Goal: Task Accomplishment & Management: Complete application form

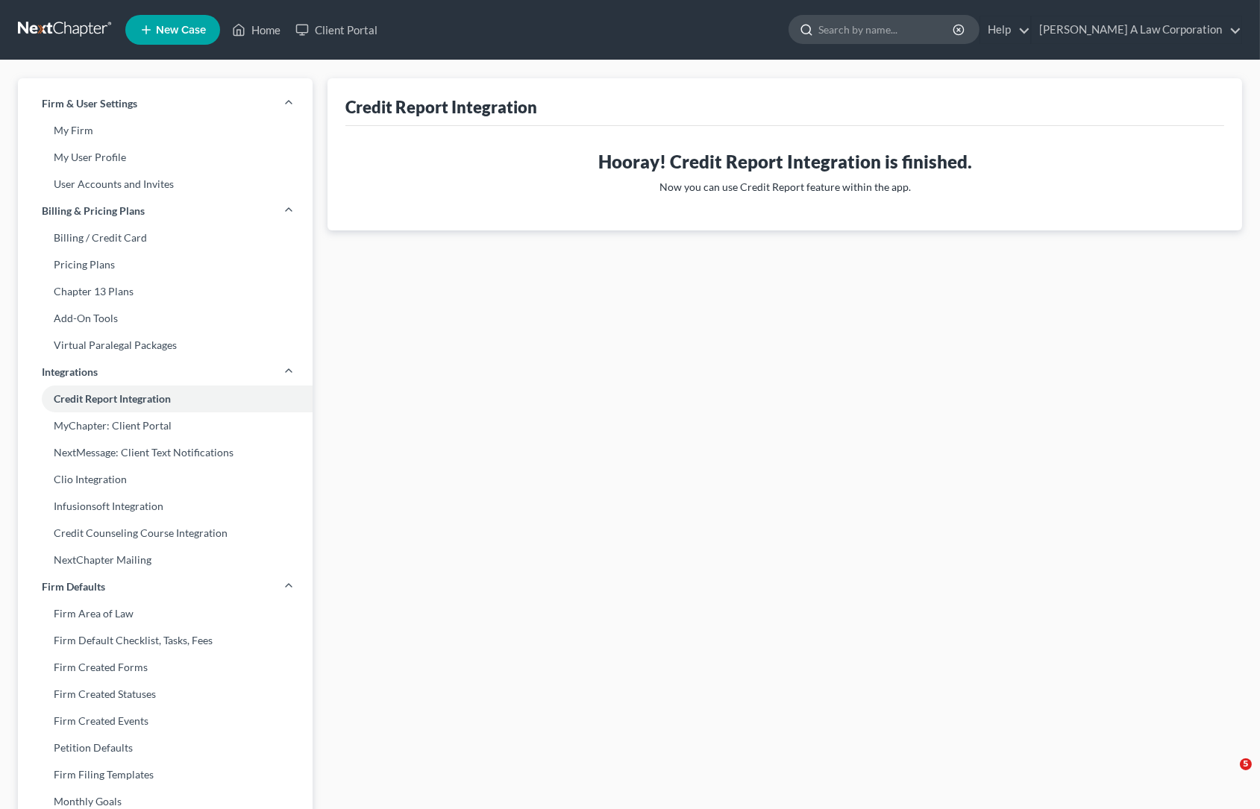
click at [934, 31] on input "search" at bounding box center [886, 30] width 136 height 28
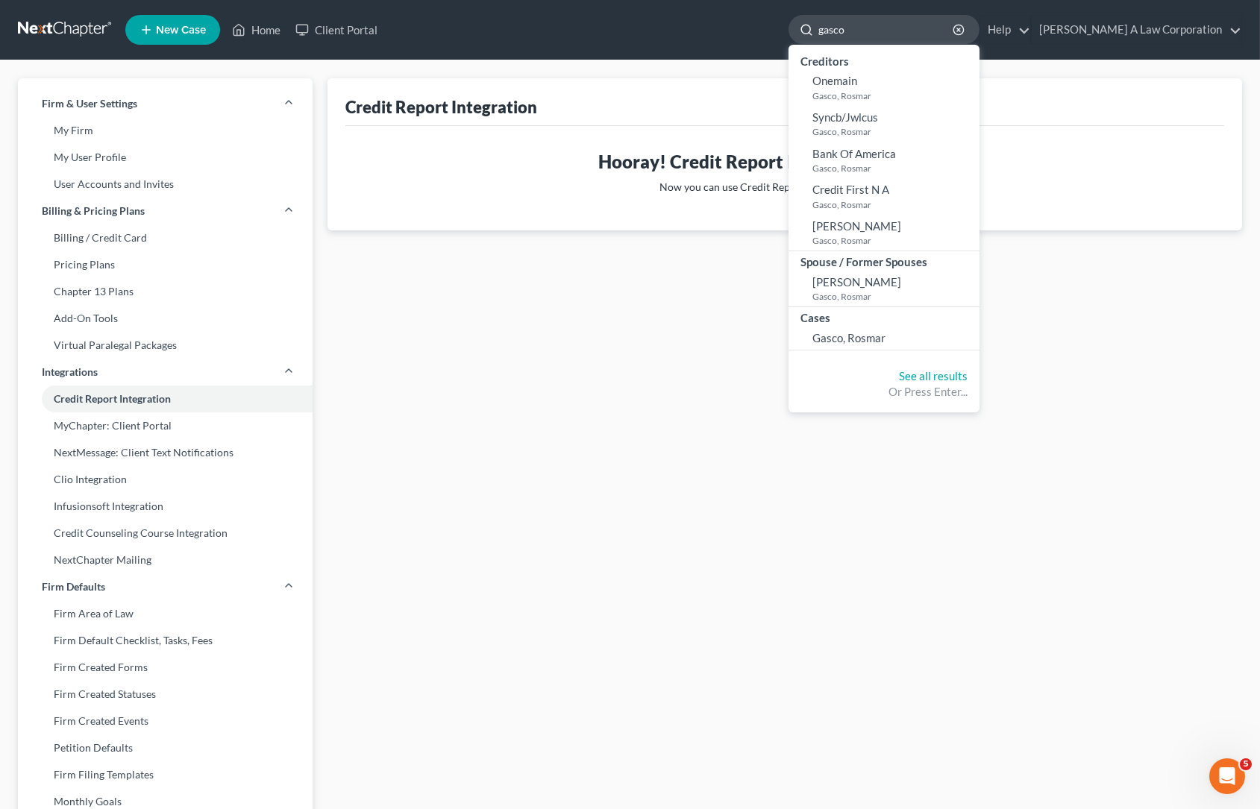
click at [933, 29] on input "gasco" at bounding box center [886, 30] width 136 height 28
type input "gasco"
click at [869, 327] on link "Gasco, Rosmar" at bounding box center [883, 338] width 191 height 23
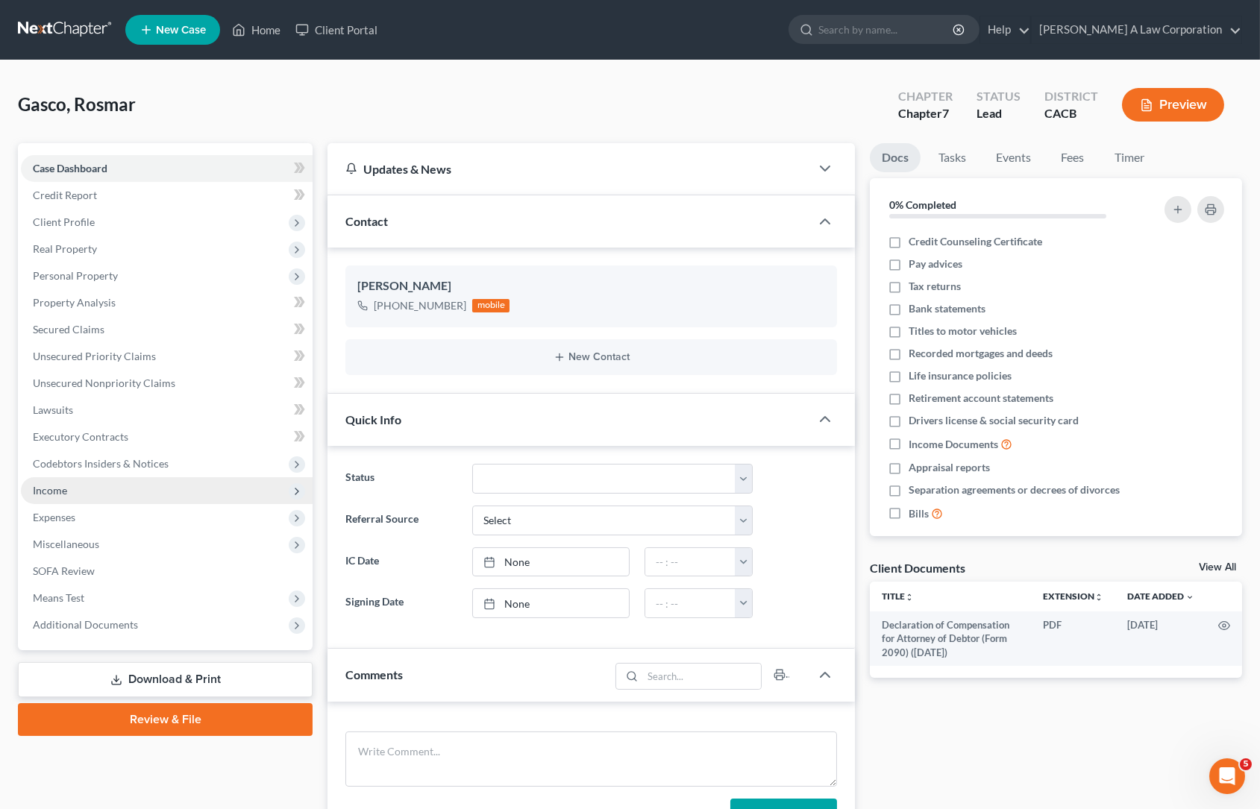
click at [49, 485] on span "Income" at bounding box center [50, 490] width 34 height 13
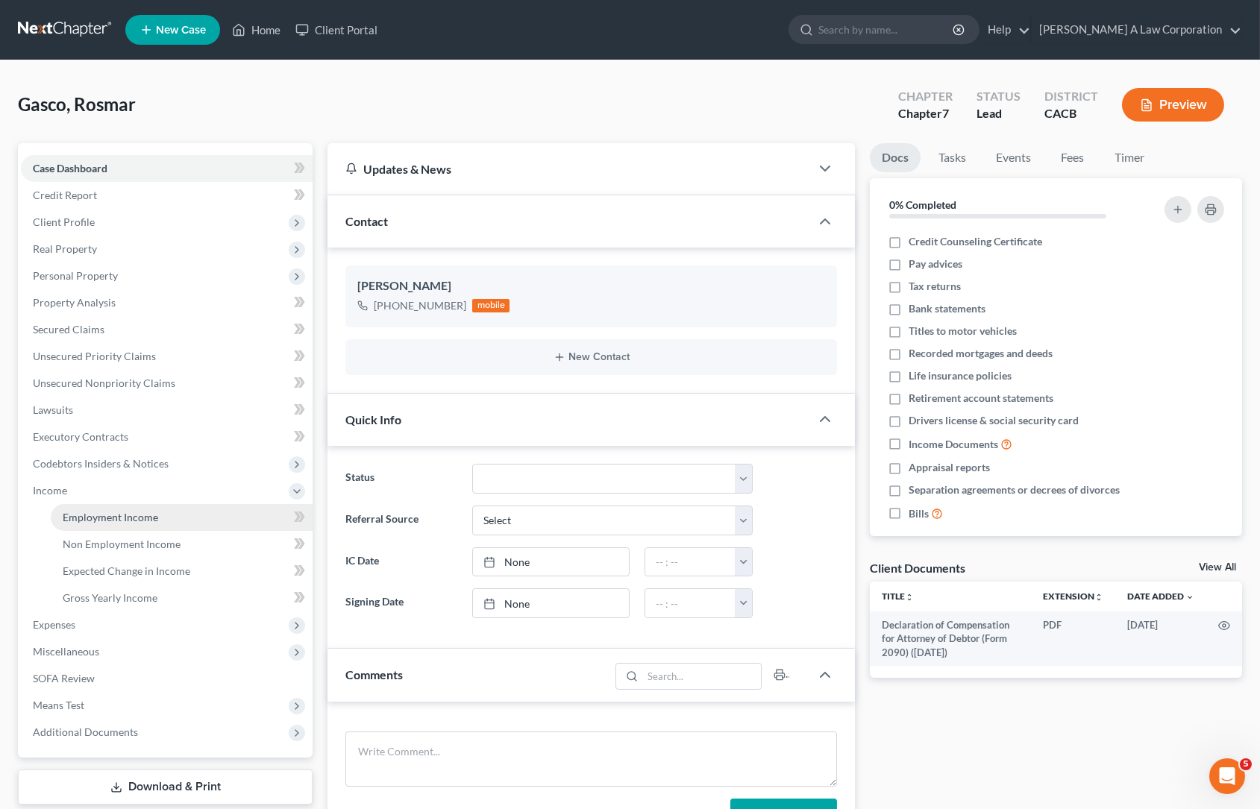
click at [102, 527] on link "Employment Income" at bounding box center [182, 517] width 262 height 27
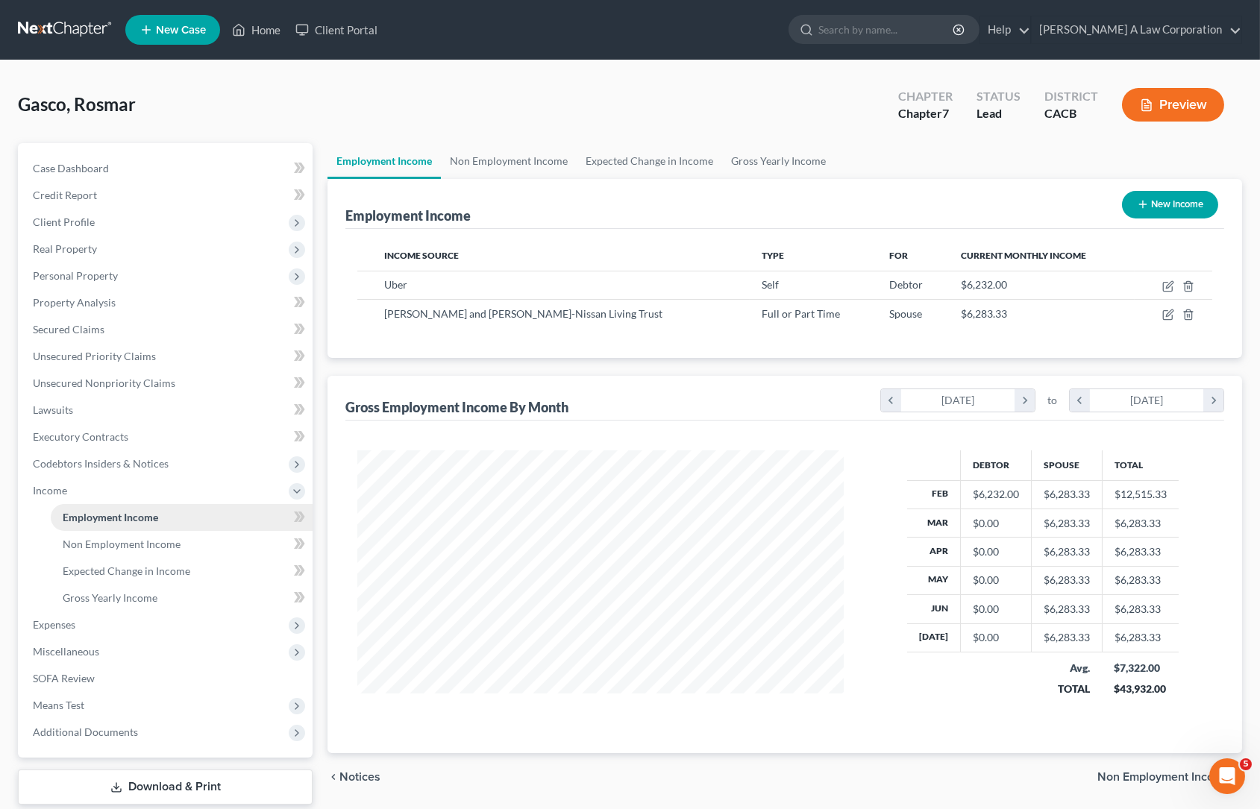
scroll to position [267, 515]
click at [101, 170] on span "Case Dashboard" at bounding box center [71, 168] width 76 height 13
select select "10"
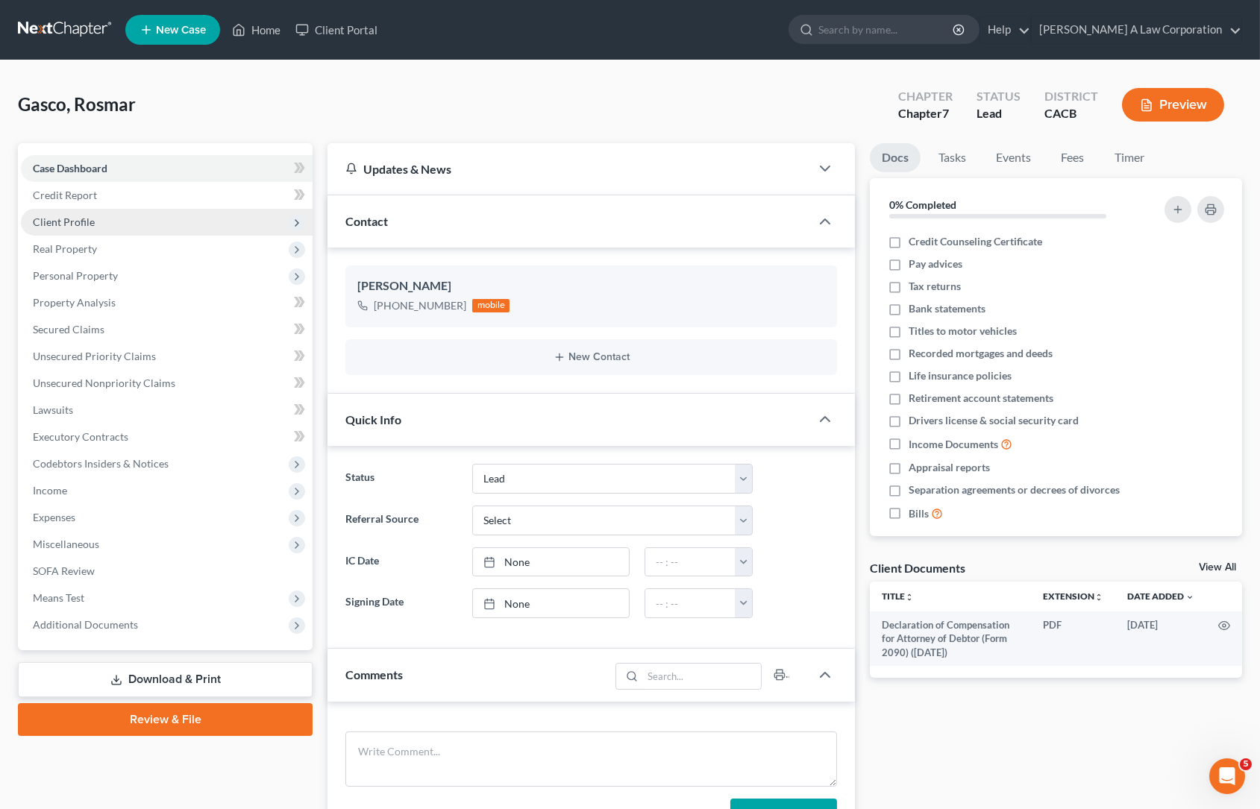
click at [86, 222] on span "Client Profile" at bounding box center [64, 222] width 62 height 13
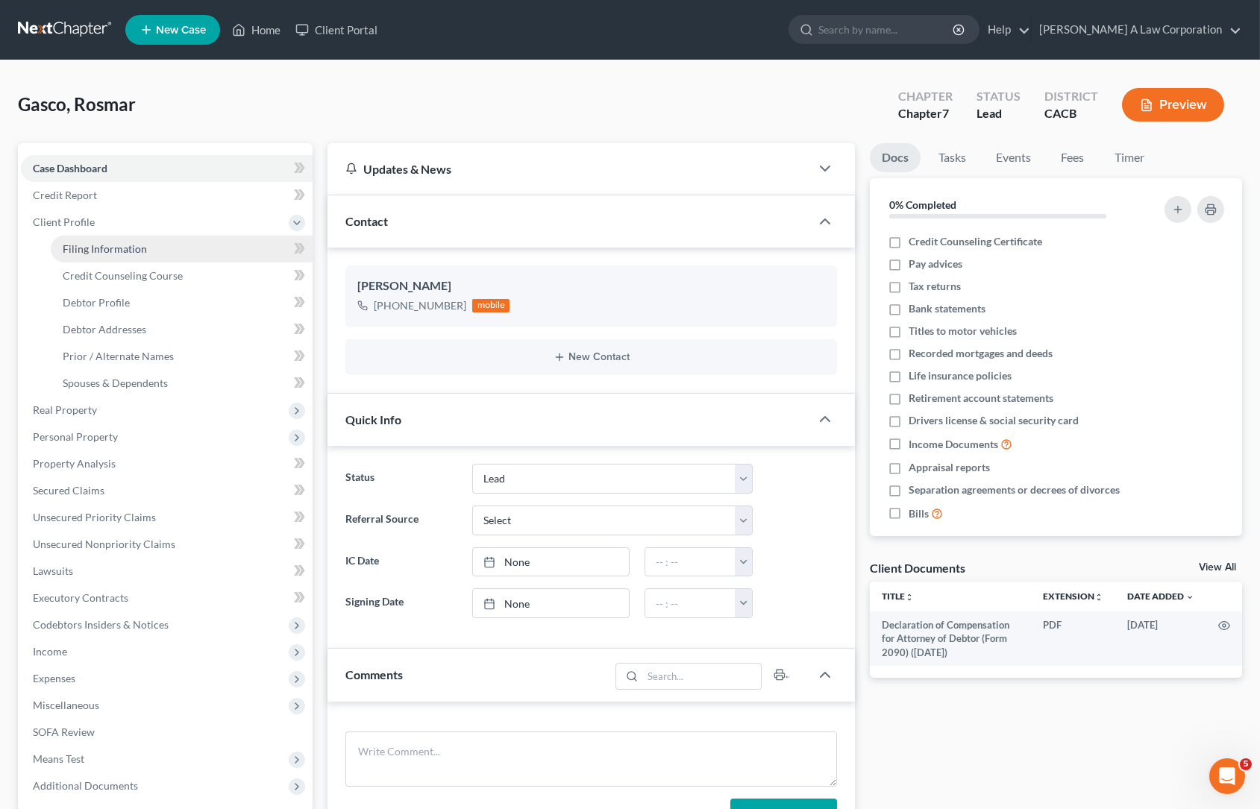
click at [145, 254] on link "Filing Information" at bounding box center [182, 249] width 262 height 27
select select "1"
select select "0"
select select "4"
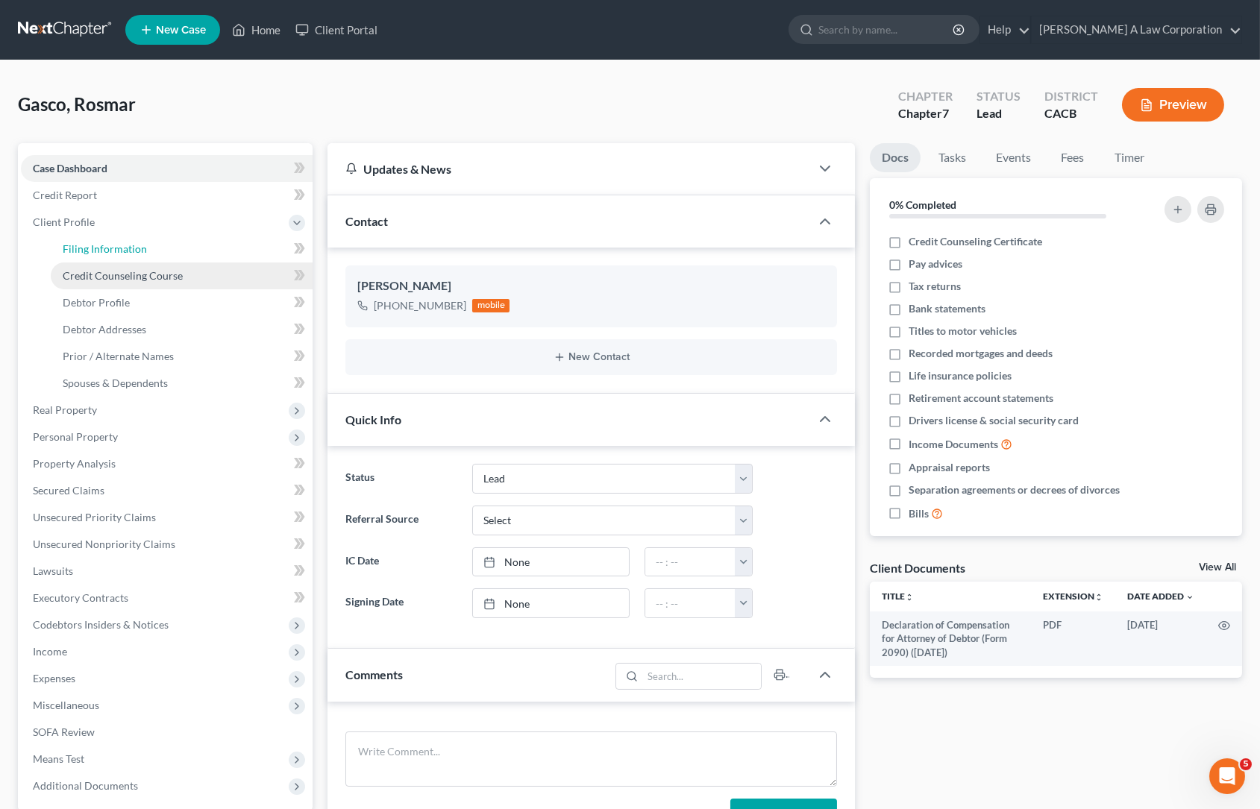
select select "0"
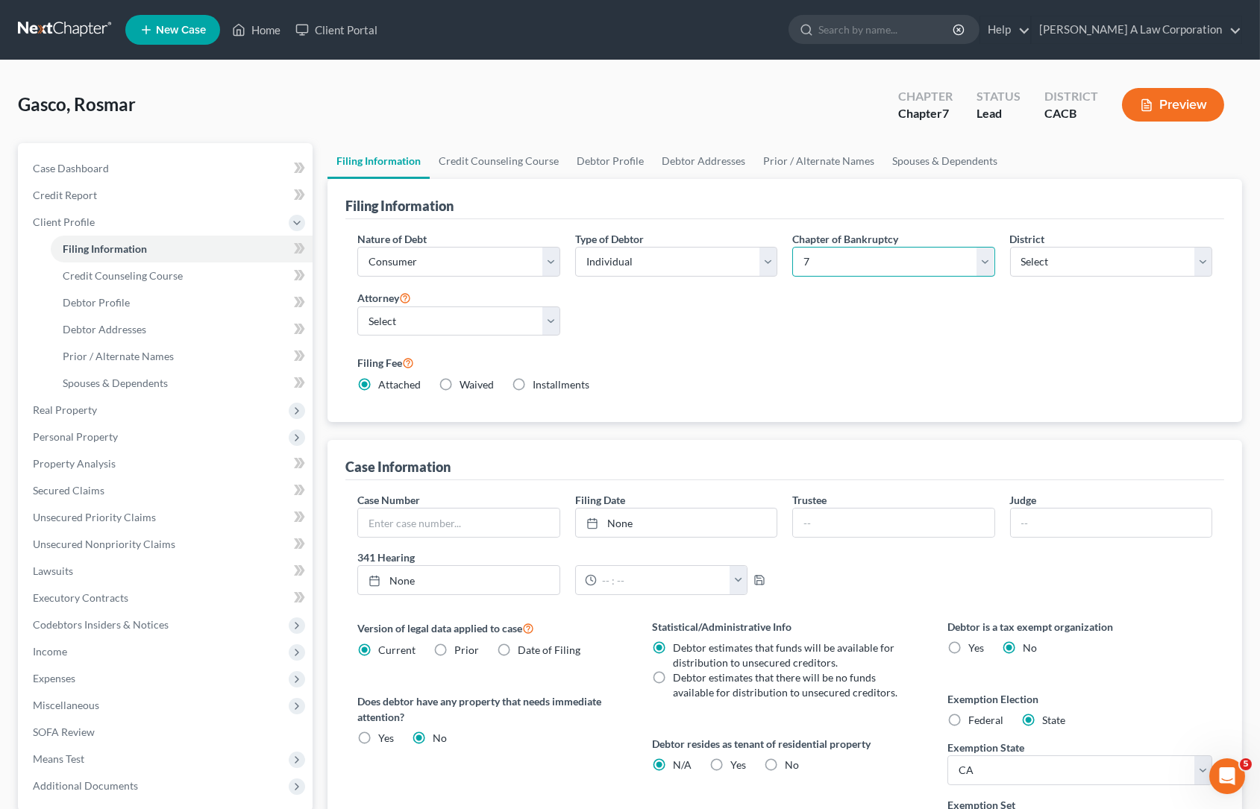
click at [833, 267] on select "Select 7 11 12 13" at bounding box center [893, 262] width 202 height 30
select select "3"
click at [792, 247] on select "Select 7 11 12 13" at bounding box center [893, 262] width 202 height 30
click at [830, 342] on div "Nature of Debt Select Business Consumer Other Nature of Business Select Clearin…" at bounding box center [785, 318] width 870 height 174
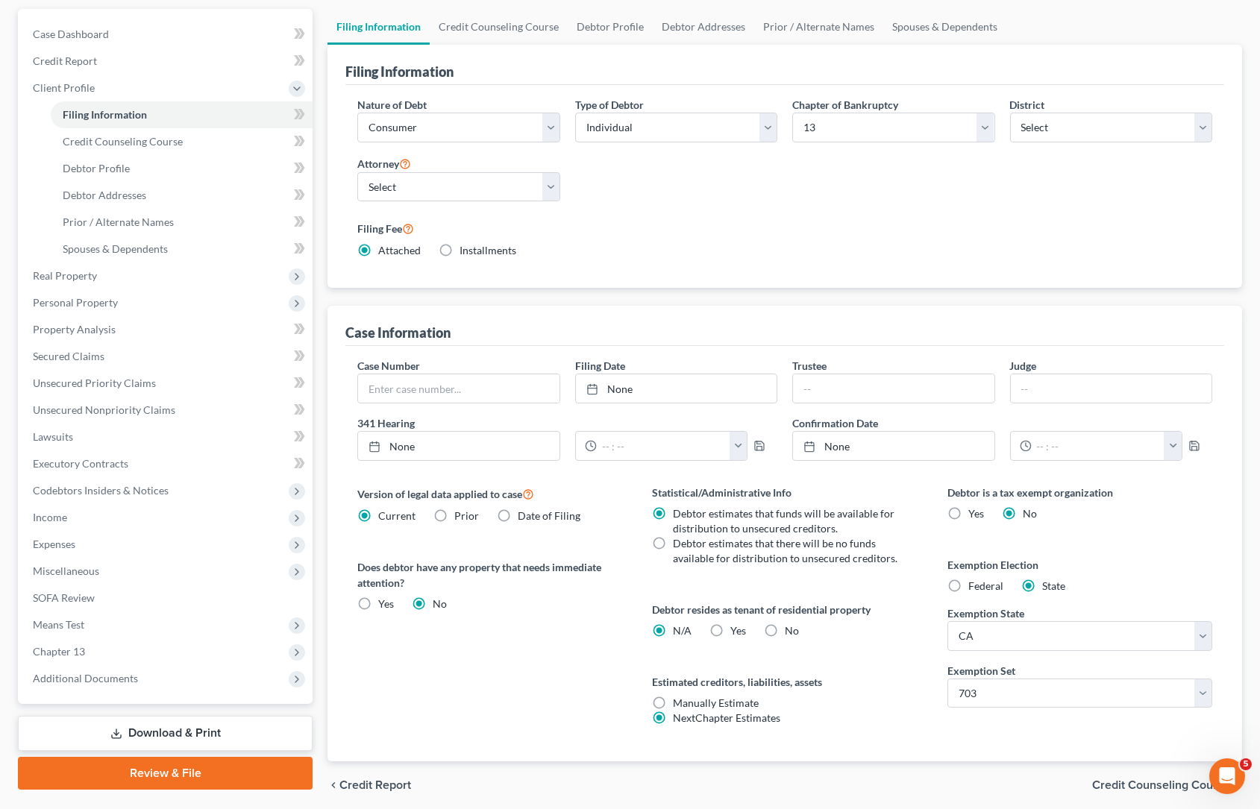
scroll to position [135, 0]
click at [114, 380] on span "Unsecured Priority Claims" at bounding box center [94, 382] width 123 height 13
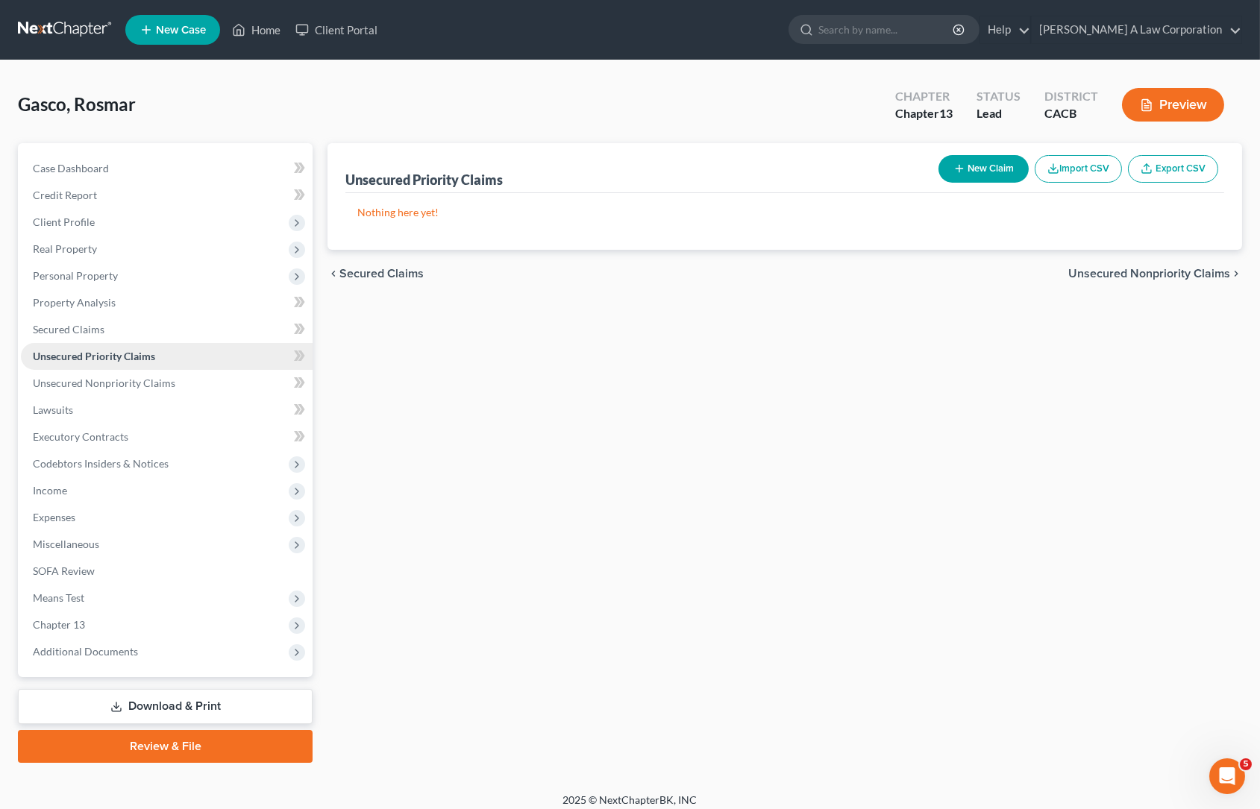
click at [98, 356] on span "Unsecured Priority Claims" at bounding box center [94, 356] width 122 height 13
click at [81, 332] on span "Secured Claims" at bounding box center [69, 329] width 72 height 13
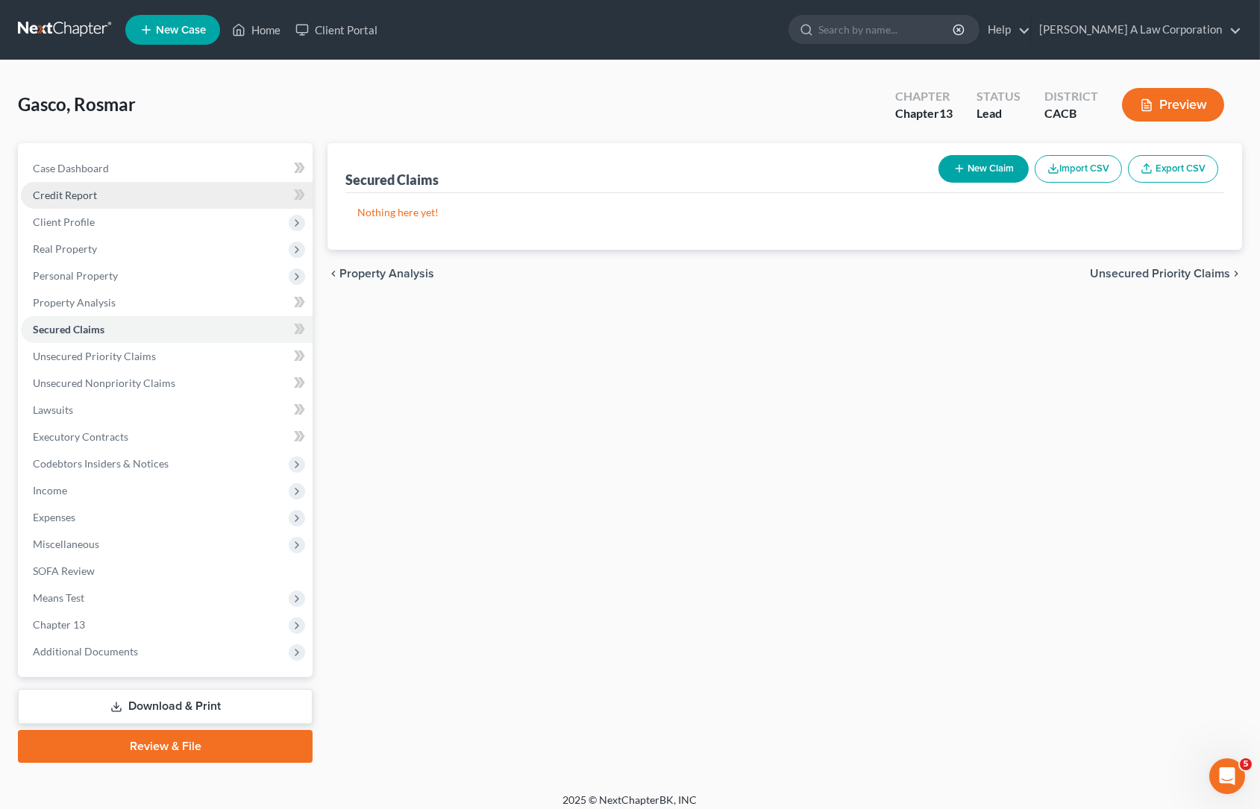
click at [84, 196] on span "Credit Report" at bounding box center [65, 195] width 64 height 13
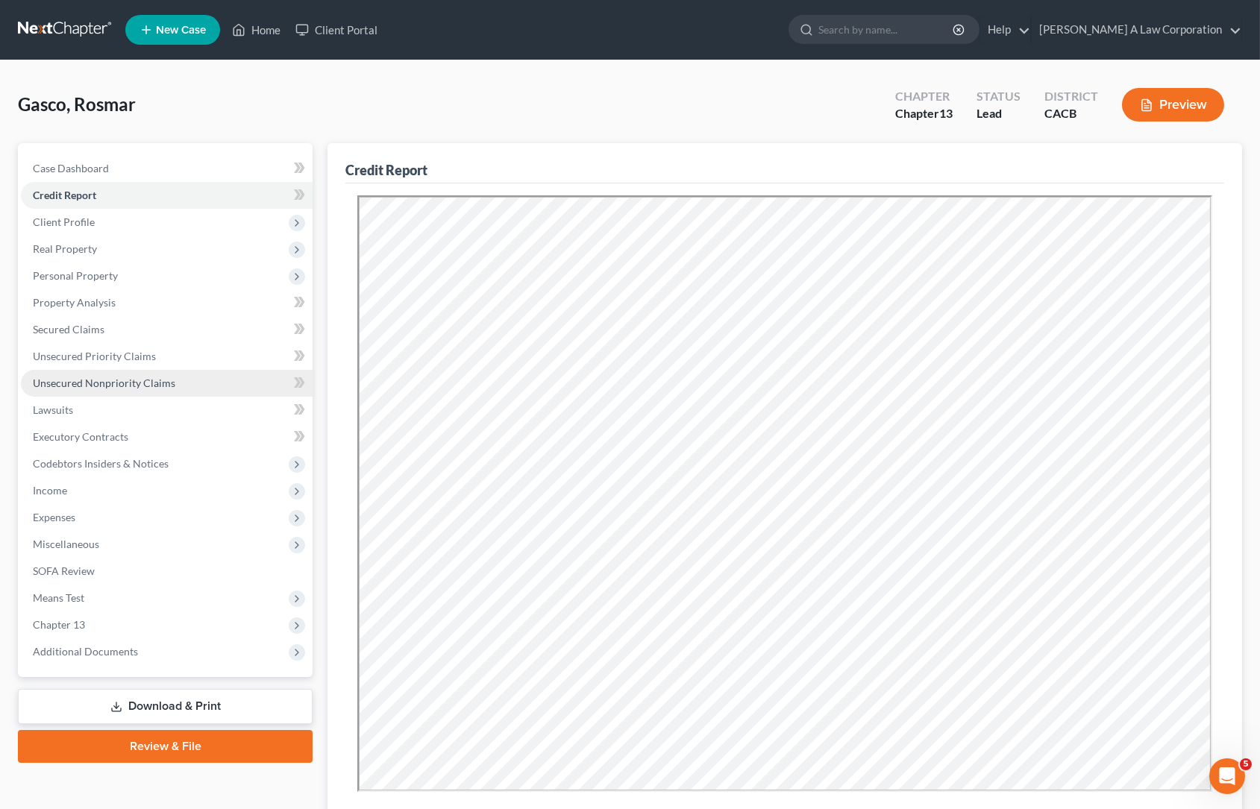
click at [117, 380] on span "Unsecured Nonpriority Claims" at bounding box center [104, 383] width 142 height 13
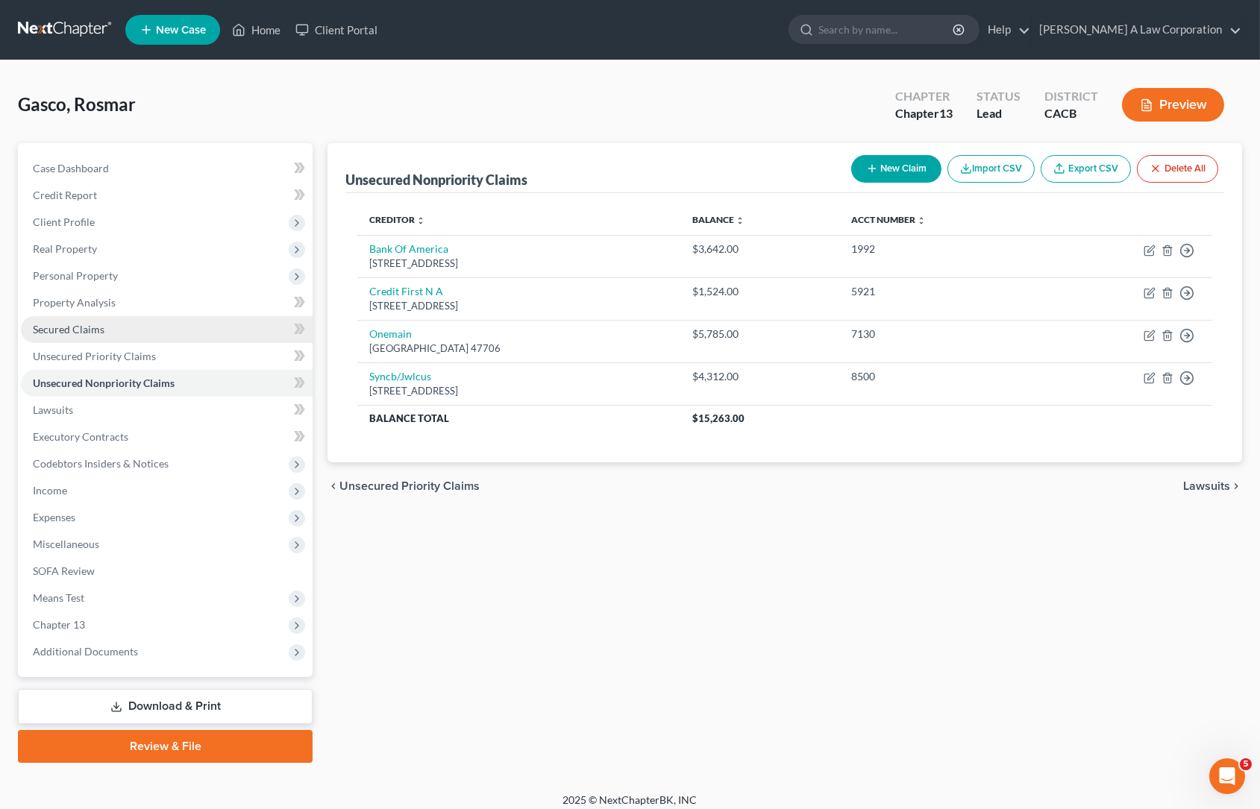
click at [81, 328] on span "Secured Claims" at bounding box center [69, 329] width 72 height 13
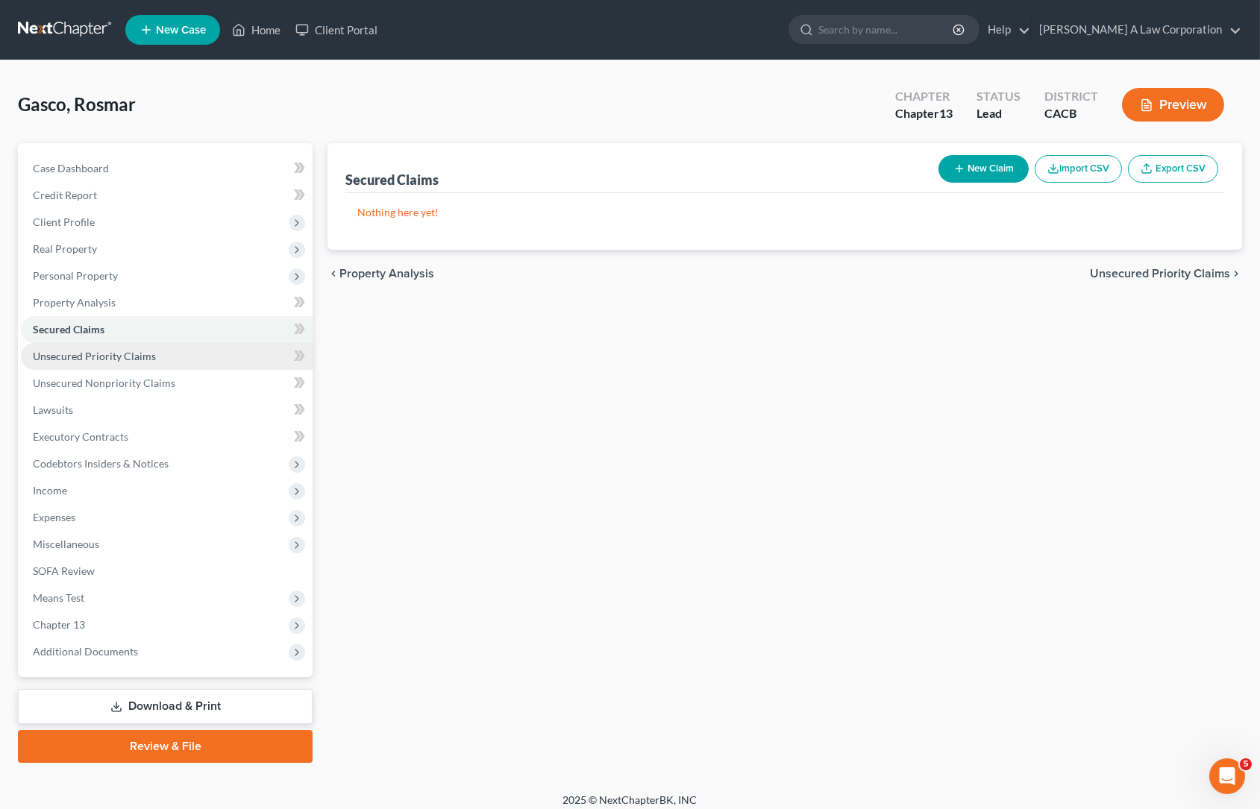
click at [100, 357] on span "Unsecured Priority Claims" at bounding box center [94, 356] width 123 height 13
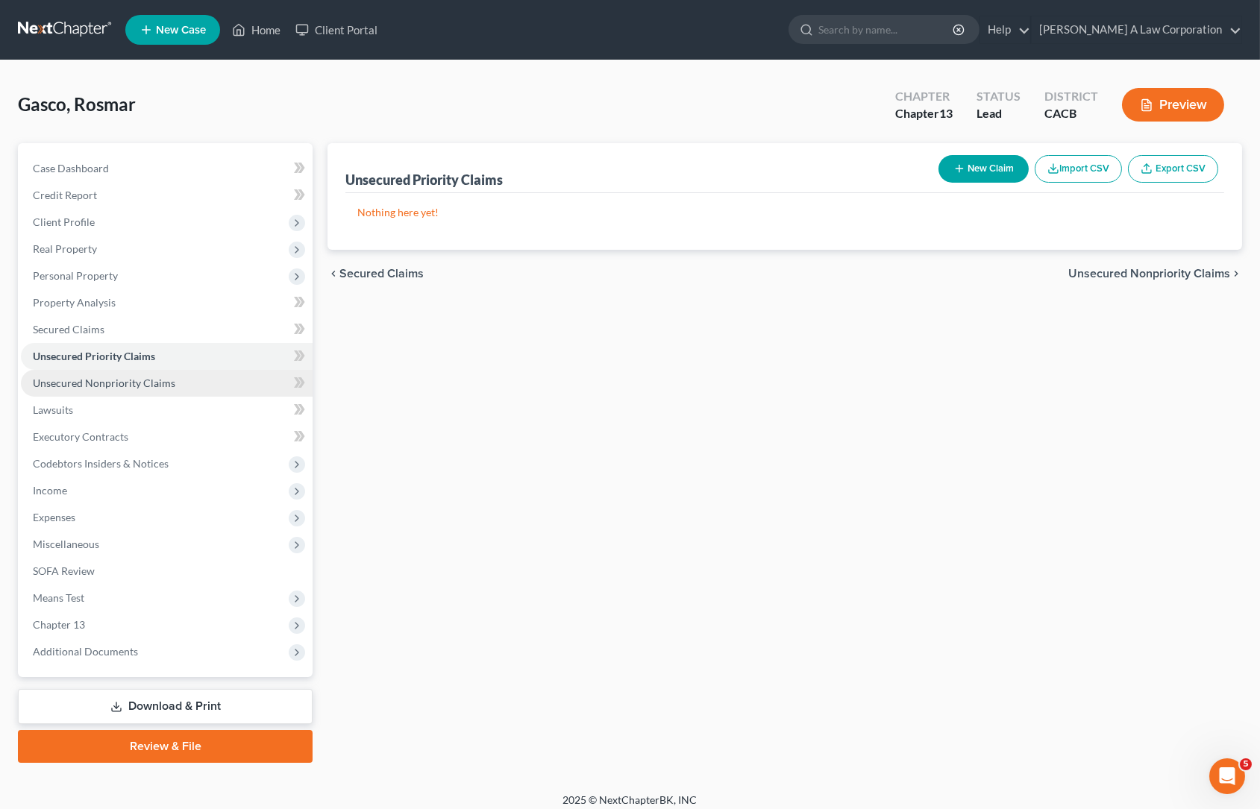
click at [128, 380] on span "Unsecured Nonpriority Claims" at bounding box center [104, 383] width 142 height 13
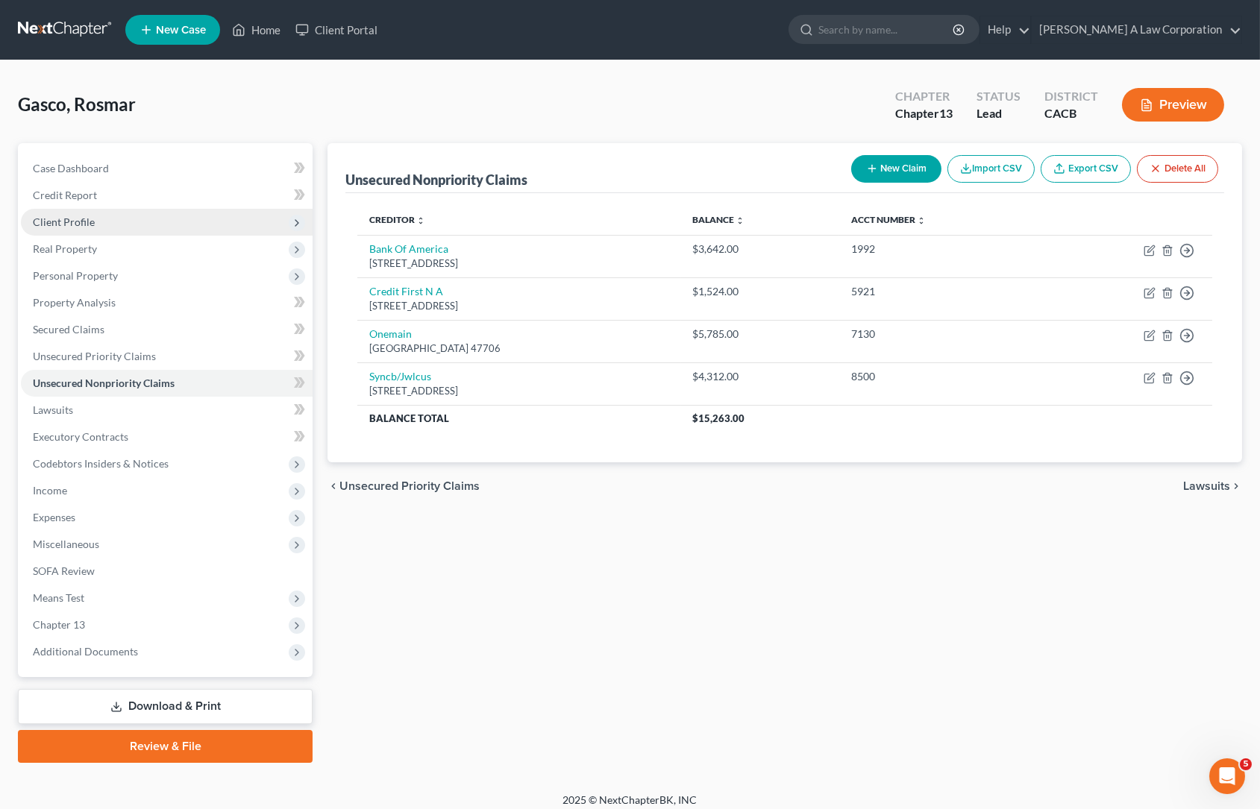
click at [86, 221] on span "Client Profile" at bounding box center [64, 222] width 62 height 13
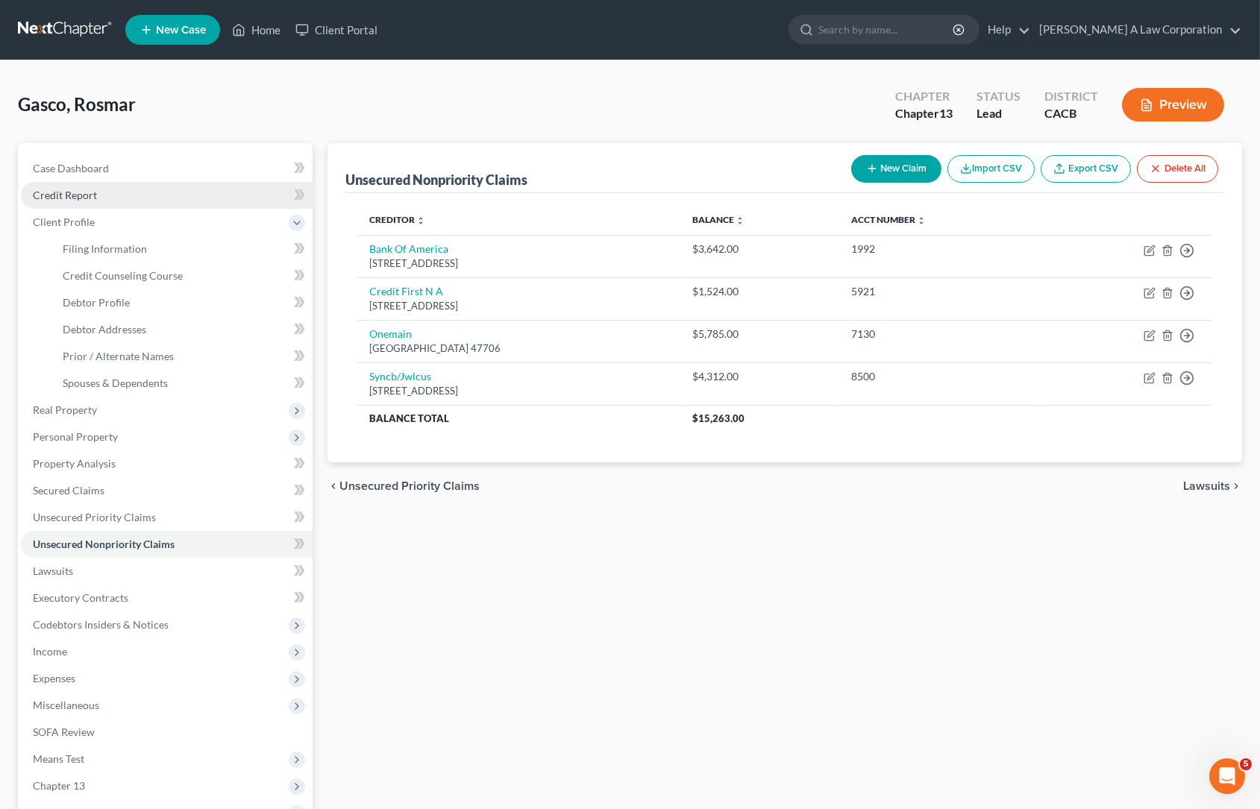
click at [69, 196] on span "Credit Report" at bounding box center [65, 195] width 64 height 13
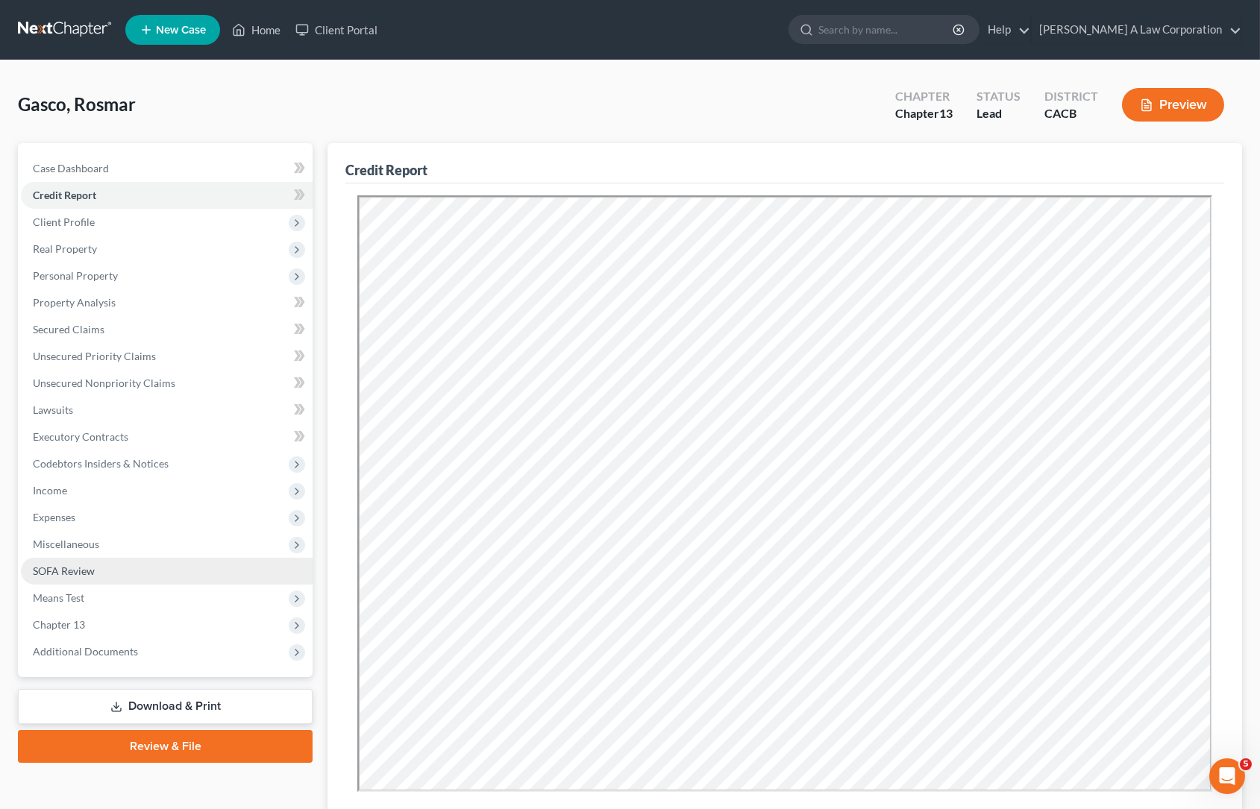
click at [92, 580] on link "SOFA Review" at bounding box center [167, 571] width 292 height 27
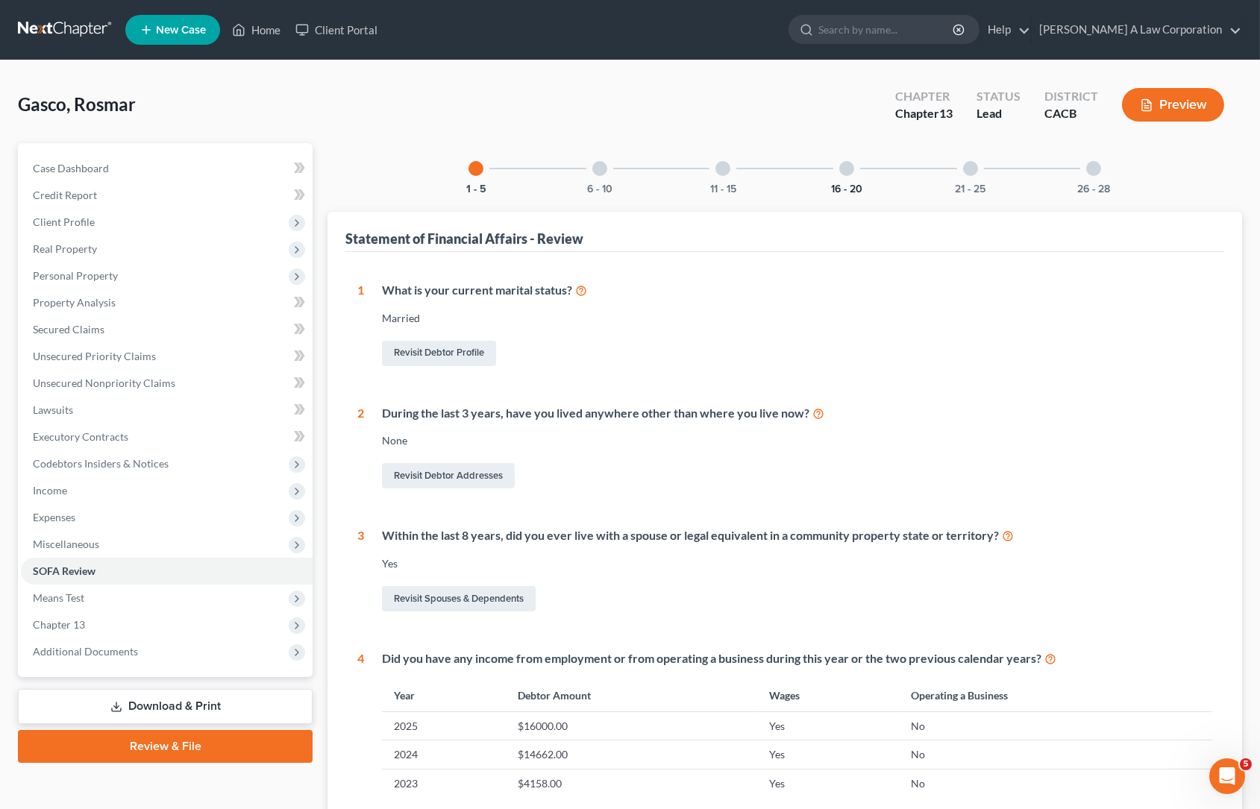
click at [841, 189] on button "16 - 20" at bounding box center [846, 189] width 31 height 10
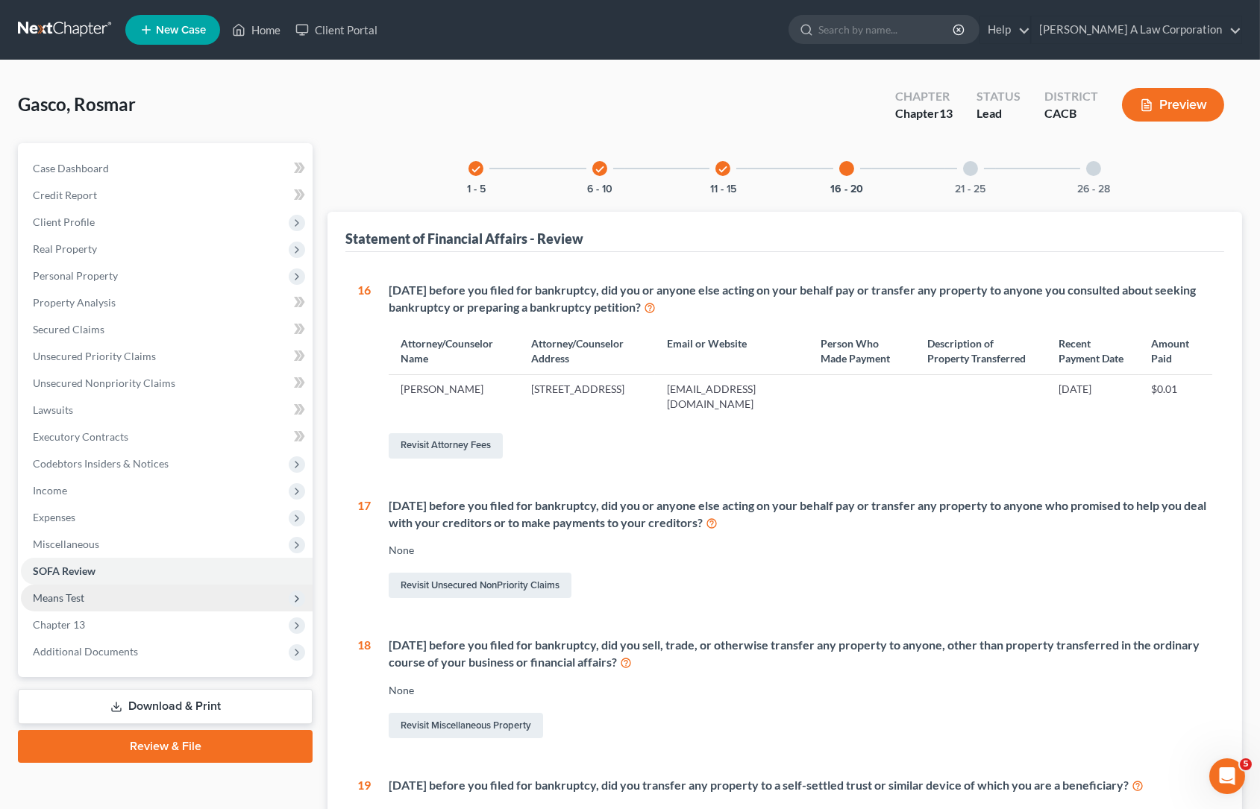
click at [54, 601] on span "Means Test" at bounding box center [58, 597] width 51 height 13
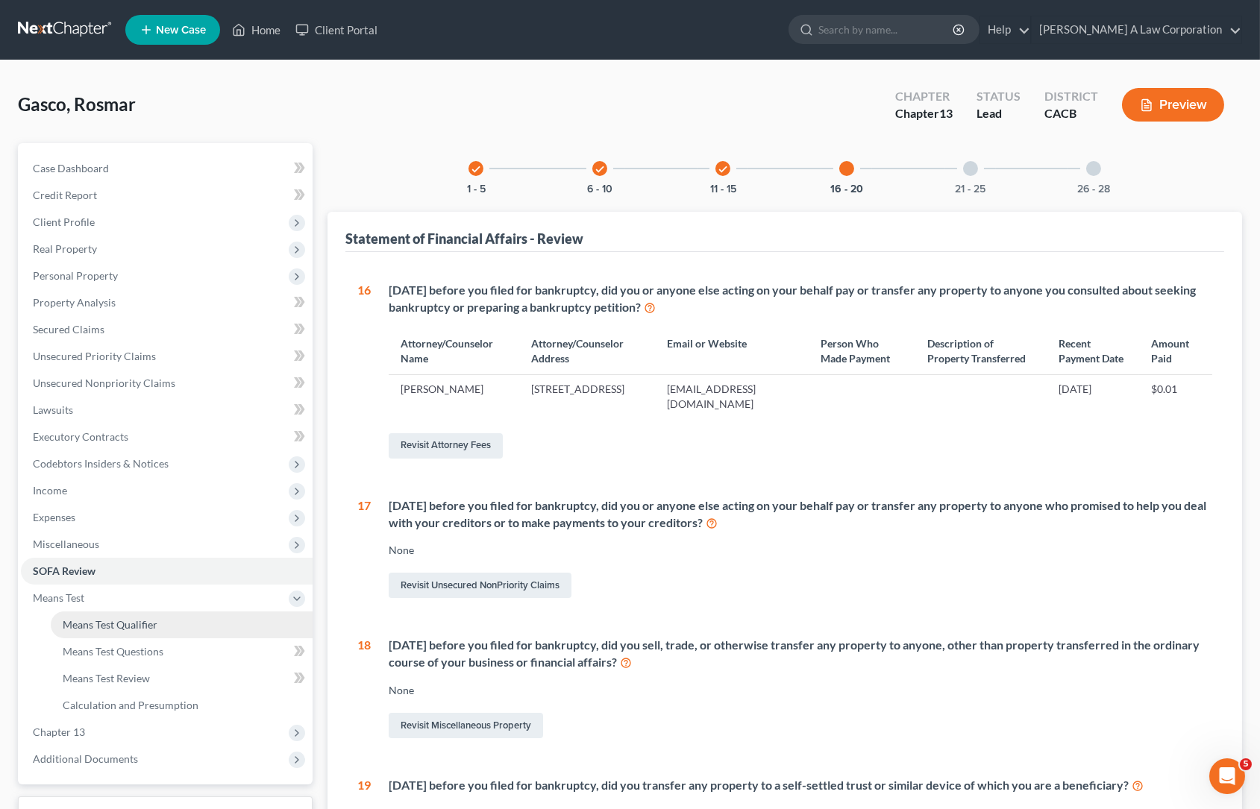
click at [96, 625] on span "Means Test Qualifier" at bounding box center [110, 624] width 95 height 13
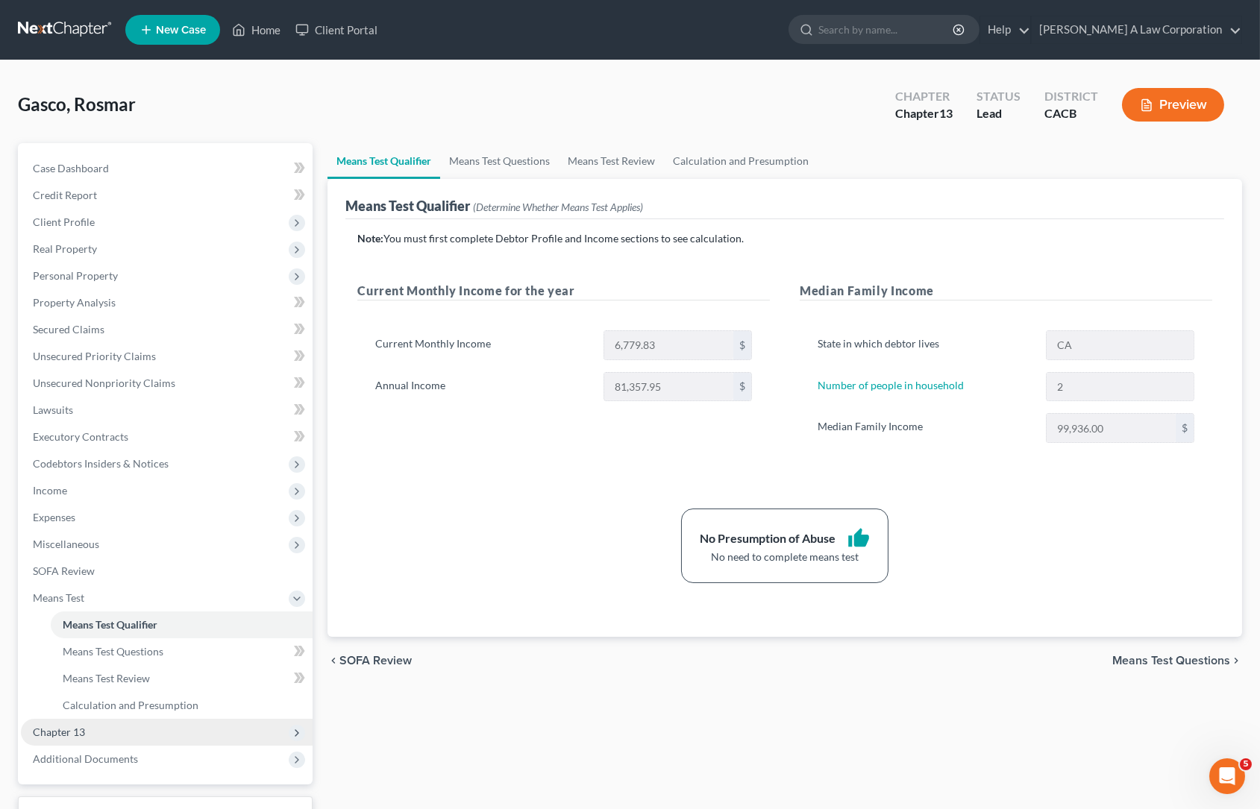
click at [57, 738] on span "Chapter 13" at bounding box center [167, 732] width 292 height 27
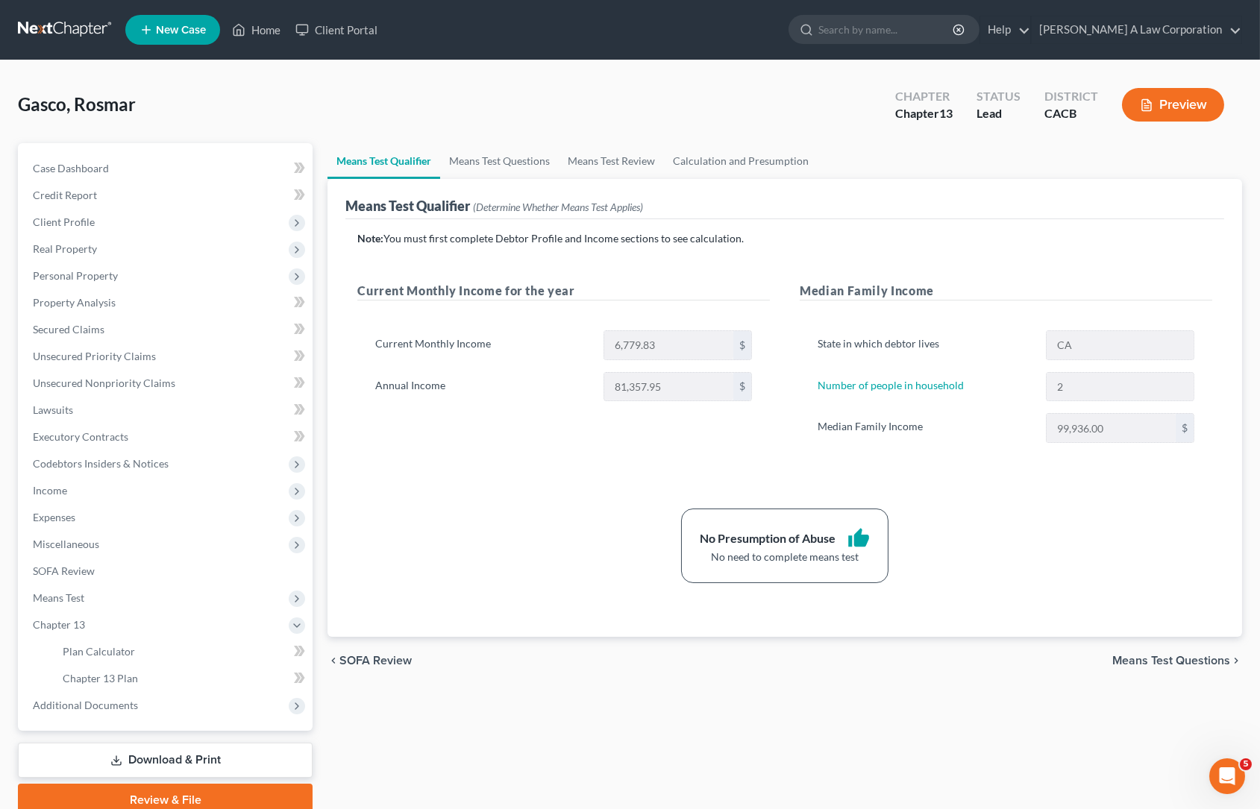
click at [207, 759] on link "Download & Print" at bounding box center [165, 760] width 295 height 35
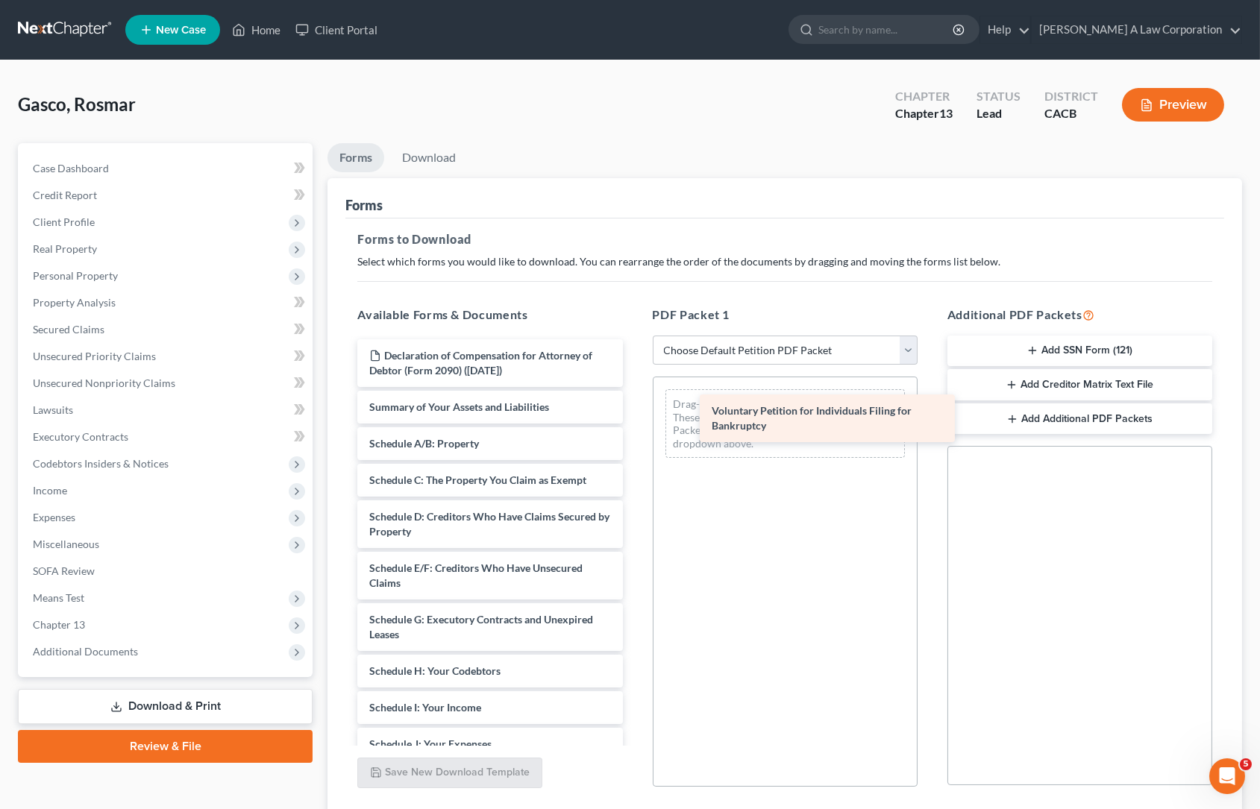
drag, startPoint x: 398, startPoint y: 409, endPoint x: 740, endPoint y: 415, distance: 342.4
click at [634, 415] on div "Voluntary Petition for Individuals Filing for Bankruptcy Declaration of Compens…" at bounding box center [489, 700] width 289 height 722
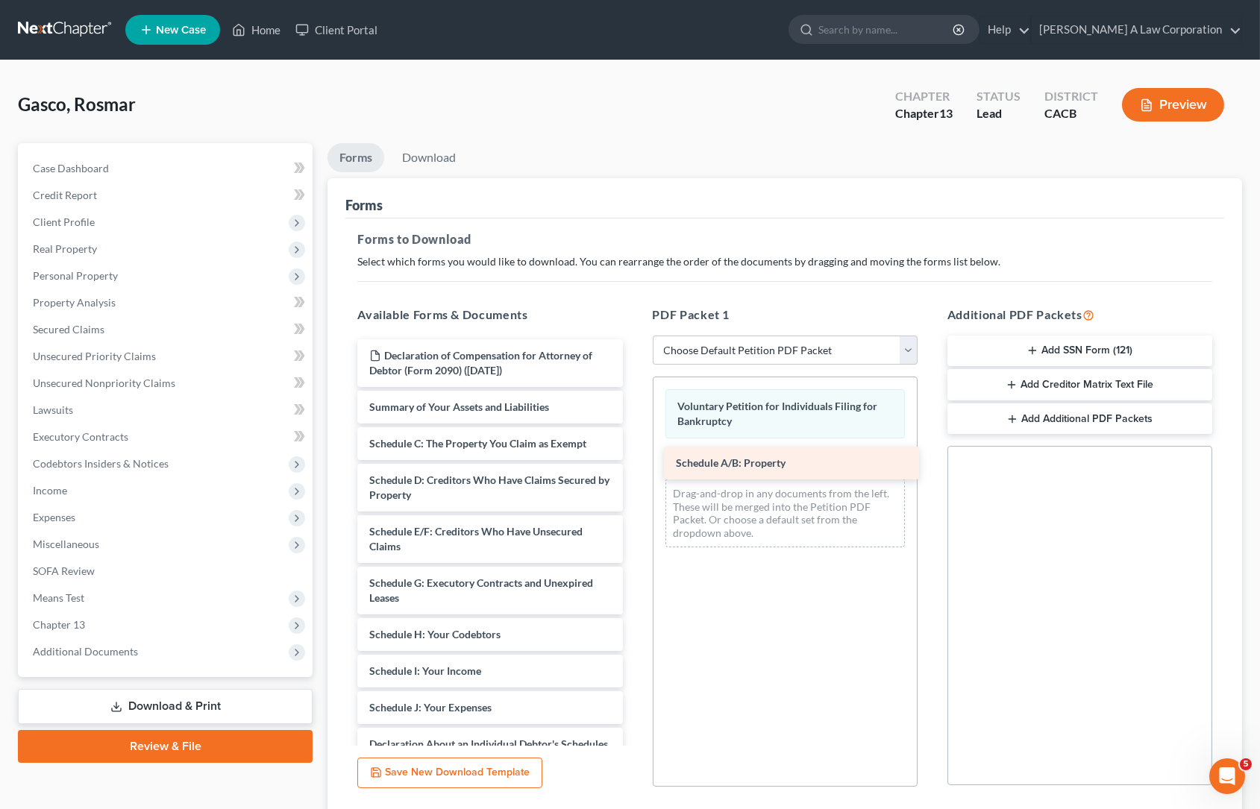
drag, startPoint x: 456, startPoint y: 439, endPoint x: 762, endPoint y: 459, distance: 307.3
click at [634, 459] on div "Schedule A/B: Property Declaration of Compensation for Attorney of Debtor (Form…" at bounding box center [489, 681] width 289 height 685
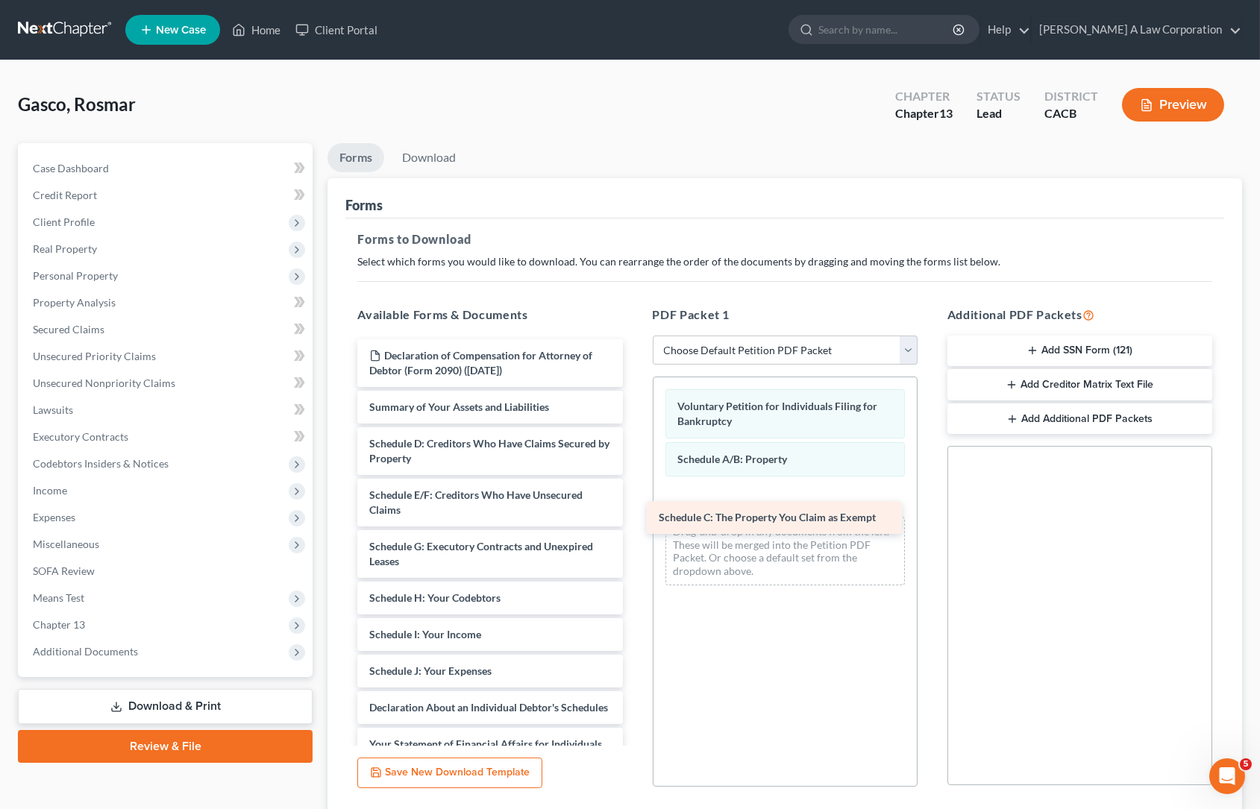
drag, startPoint x: 473, startPoint y: 450, endPoint x: 729, endPoint y: 506, distance: 262.0
click at [634, 513] on div "Schedule C: The Property You Claim as Exempt Declaration of Compensation for At…" at bounding box center [489, 663] width 289 height 649
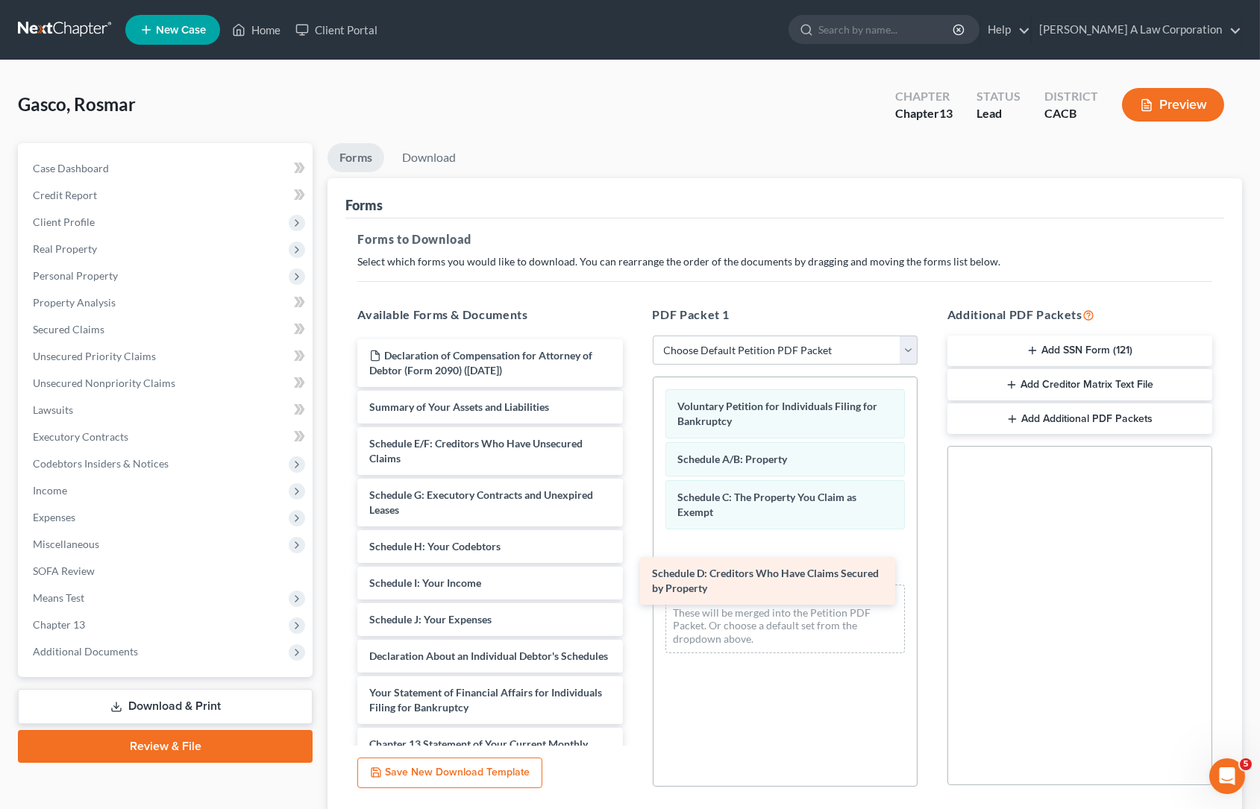
drag, startPoint x: 470, startPoint y: 441, endPoint x: 762, endPoint y: 561, distance: 316.1
click at [634, 564] on div "Schedule D: Creditors Who Have Claims Secured by Property Declaration of Compen…" at bounding box center [489, 637] width 289 height 597
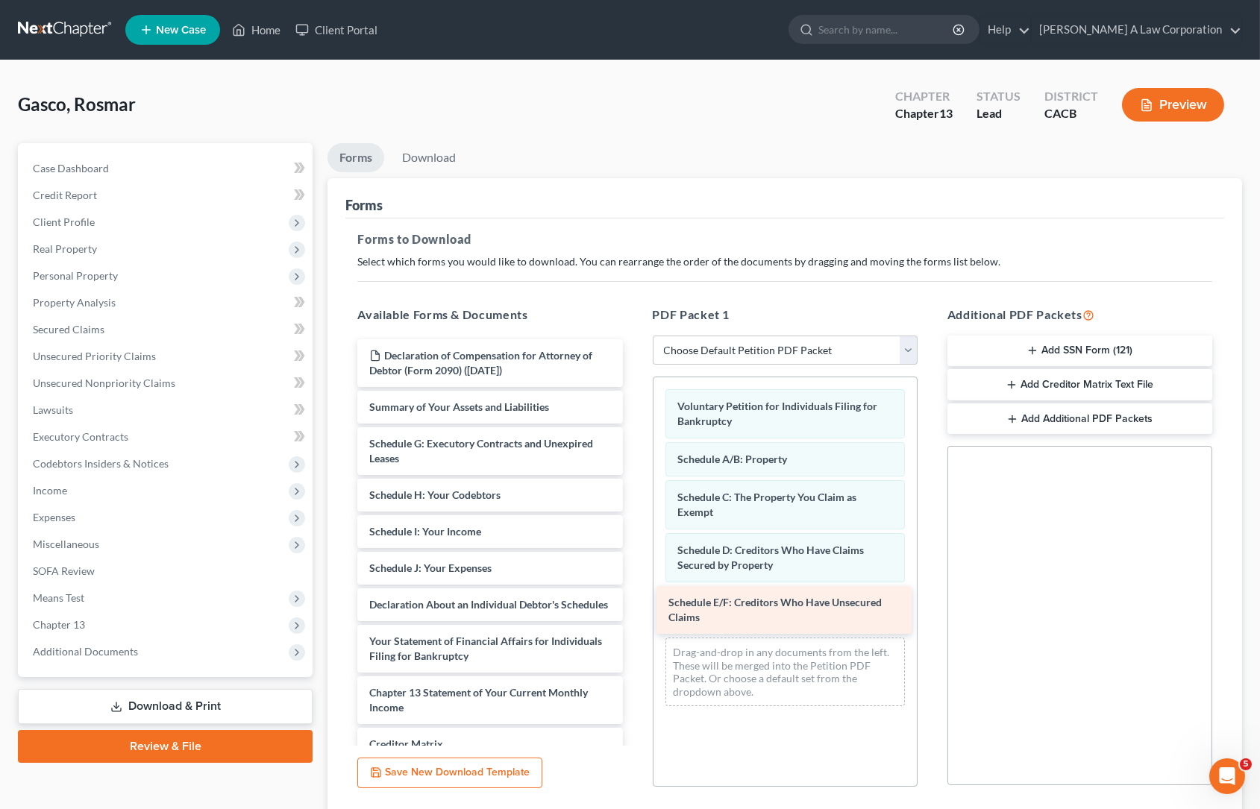
drag, startPoint x: 457, startPoint y: 455, endPoint x: 765, endPoint y: 615, distance: 346.3
click at [634, 618] on div "Schedule E/F: Creditors Who Have Unsecured Claims Declaration of Compensation f…" at bounding box center [489, 612] width 289 height 546
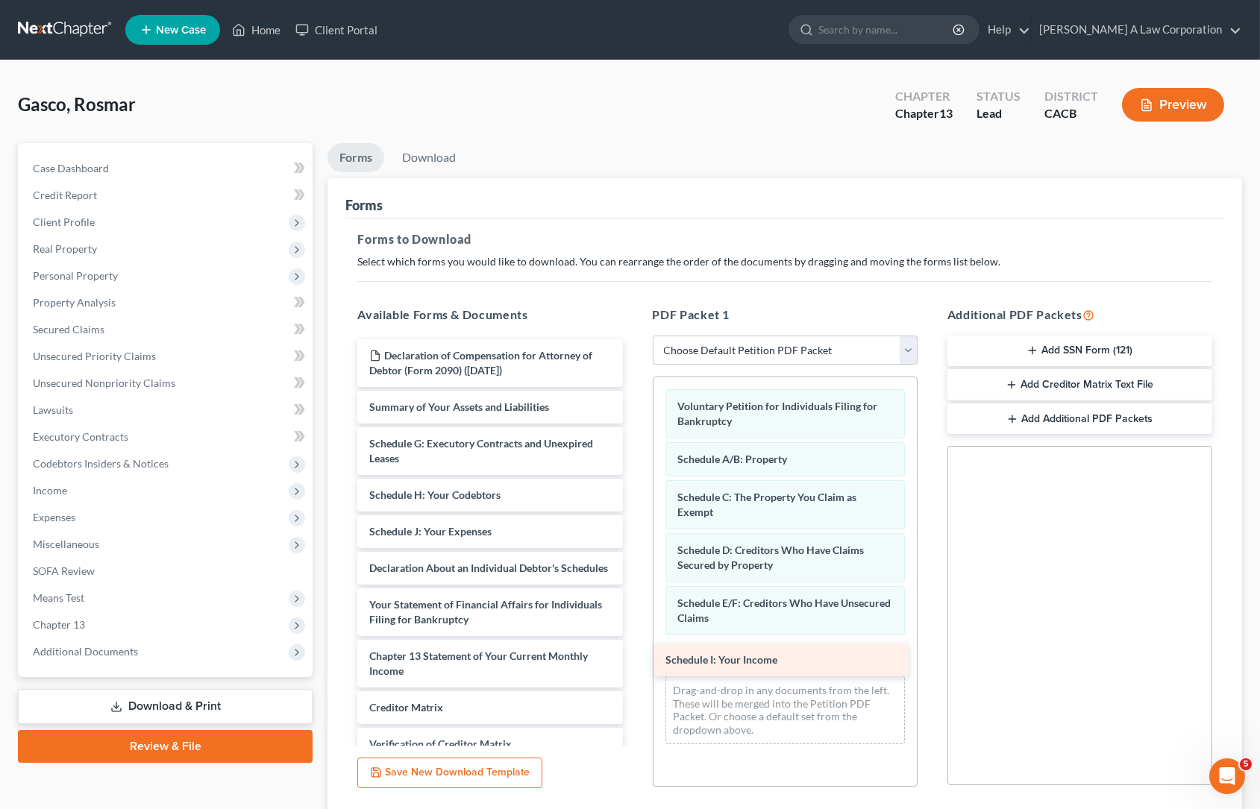
drag, startPoint x: 449, startPoint y: 529, endPoint x: 743, endPoint y: 656, distance: 320.4
click at [634, 659] on div "Schedule I: Your Income Declaration of Compensation for Attorney of Debtor (For…" at bounding box center [489, 593] width 289 height 509
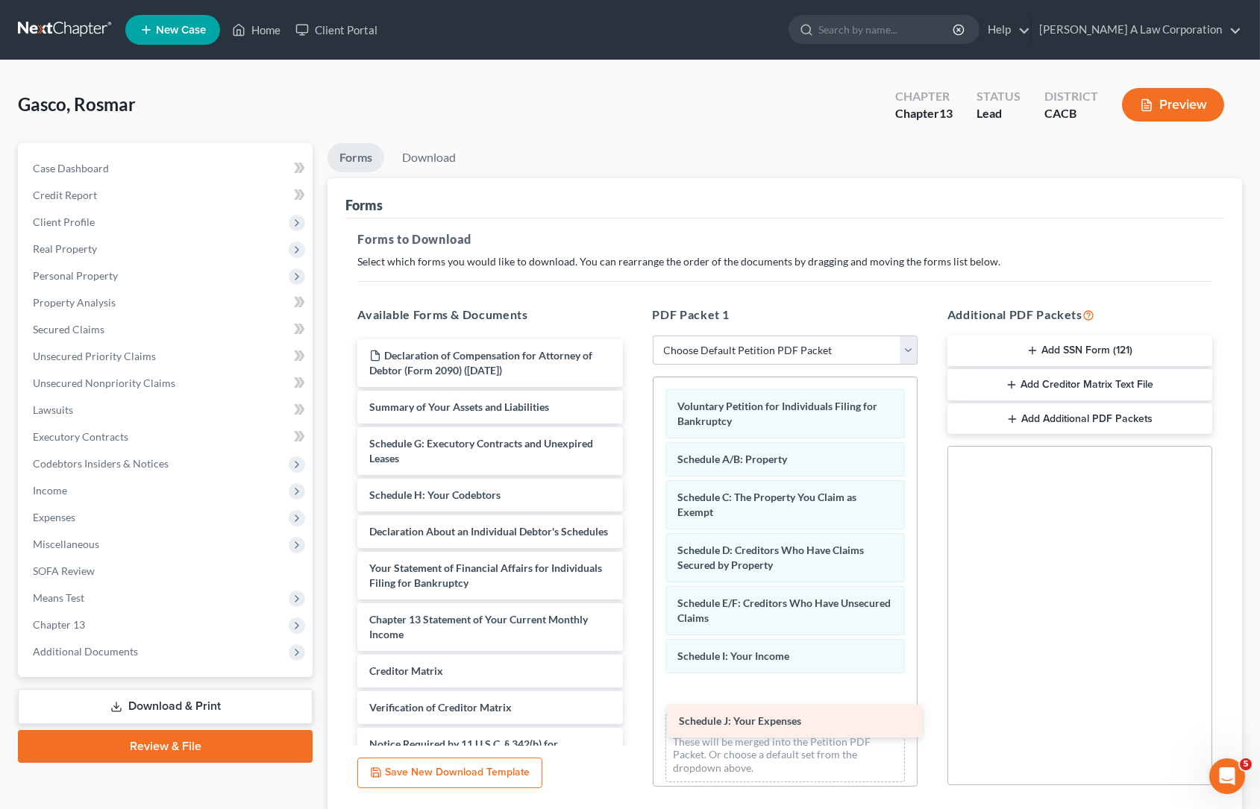
drag, startPoint x: 455, startPoint y: 528, endPoint x: 765, endPoint y: 719, distance: 363.7
click at [634, 719] on div "Schedule J: Your Expenses Declaration of Compensation for Attorney of Debtor (F…" at bounding box center [489, 575] width 289 height 473
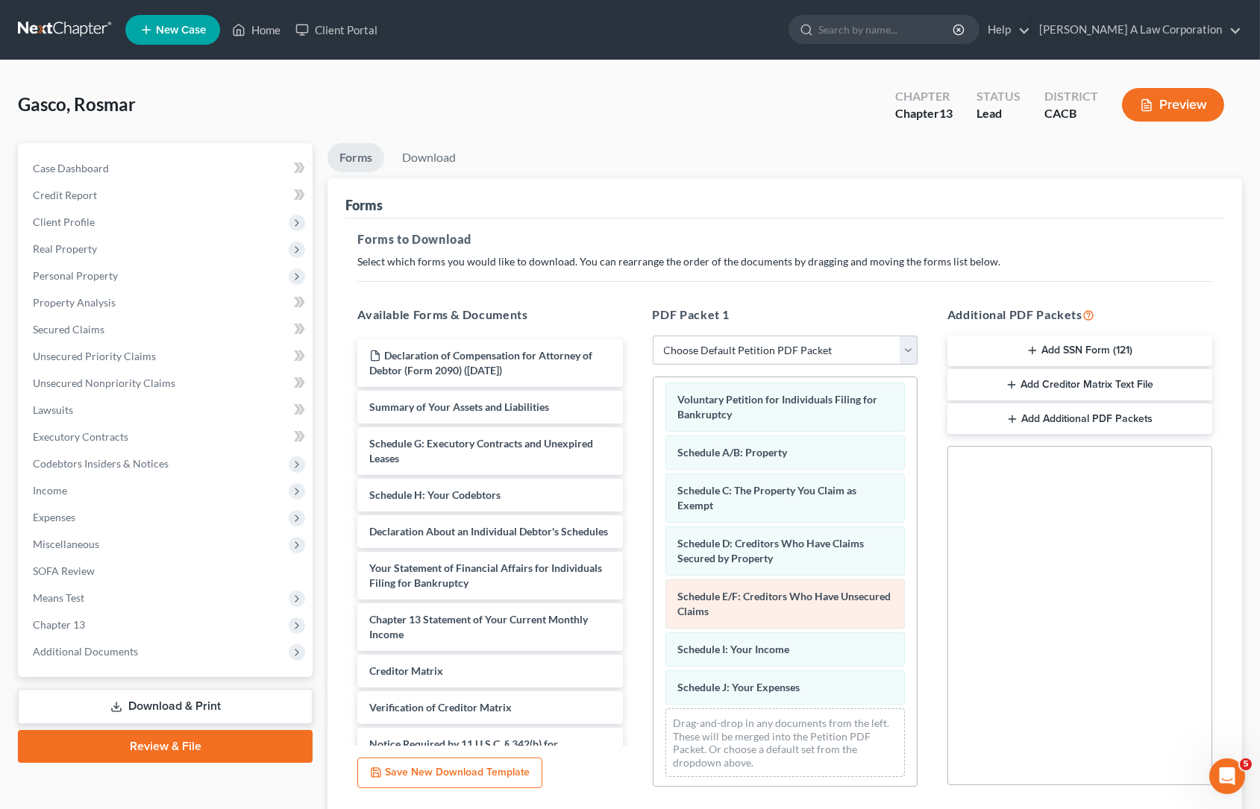
scroll to position [7, 0]
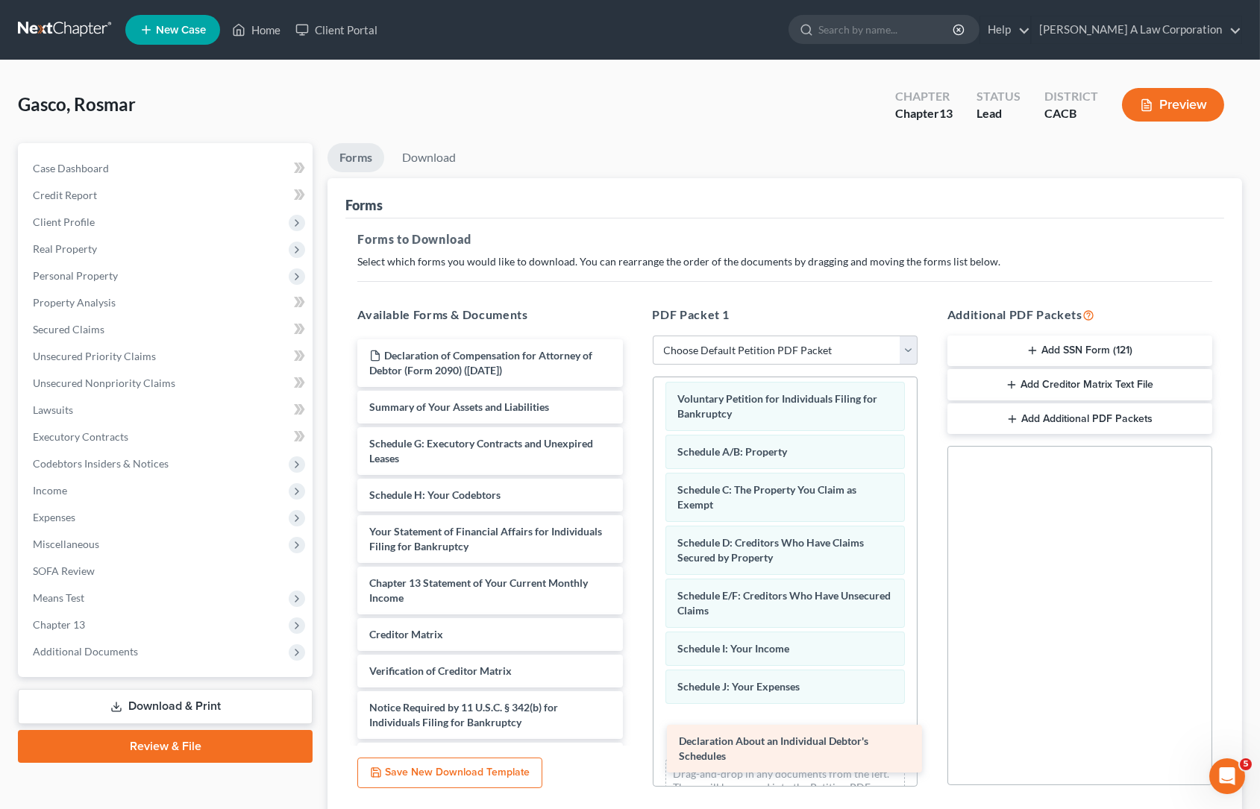
drag, startPoint x: 449, startPoint y: 540, endPoint x: 755, endPoint y: 747, distance: 369.5
click at [634, 747] on div "Declaration About an Individual Debtor's Schedules Declaration of Compensation …" at bounding box center [489, 557] width 289 height 436
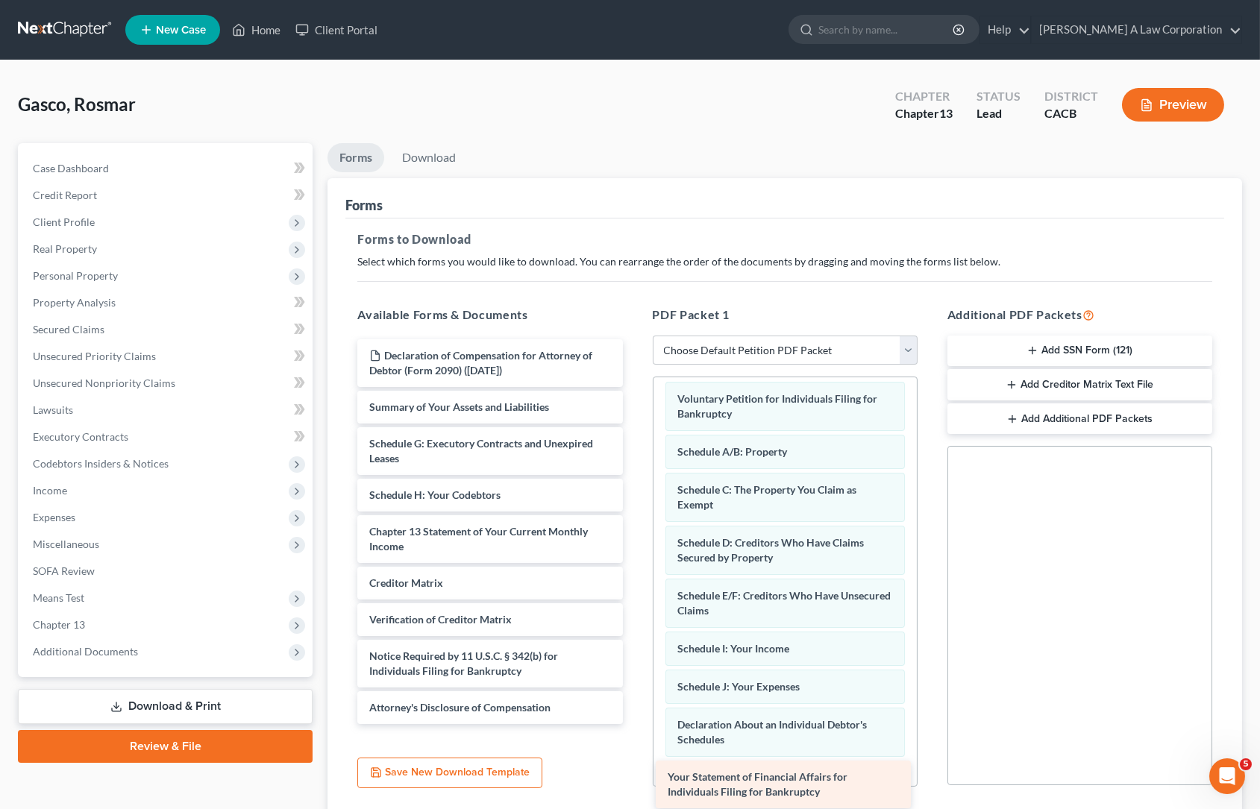
drag, startPoint x: 425, startPoint y: 530, endPoint x: 723, endPoint y: 777, distance: 387.3
click at [634, 724] on div "Your Statement of Financial Affairs for Individuals Filing for Bankruptcy Decla…" at bounding box center [489, 531] width 289 height 385
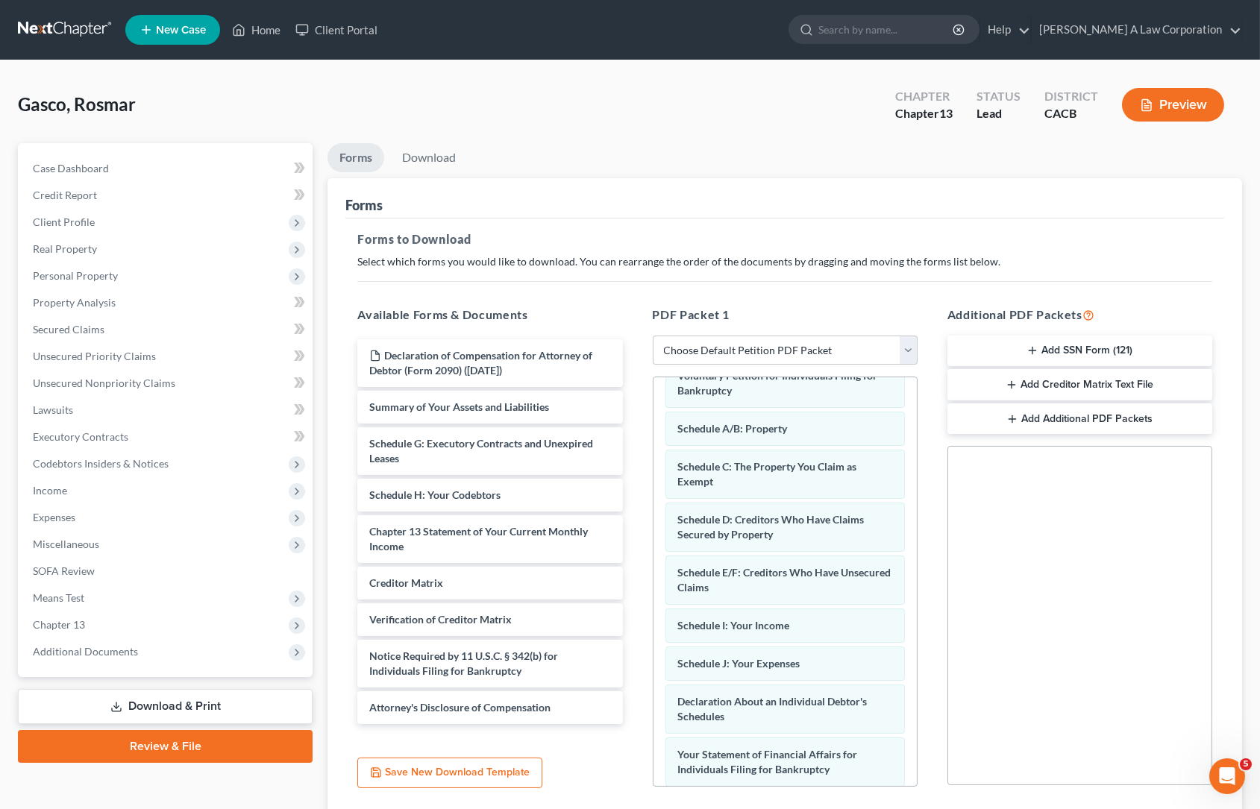
scroll to position [113, 0]
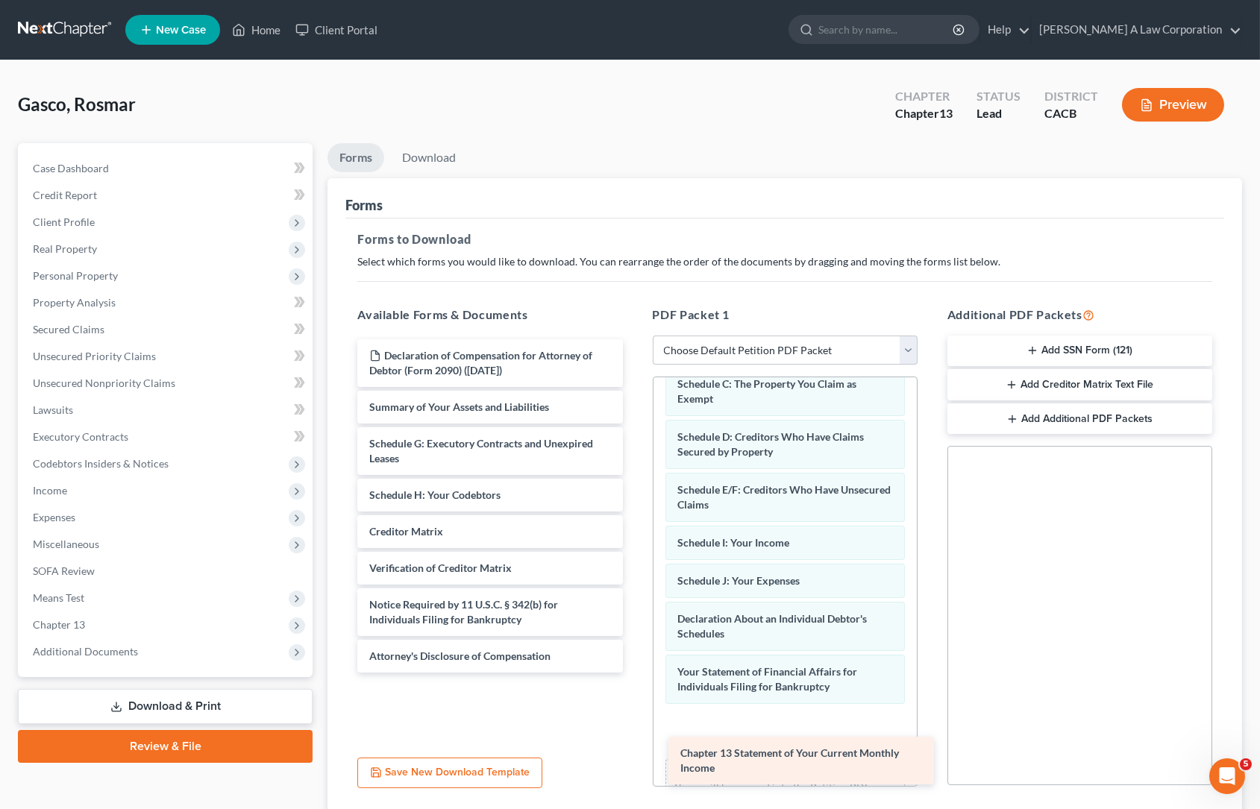
drag, startPoint x: 473, startPoint y: 526, endPoint x: 784, endPoint y: 747, distance: 381.9
click at [634, 673] on div "Chapter 13 Statement of Your Current Monthly Income Declaration of Compensation…" at bounding box center [489, 505] width 289 height 333
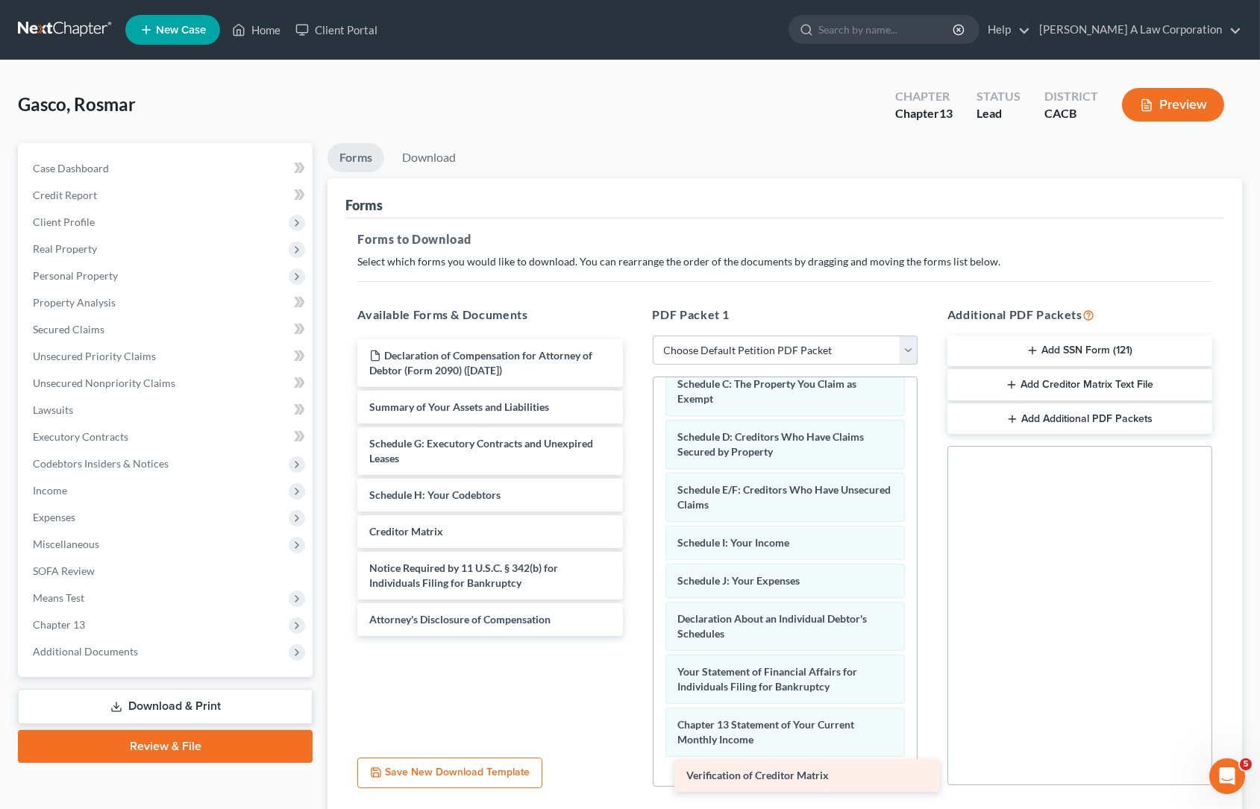
drag, startPoint x: 428, startPoint y: 559, endPoint x: 745, endPoint y: 768, distance: 379.2
click at [634, 636] on div "Verification of Creditor Matrix Declaration of Compensation for Attorney of Deb…" at bounding box center [489, 487] width 289 height 297
click at [1030, 351] on line "button" at bounding box center [1032, 351] width 7 height 0
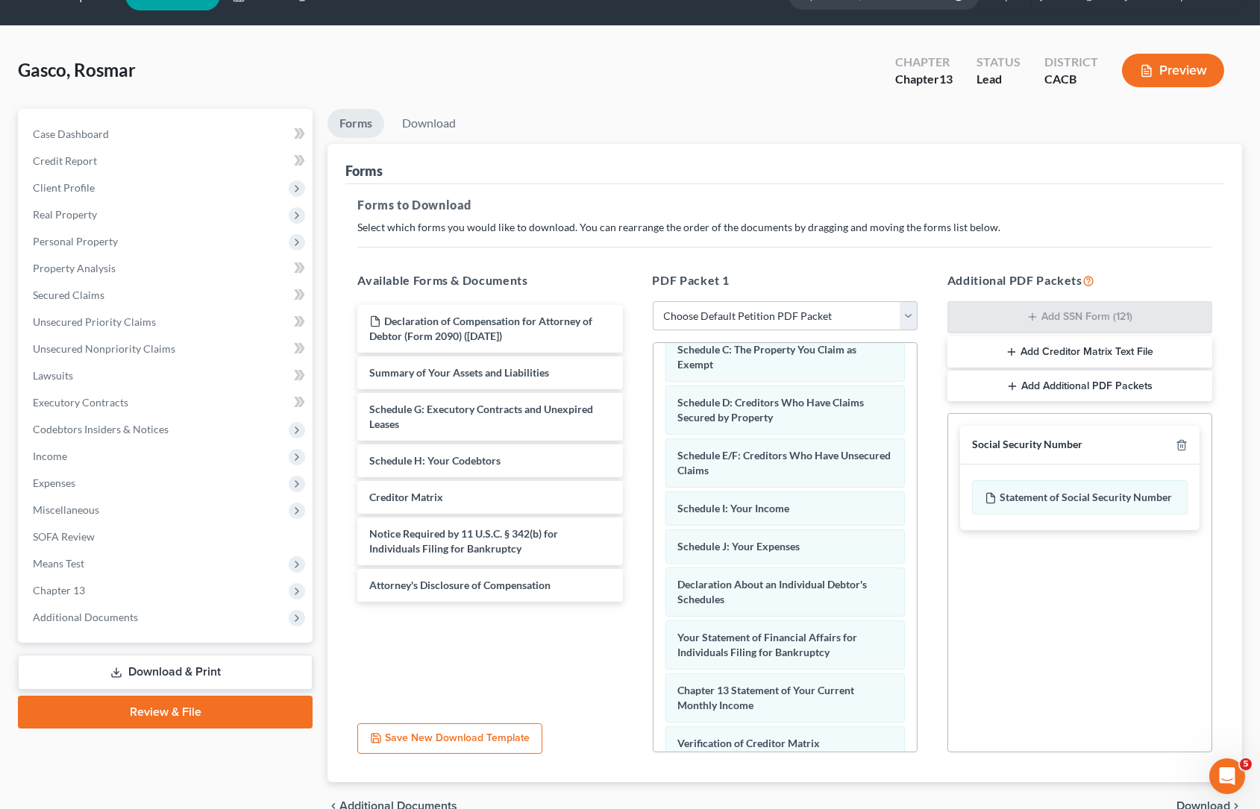
scroll to position [110, 0]
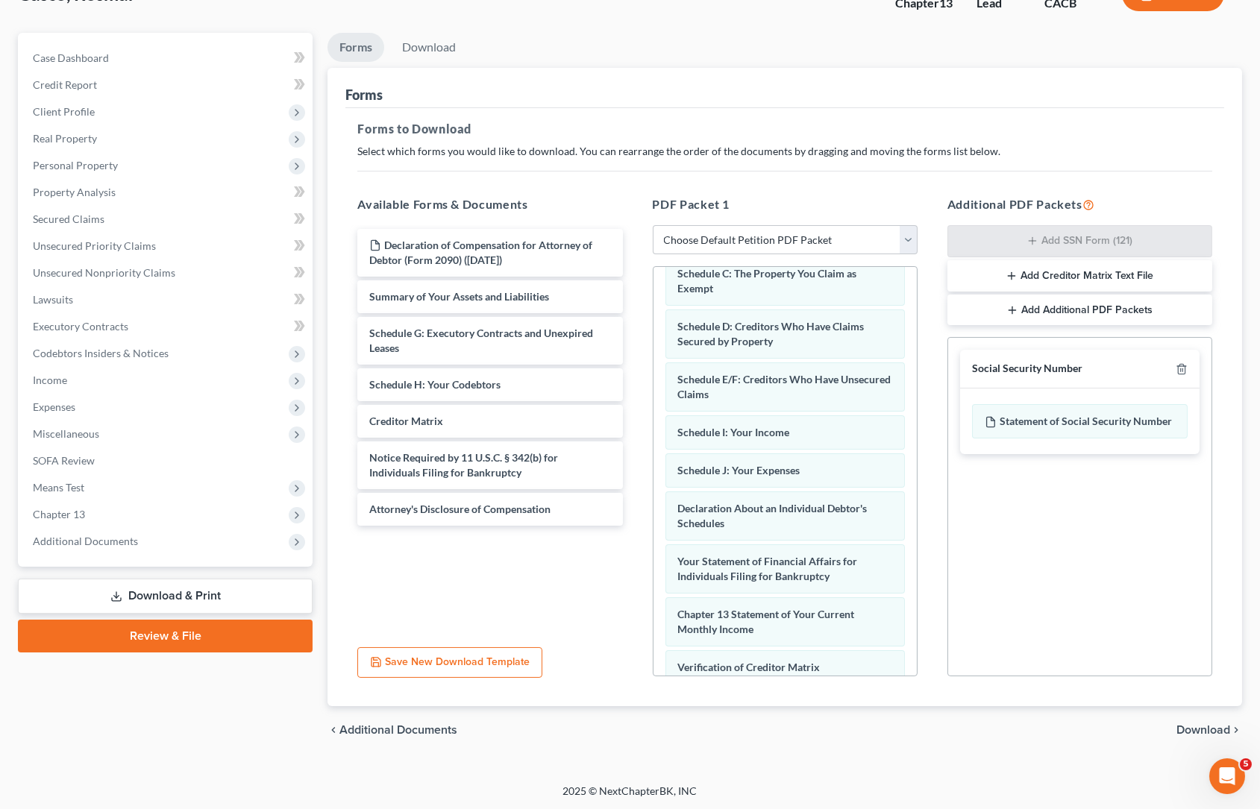
click at [1196, 729] on span "Download" at bounding box center [1203, 730] width 54 height 12
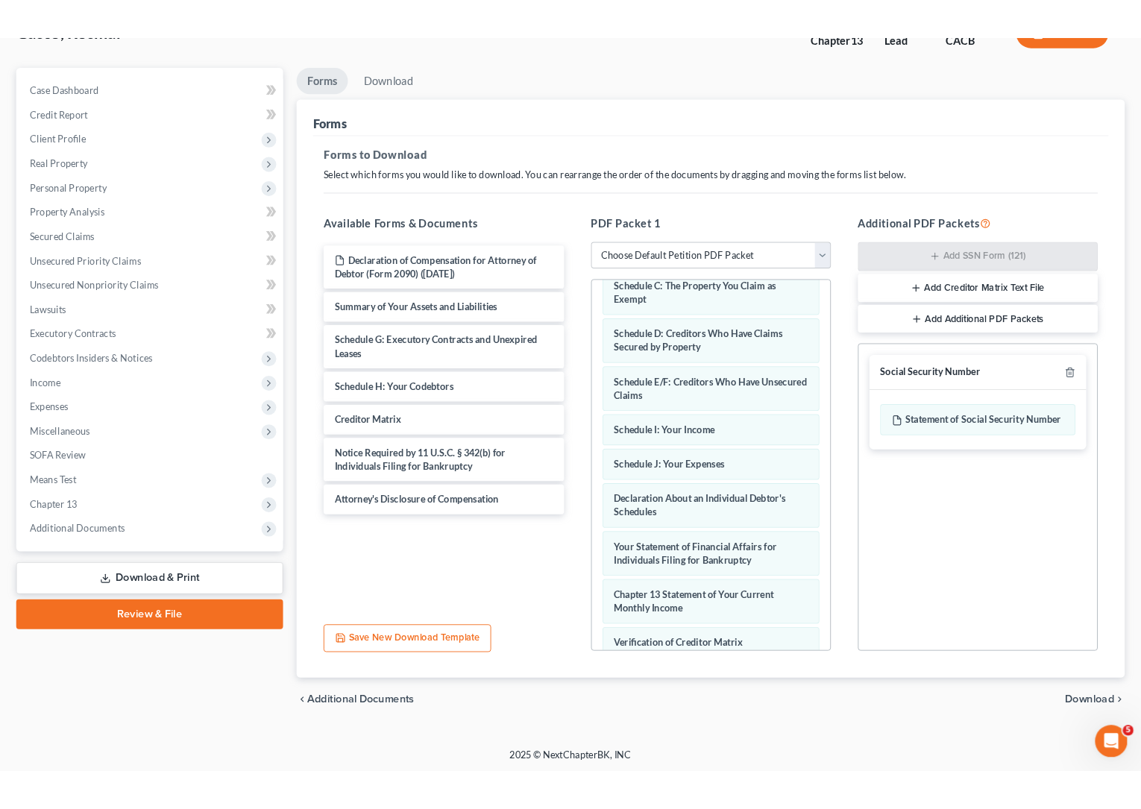
scroll to position [7, 0]
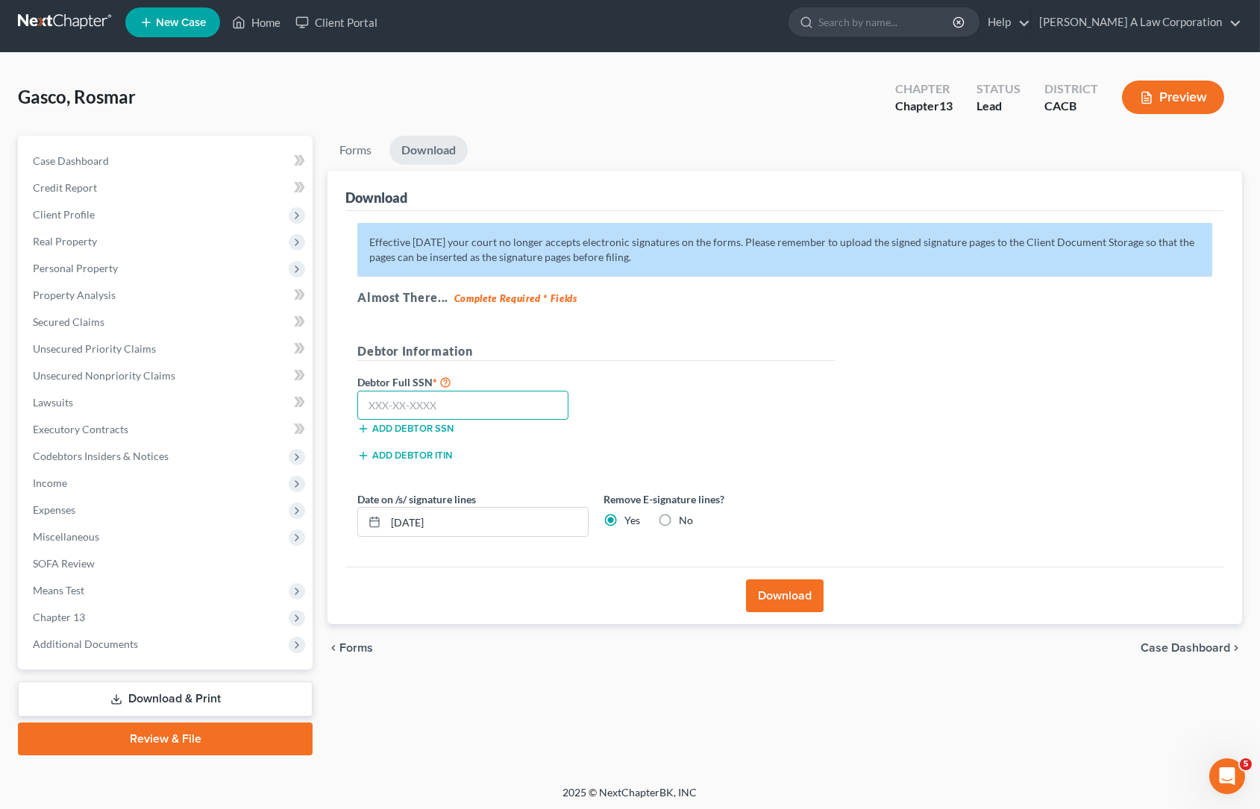
click at [367, 403] on input "text" at bounding box center [462, 406] width 211 height 30
click at [932, 469] on div "Effective [DATE] your court no longer accepts electronic signatures on the form…" at bounding box center [784, 389] width 879 height 357
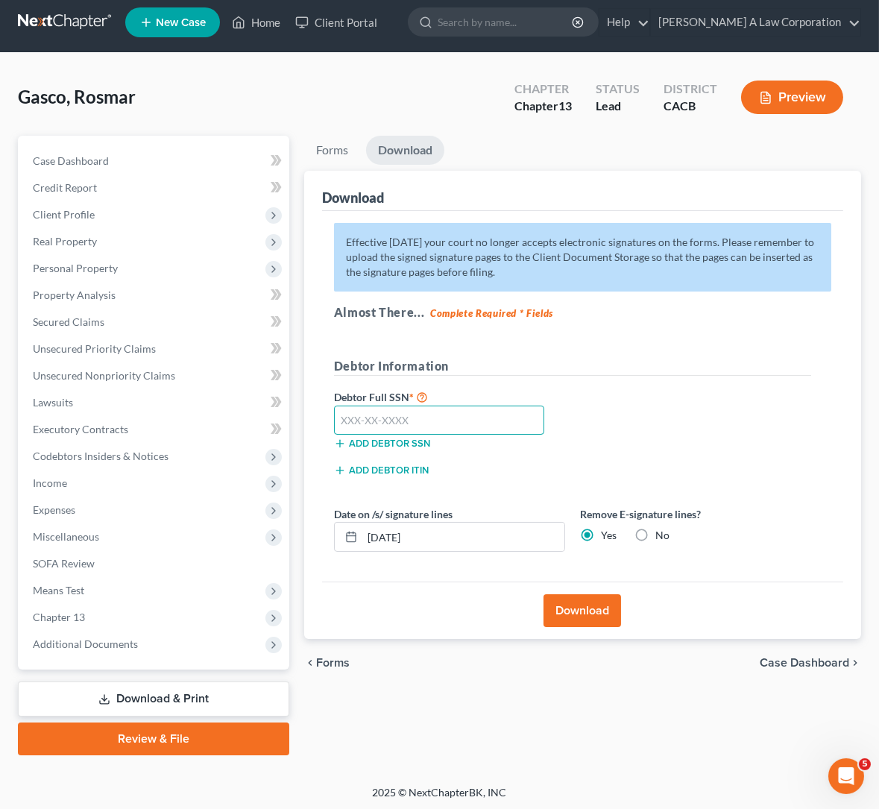
click at [343, 416] on input "text" at bounding box center [439, 421] width 211 height 30
type input "615-43-7795"
click at [574, 612] on button "Download" at bounding box center [583, 610] width 78 height 33
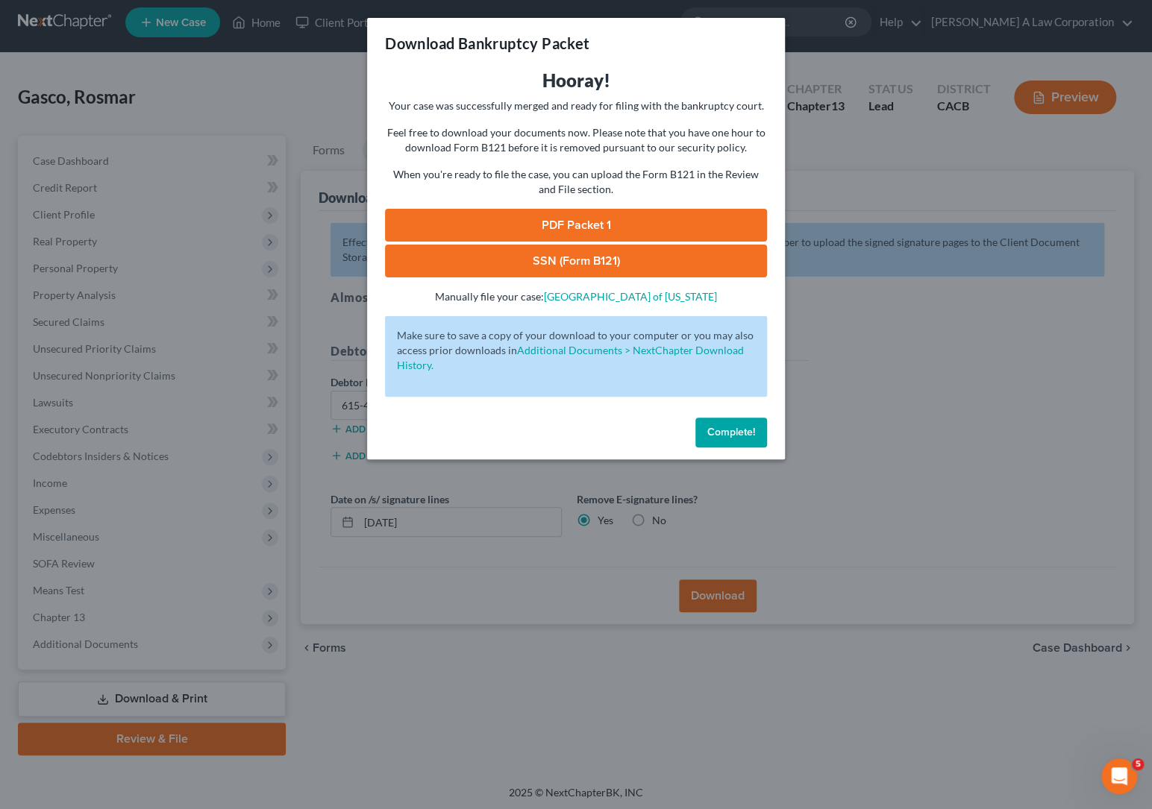
click at [590, 227] on link "PDF Packet 1" at bounding box center [576, 225] width 382 height 33
click at [644, 257] on link "SSN (Form B121)" at bounding box center [576, 261] width 382 height 33
click at [727, 427] on span "Complete!" at bounding box center [731, 432] width 48 height 13
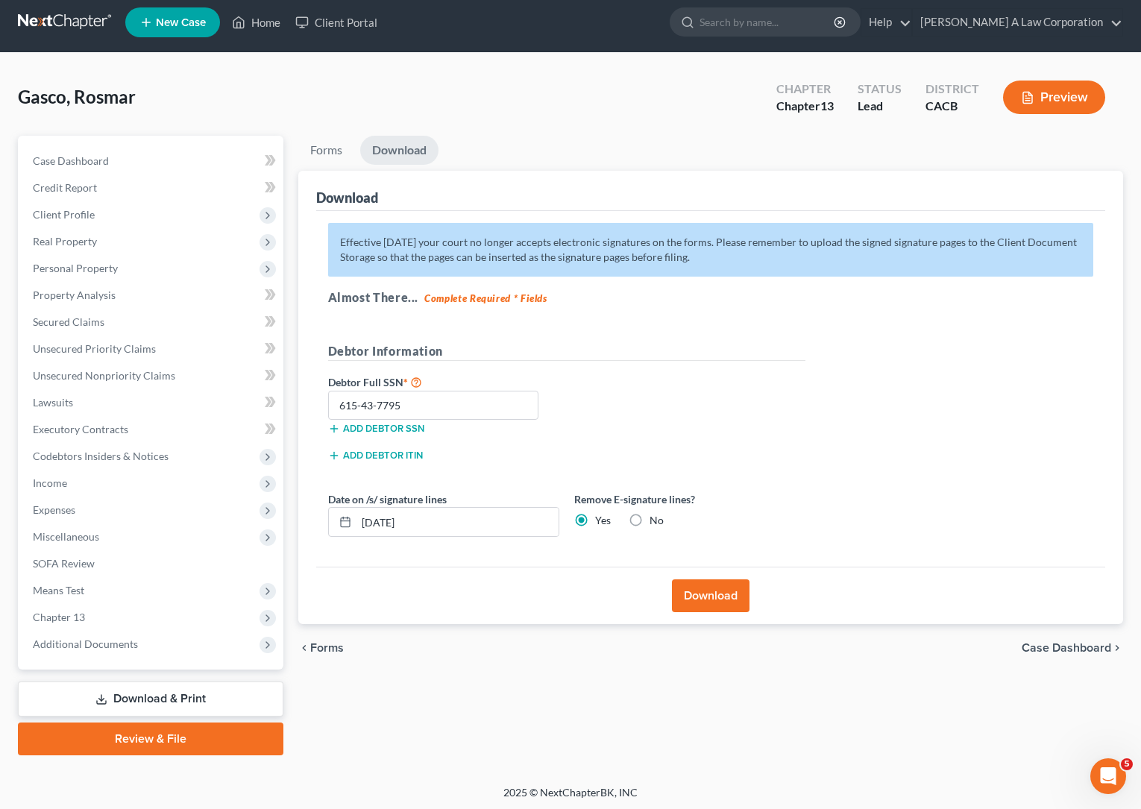
click at [679, 365] on div "Debtor Information" at bounding box center [567, 357] width 492 height 31
click at [88, 373] on span "Unsecured Nonpriority Claims" at bounding box center [104, 375] width 142 height 13
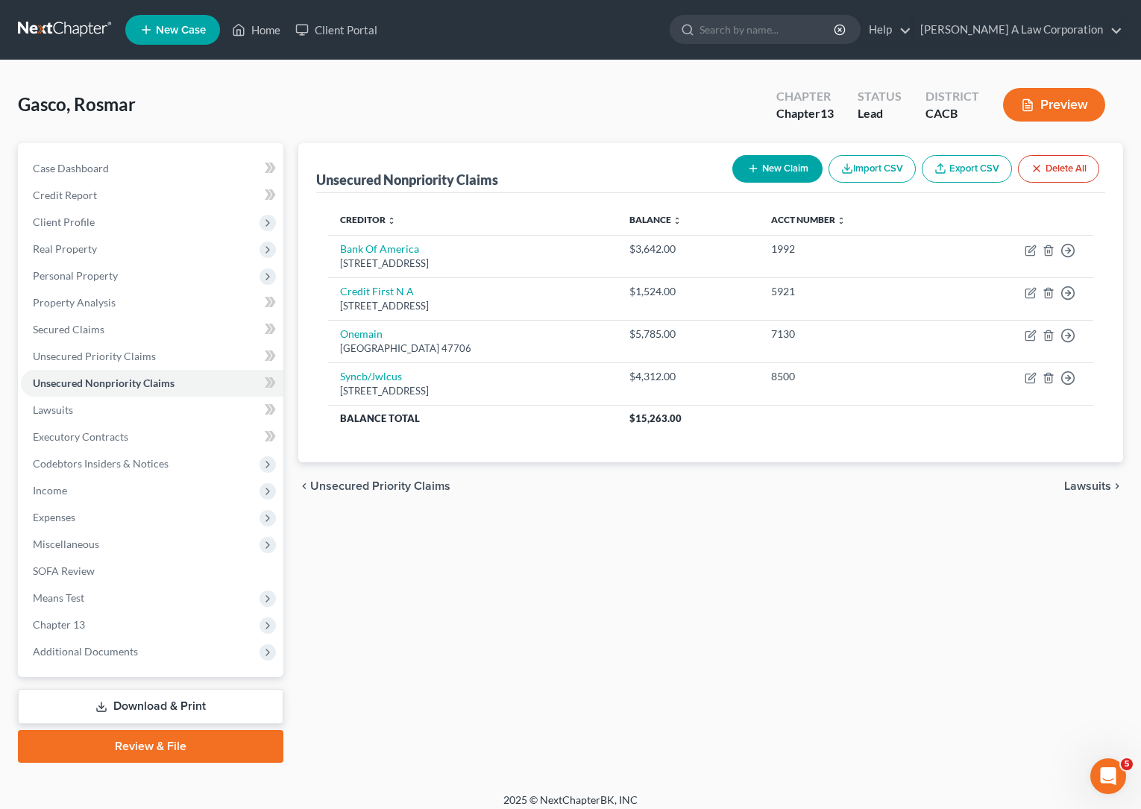
click at [468, 671] on div "Unsecured Nonpriority Claims New Claim Import CSV Export CSV Delete All Credito…" at bounding box center [711, 453] width 841 height 620
click at [114, 642] on span "Additional Documents" at bounding box center [152, 651] width 263 height 27
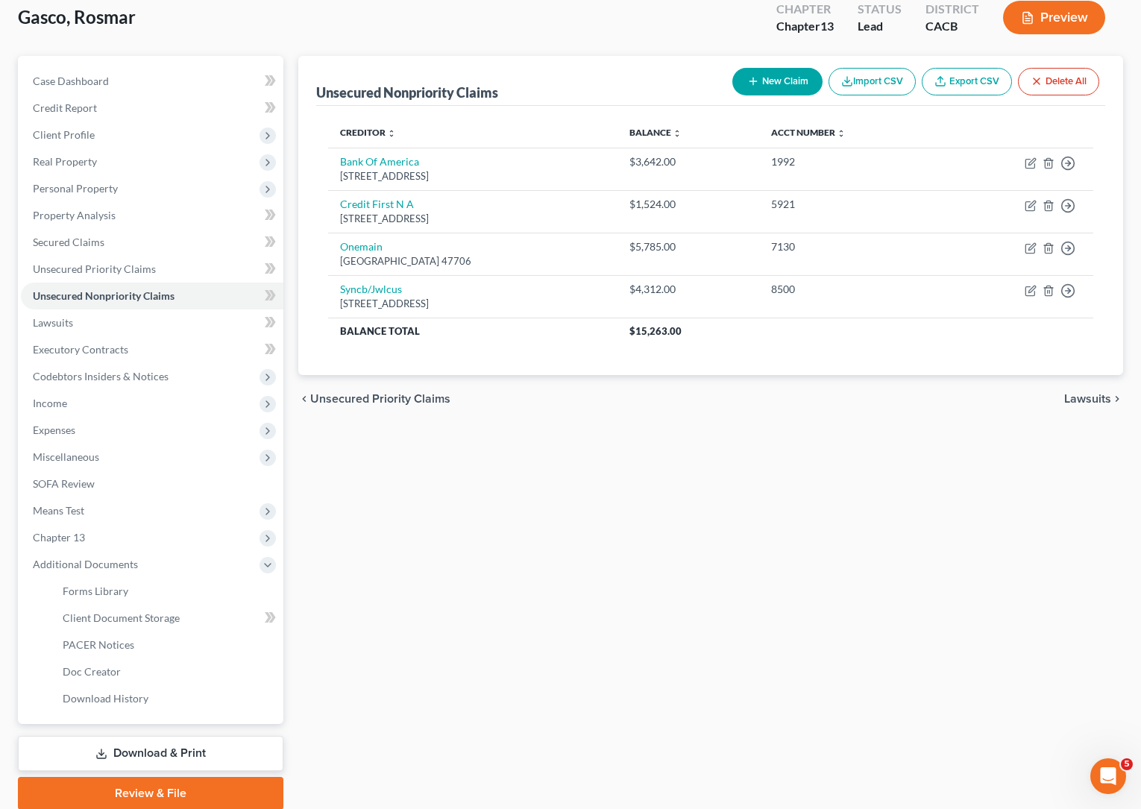
scroll to position [142, 0]
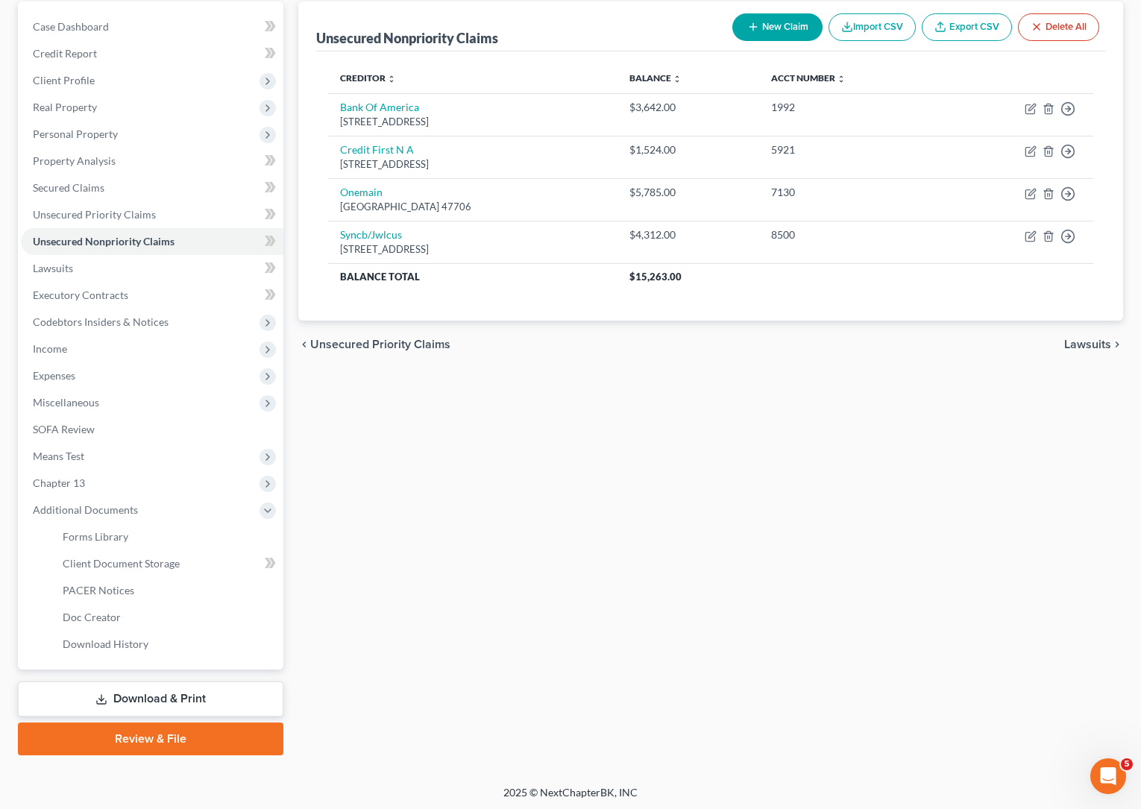
click at [166, 688] on link "Download & Print" at bounding box center [151, 699] width 266 height 35
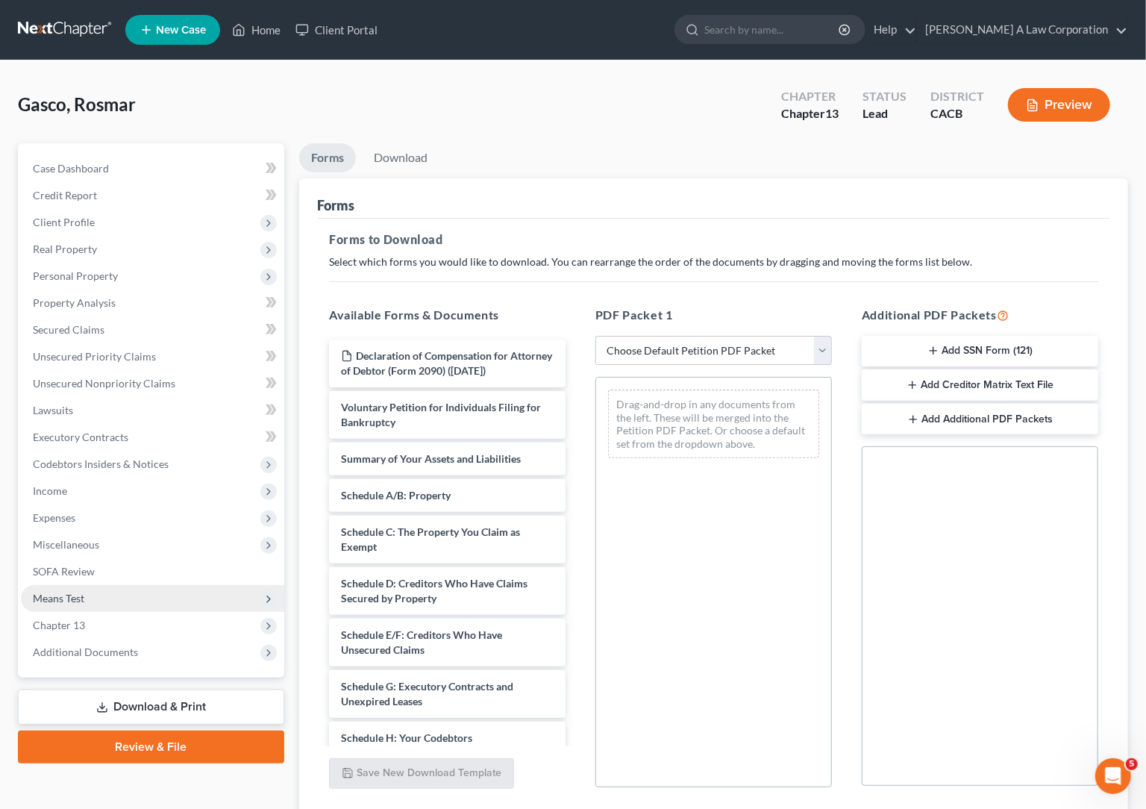
click at [75, 589] on span "Means Test" at bounding box center [152, 598] width 263 height 27
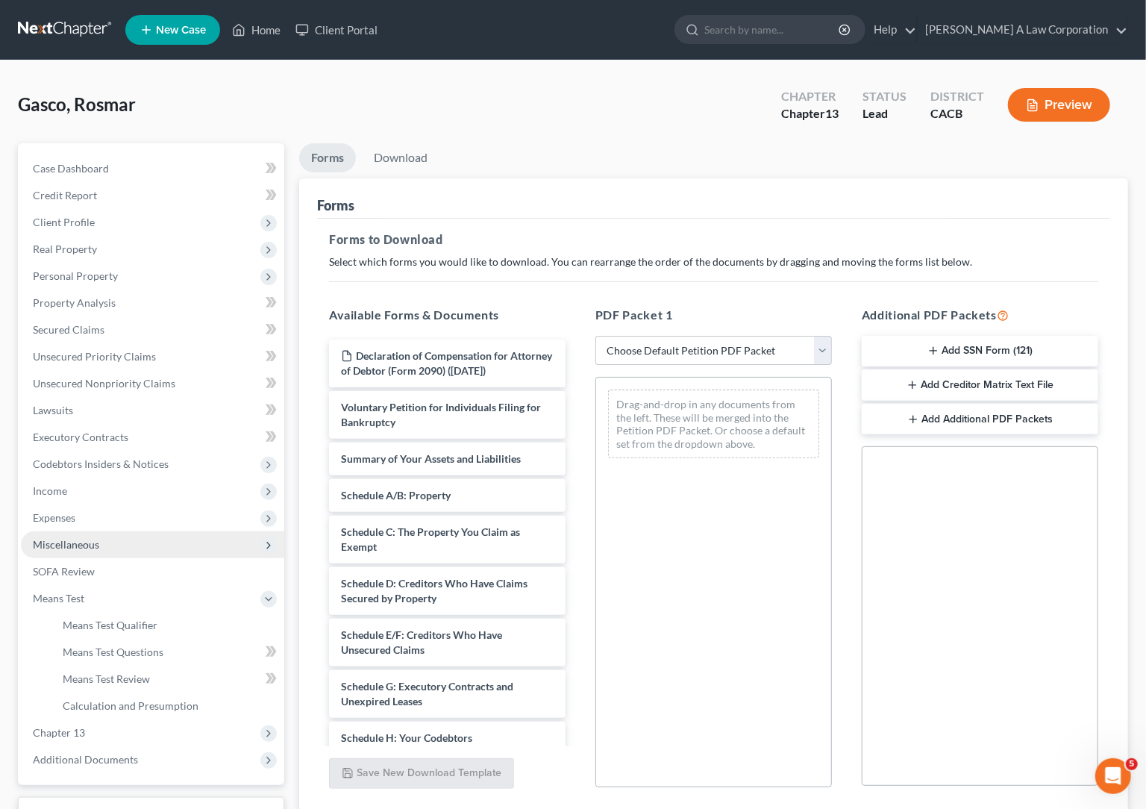
click at [76, 550] on span "Miscellaneous" at bounding box center [152, 544] width 263 height 27
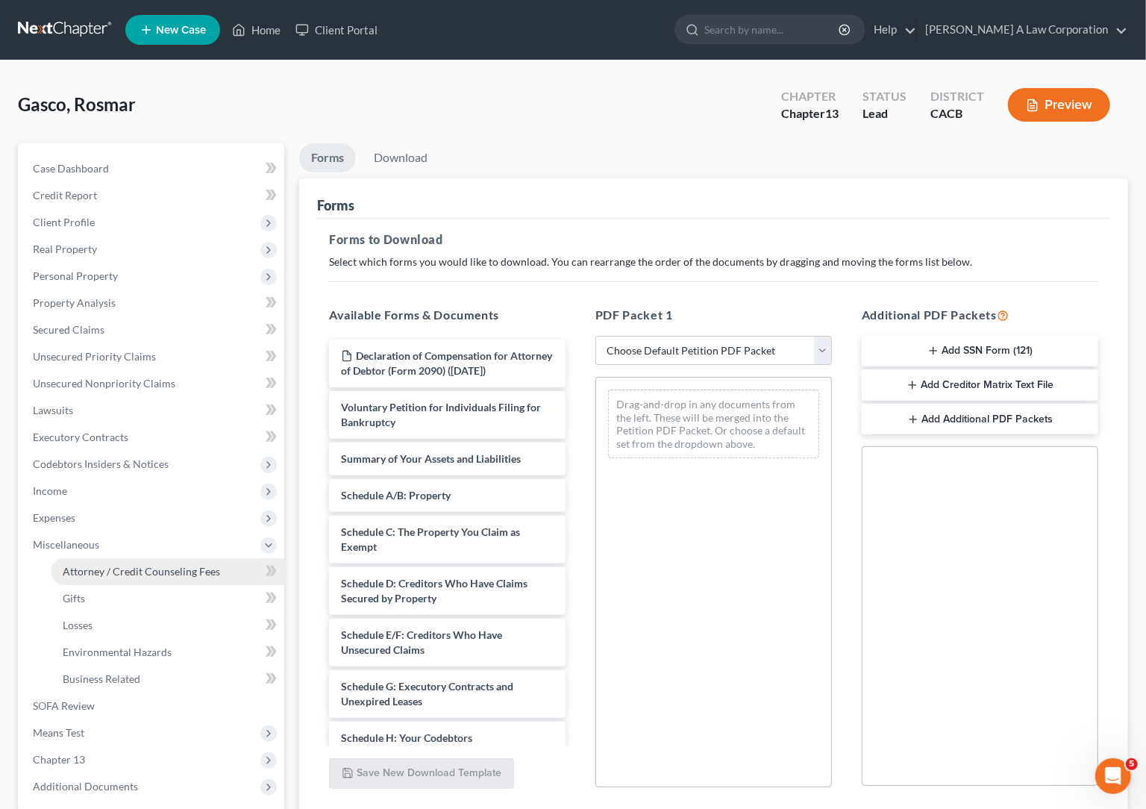
click at [94, 566] on span "Attorney / Credit Counseling Fees" at bounding box center [141, 571] width 157 height 13
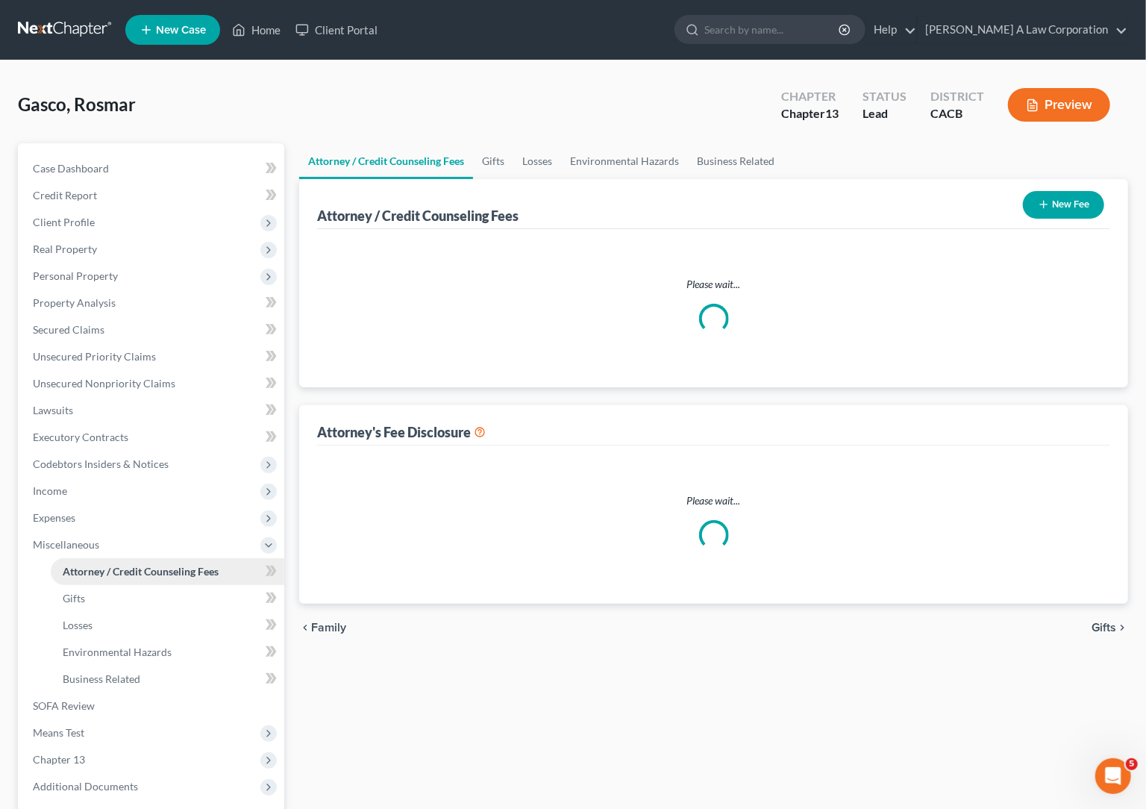
select select "0"
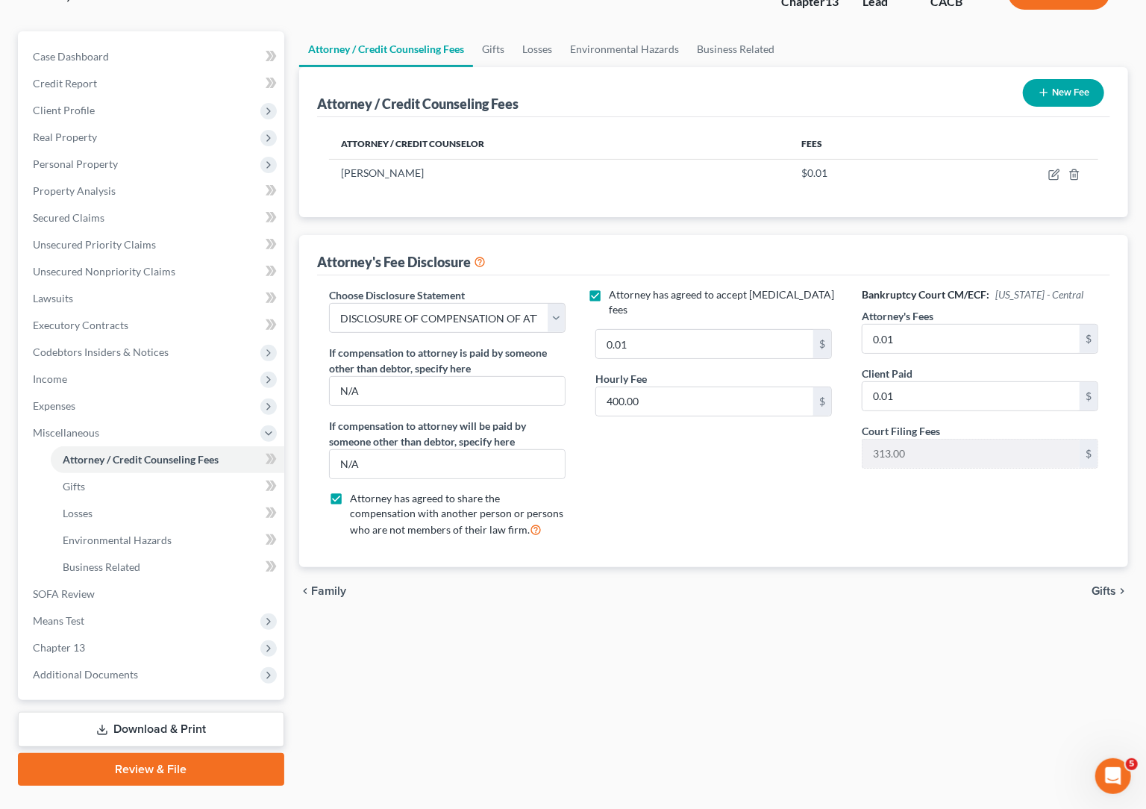
scroll to position [135, 0]
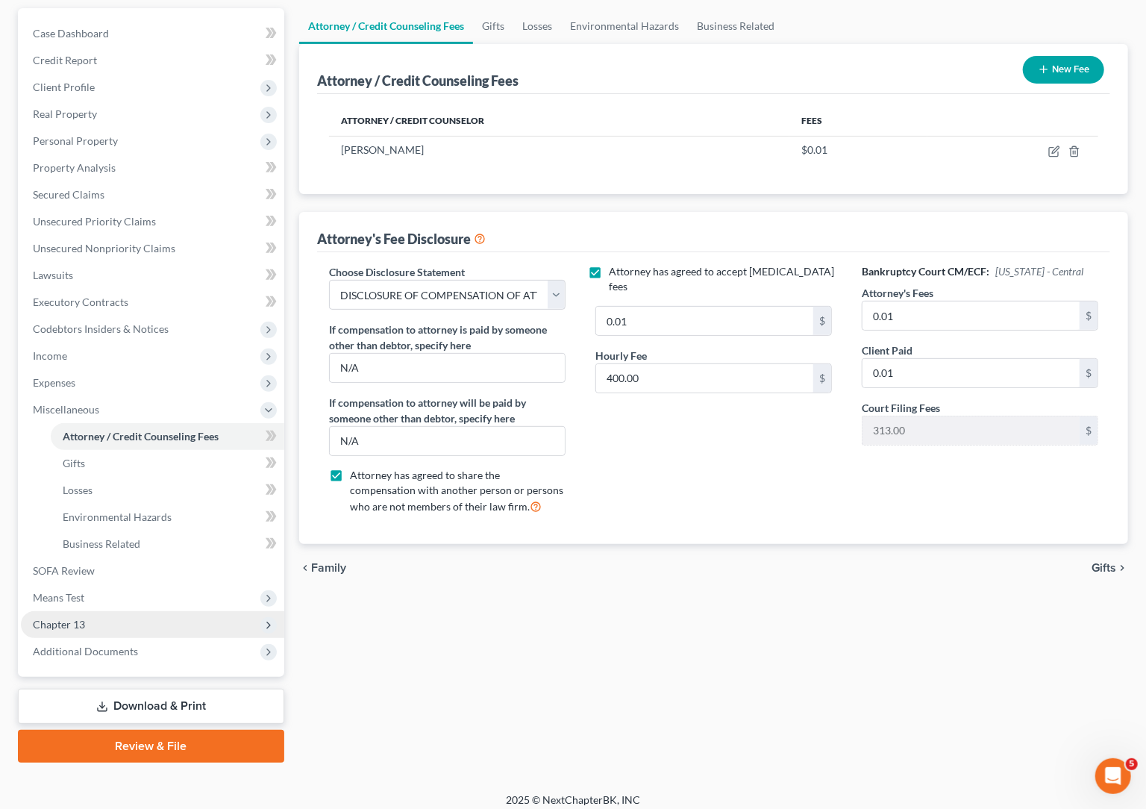
click at [104, 629] on span "Chapter 13" at bounding box center [152, 624] width 263 height 27
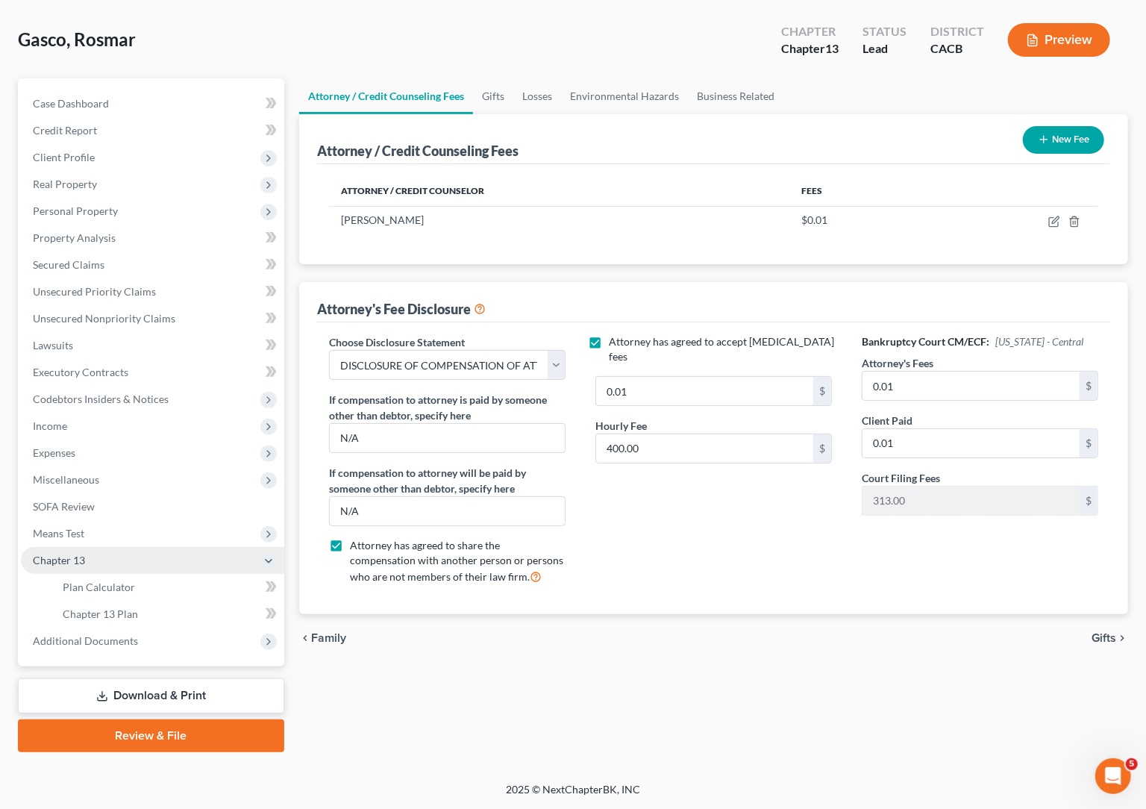
scroll to position [63, 0]
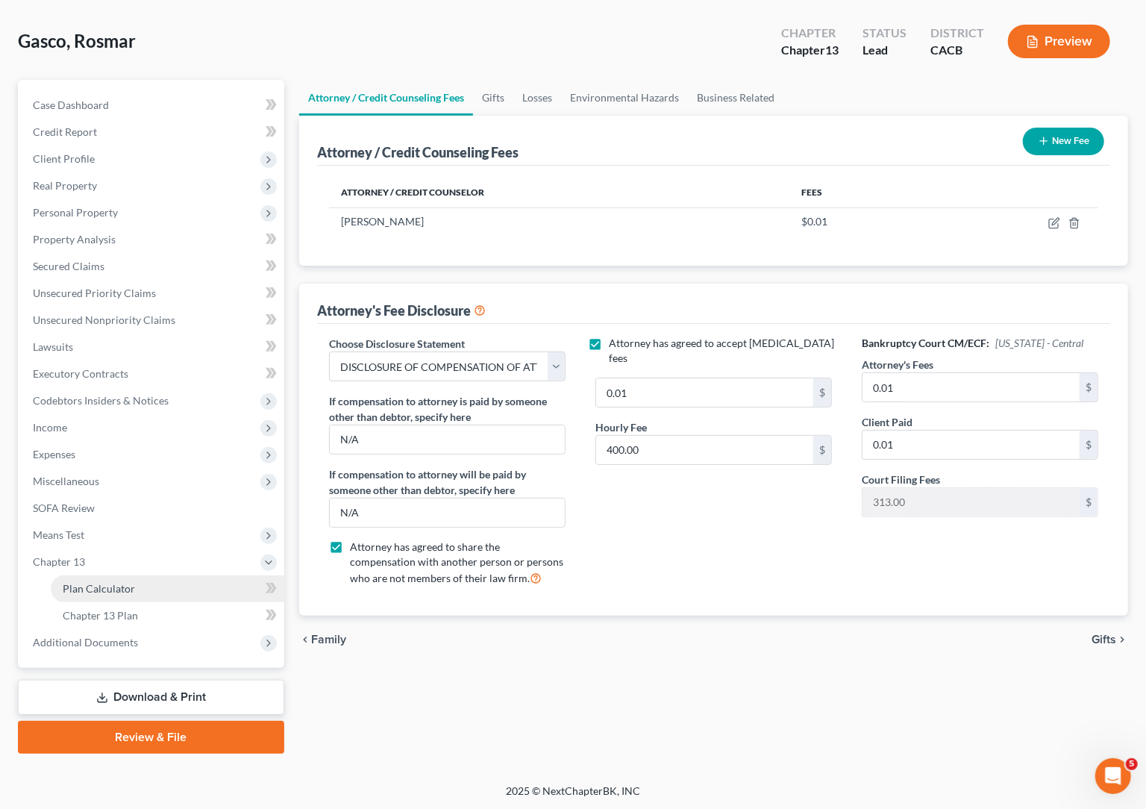
click at [98, 594] on link "Plan Calculator" at bounding box center [167, 588] width 233 height 27
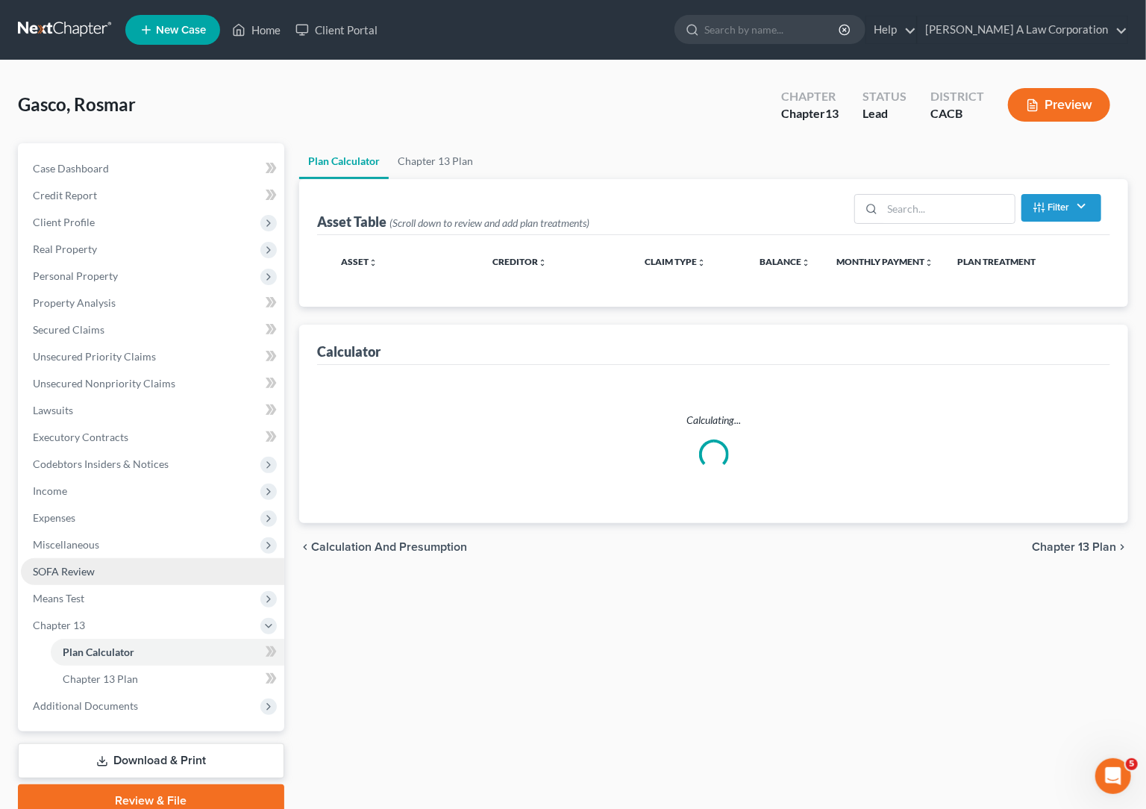
select select "59"
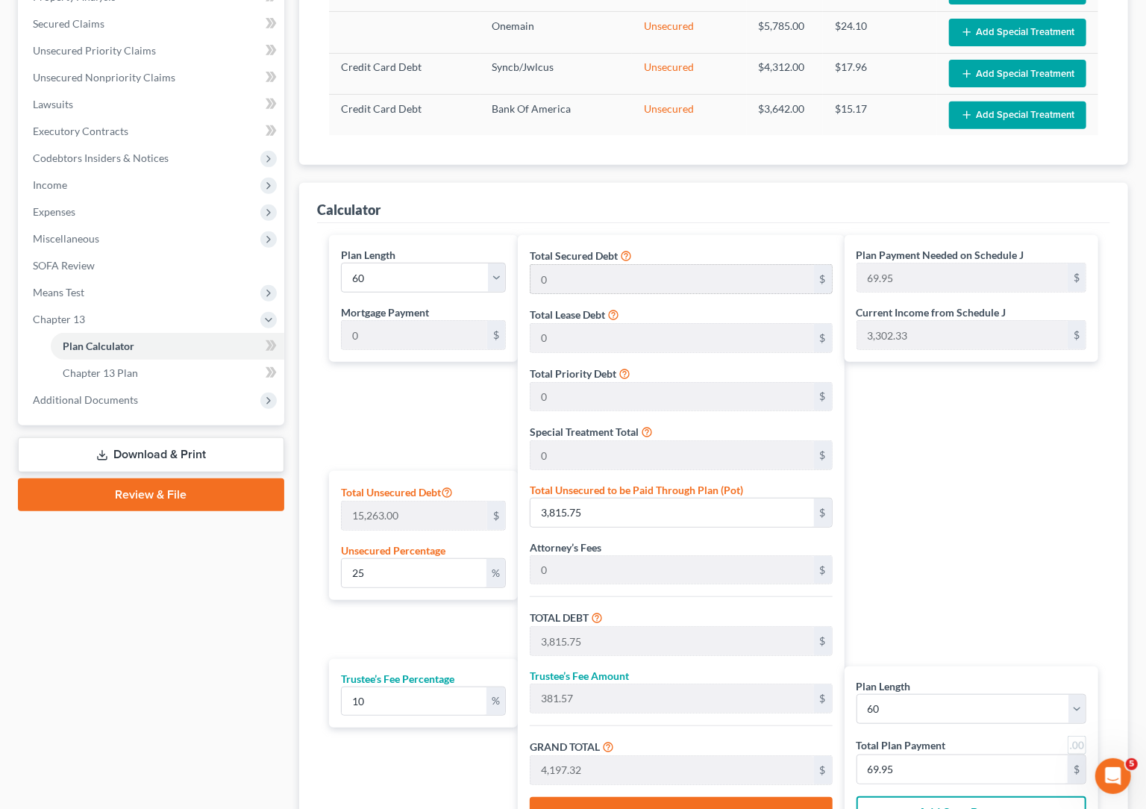
scroll to position [406, 0]
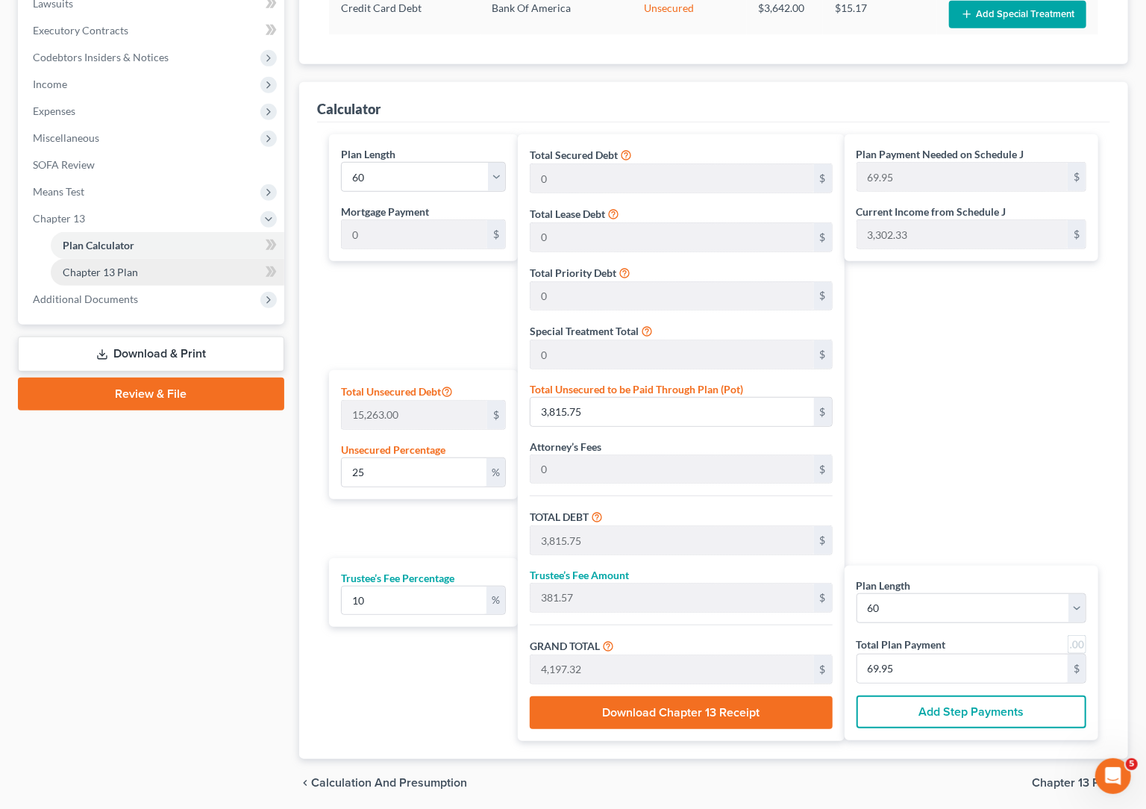
click at [110, 269] on span "Chapter 13 Plan" at bounding box center [100, 272] width 75 height 13
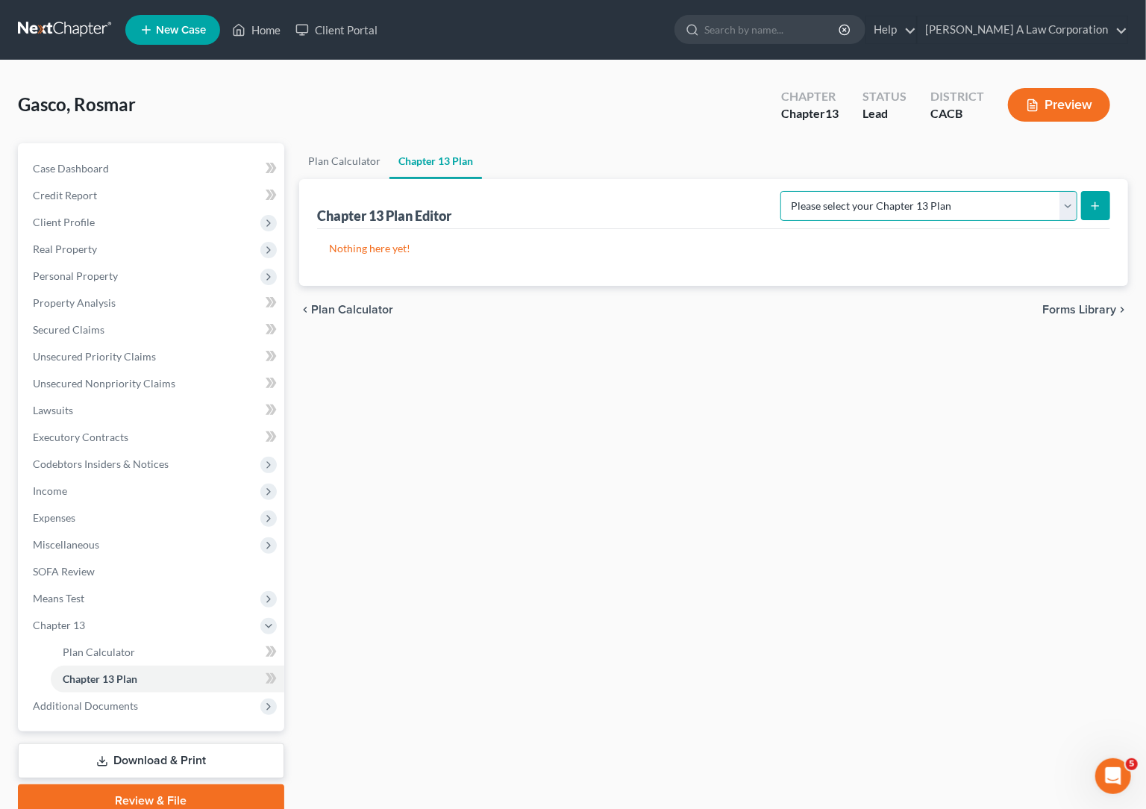
click at [1070, 202] on select "Please select your Chapter 13 Plan [GEOGRAPHIC_DATA] of [US_STATE] - Effective …" at bounding box center [928, 206] width 297 height 30
select select "1"
click at [812, 191] on select "Please select your Chapter 13 Plan [GEOGRAPHIC_DATA] of [US_STATE] - Effective …" at bounding box center [928, 206] width 297 height 30
click at [1089, 205] on icon "submit" at bounding box center [1095, 206] width 12 height 12
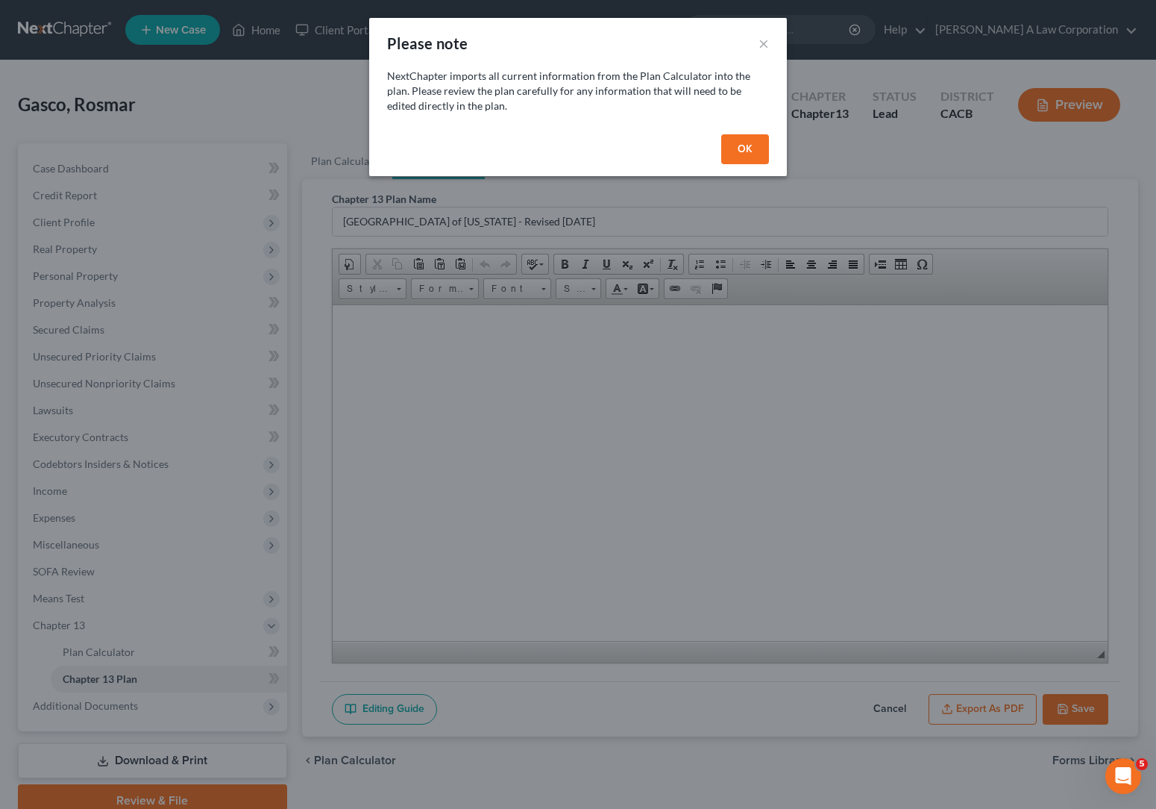
click at [741, 159] on button "OK" at bounding box center [745, 149] width 48 height 30
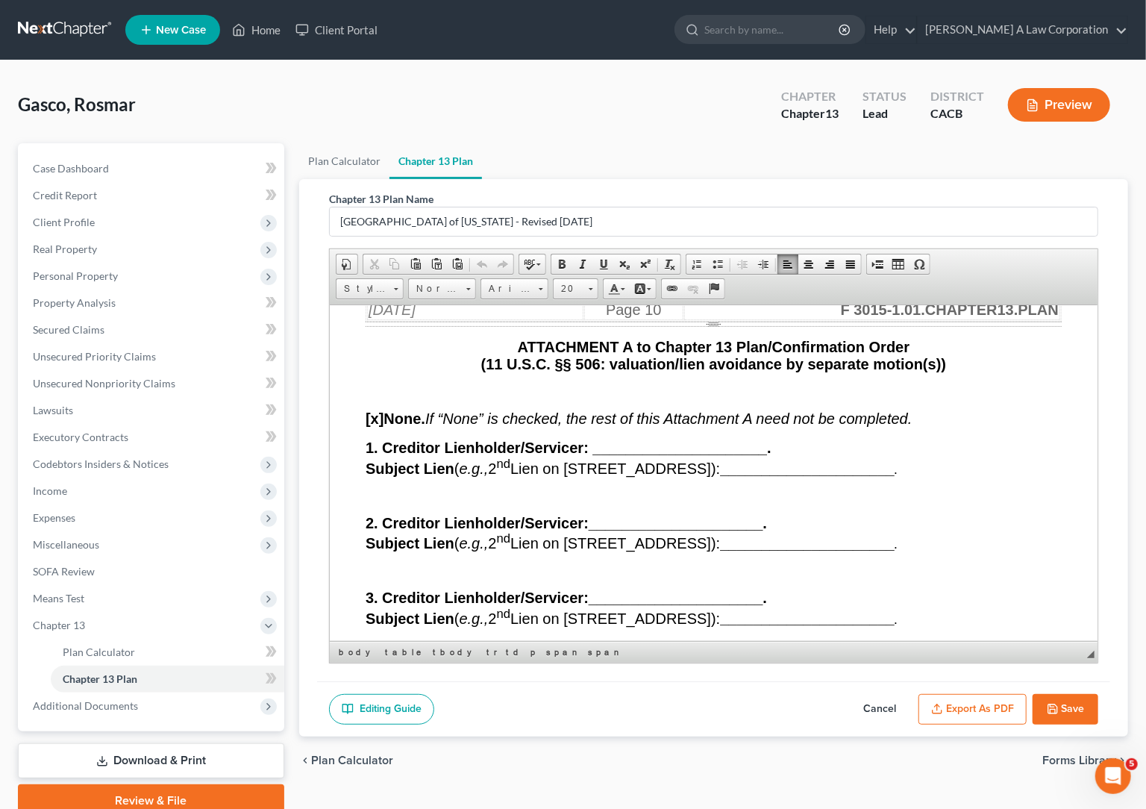
scroll to position [15855, 0]
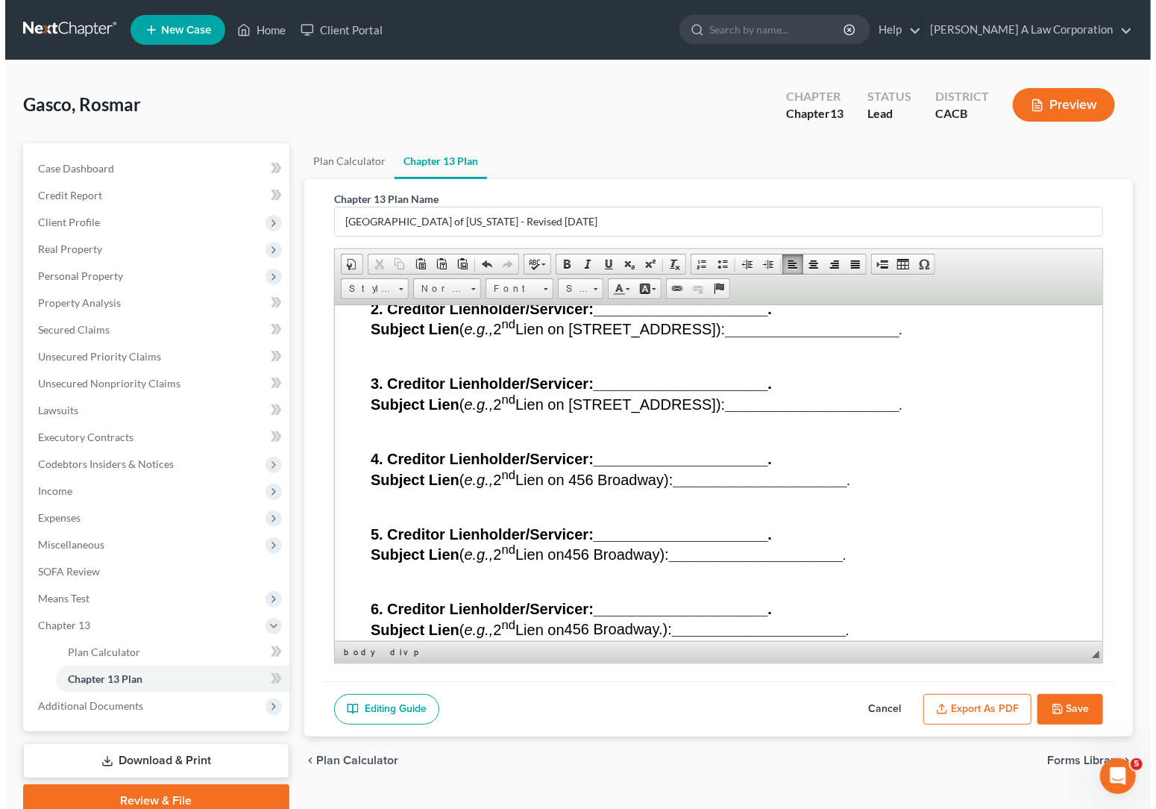
scroll to position [17075, 0]
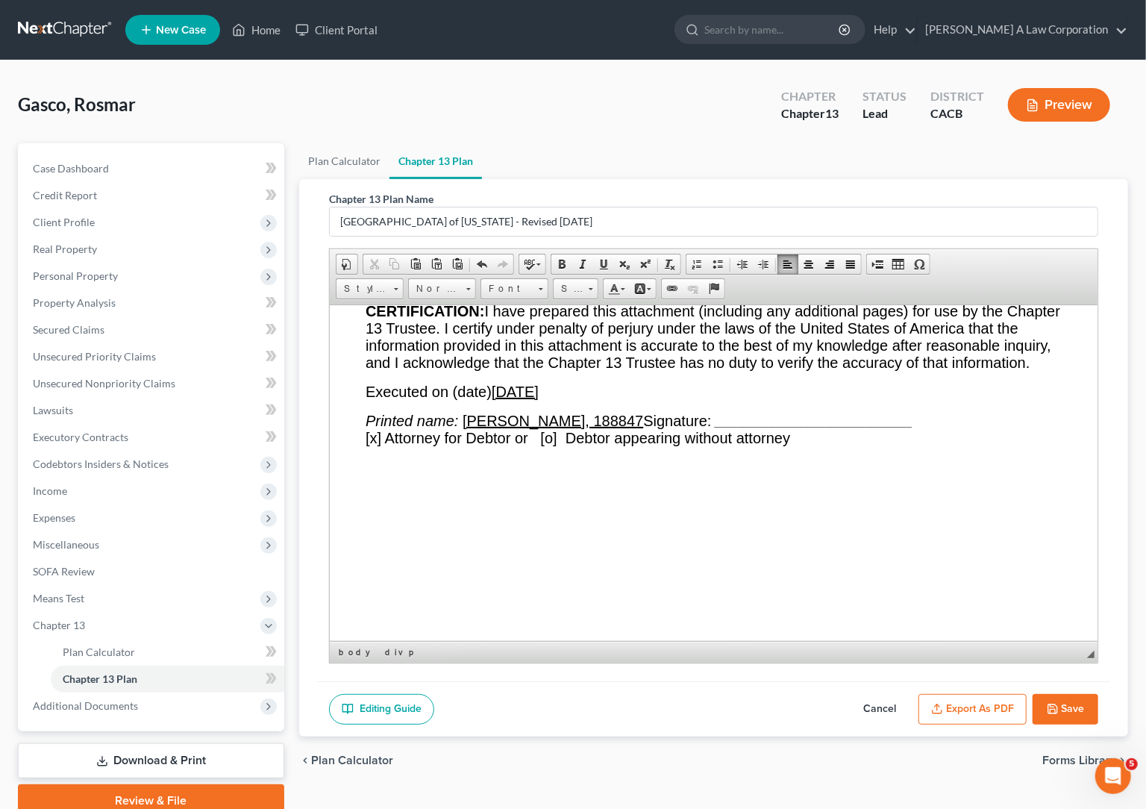
click at [958, 713] on button "Export as PDF" at bounding box center [972, 709] width 108 height 31
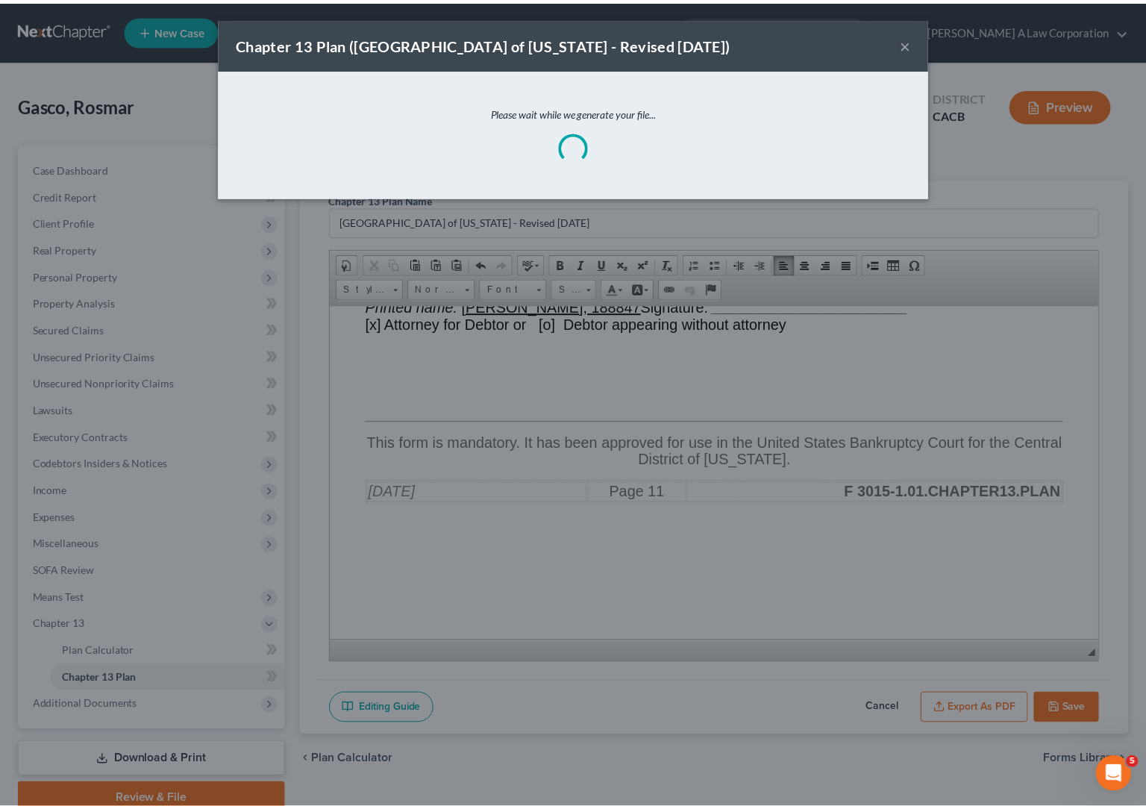
scroll to position [17235, 0]
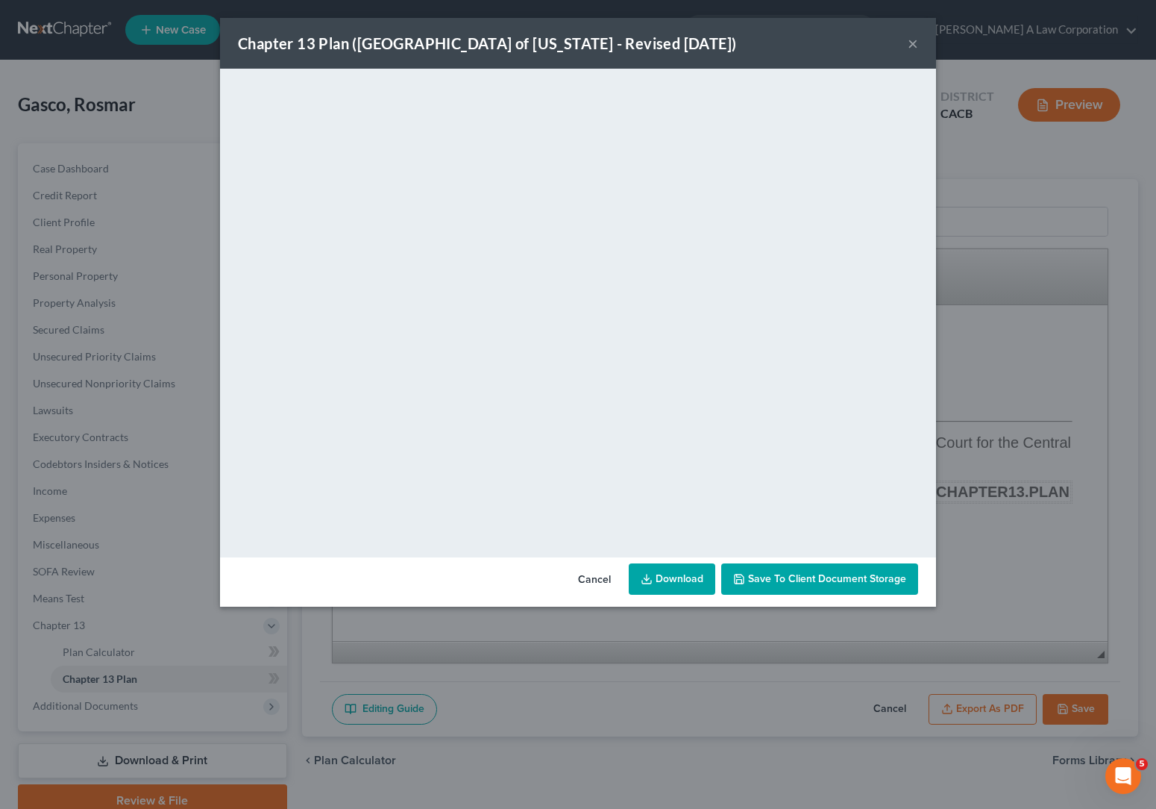
click at [914, 42] on button "×" at bounding box center [913, 43] width 10 height 18
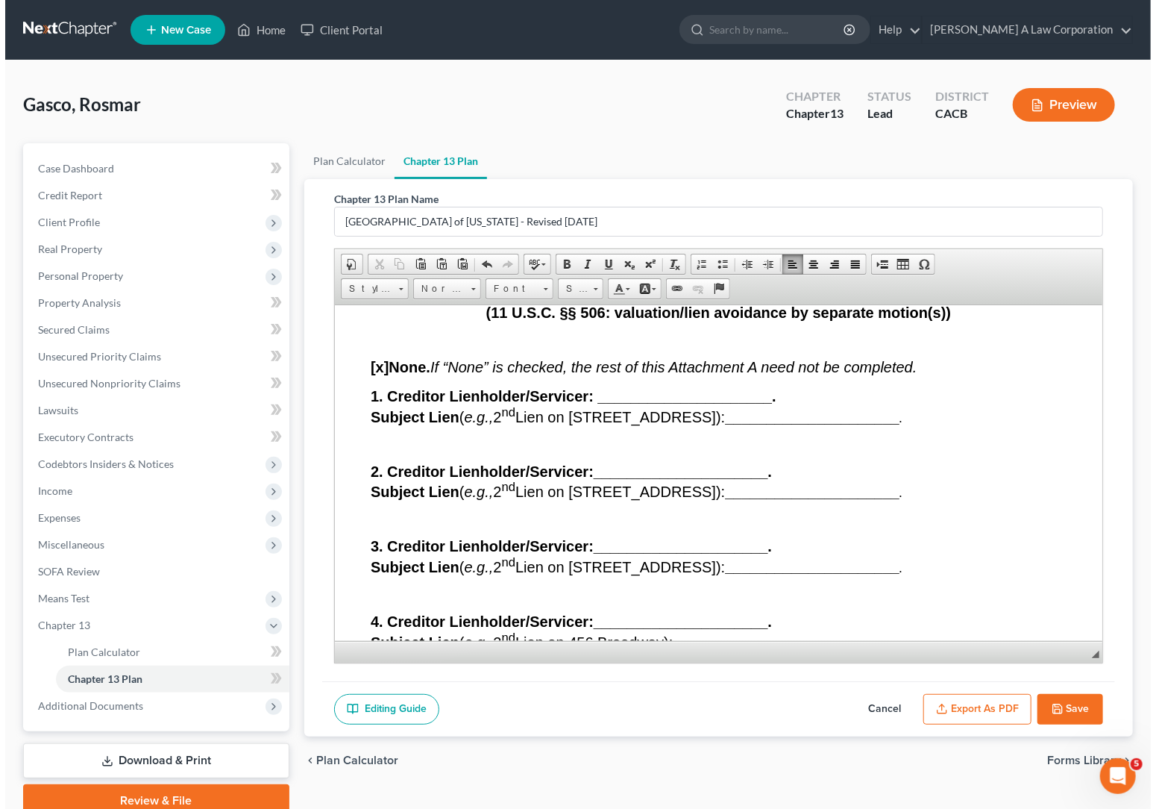
scroll to position [15999, 0]
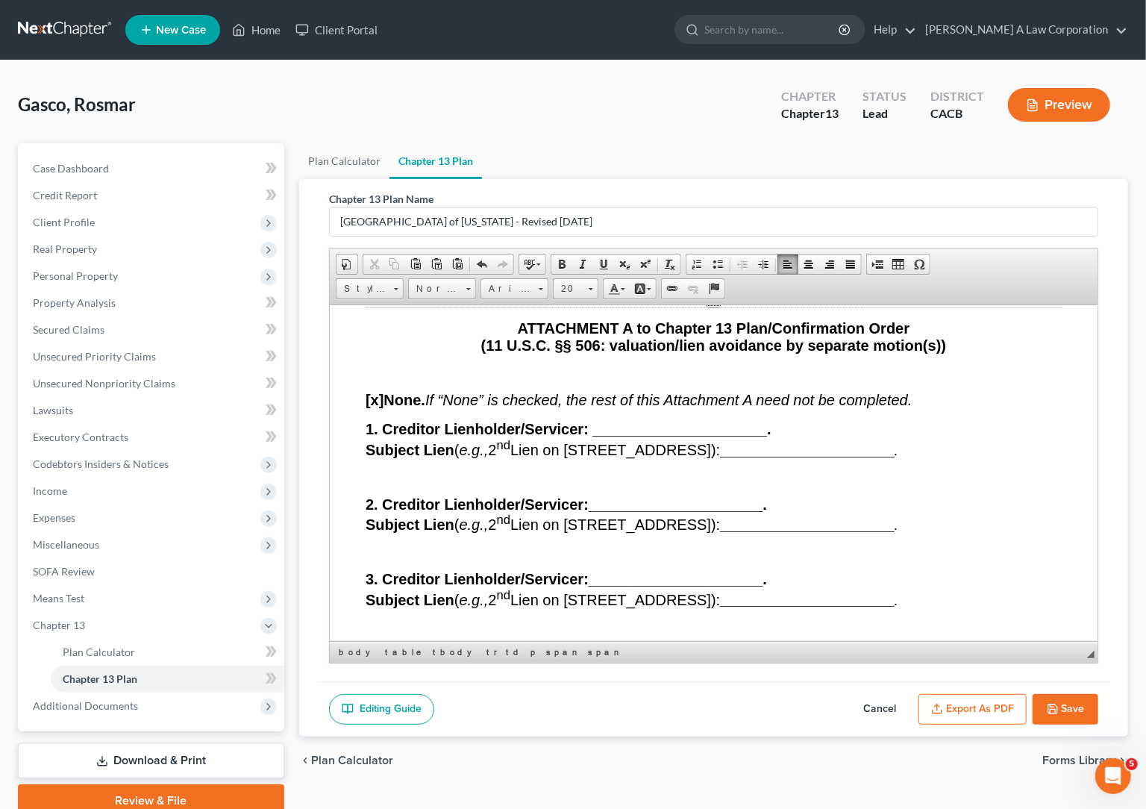
click at [992, 697] on button "Export as PDF" at bounding box center [972, 709] width 108 height 31
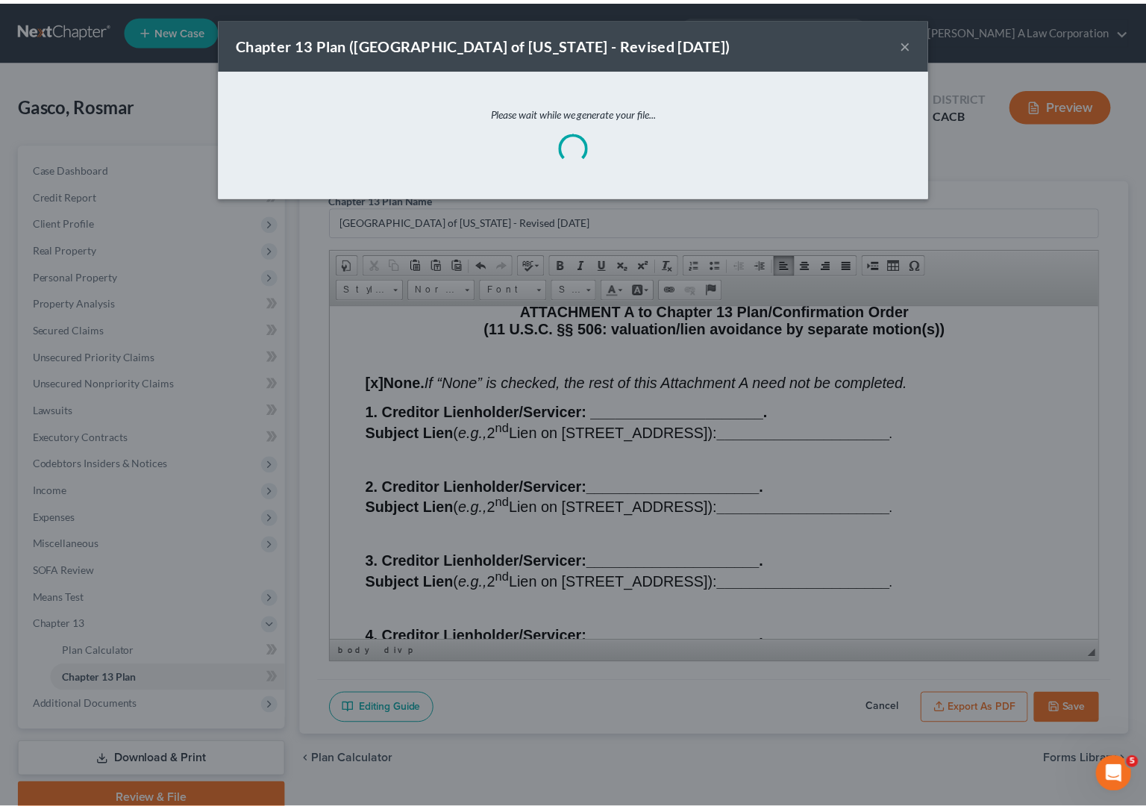
scroll to position [15947, 0]
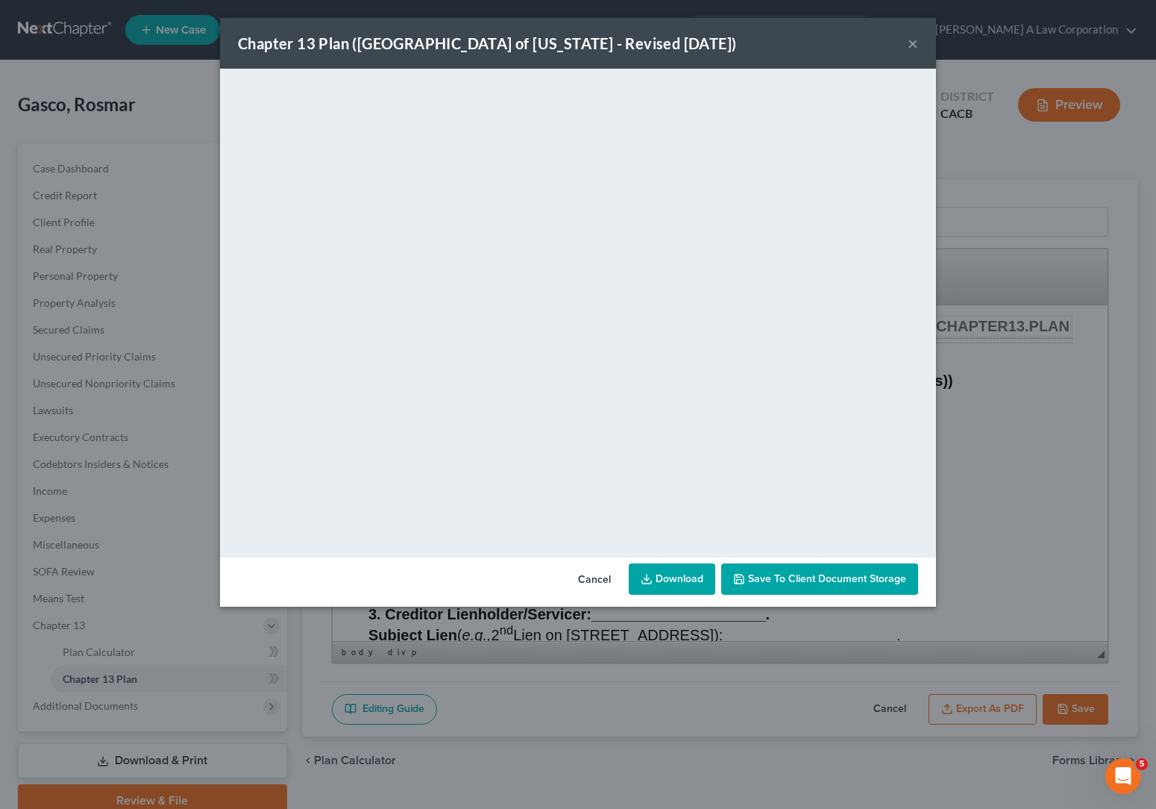
click at [914, 43] on button "×" at bounding box center [913, 43] width 10 height 18
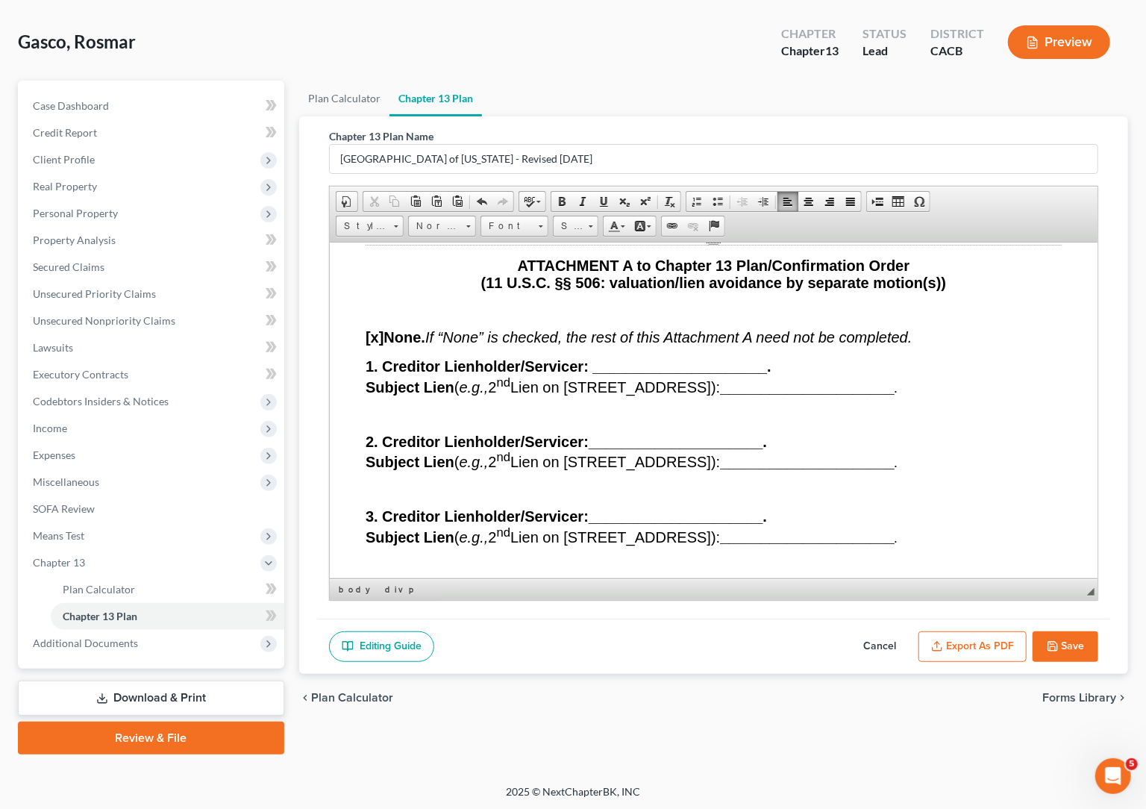
scroll to position [63, 0]
click at [98, 644] on span "Additional Documents" at bounding box center [85, 641] width 105 height 13
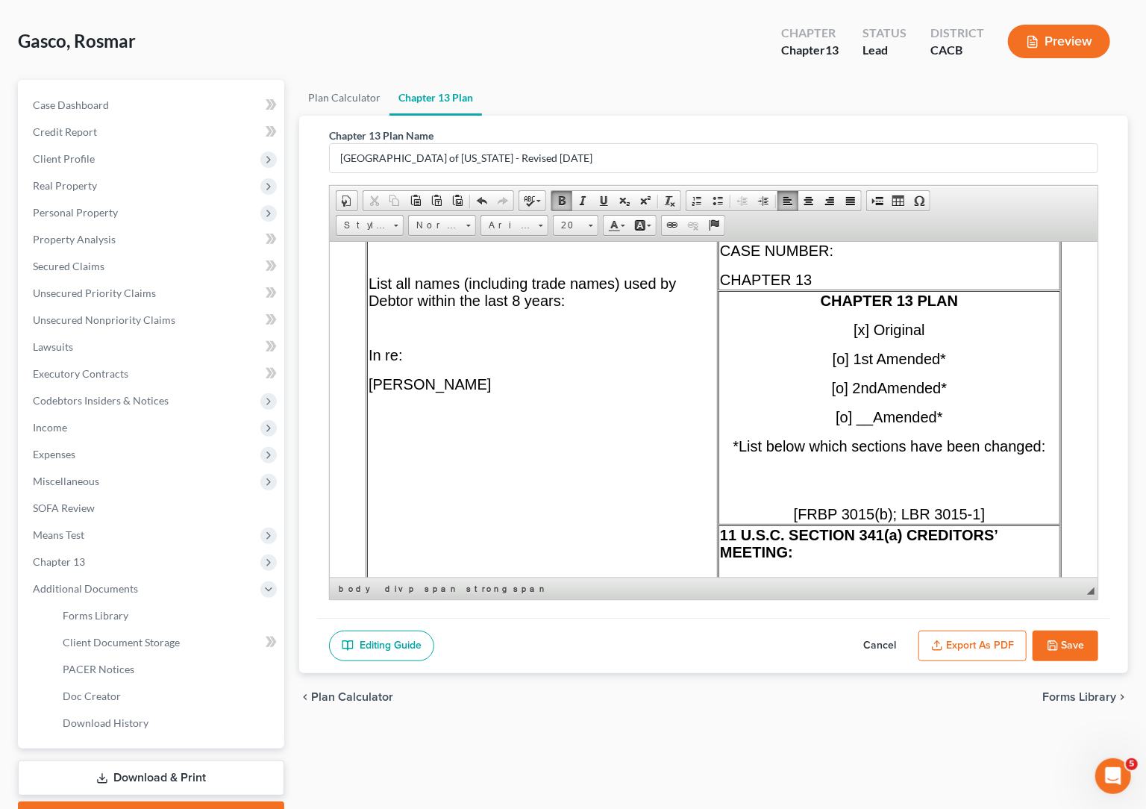
scroll to position [474, 0]
drag, startPoint x: 473, startPoint y: 415, endPoint x: 368, endPoint y: 413, distance: 105.2
click at [368, 391] on p "[PERSON_NAME]" at bounding box center [542, 382] width 348 height 17
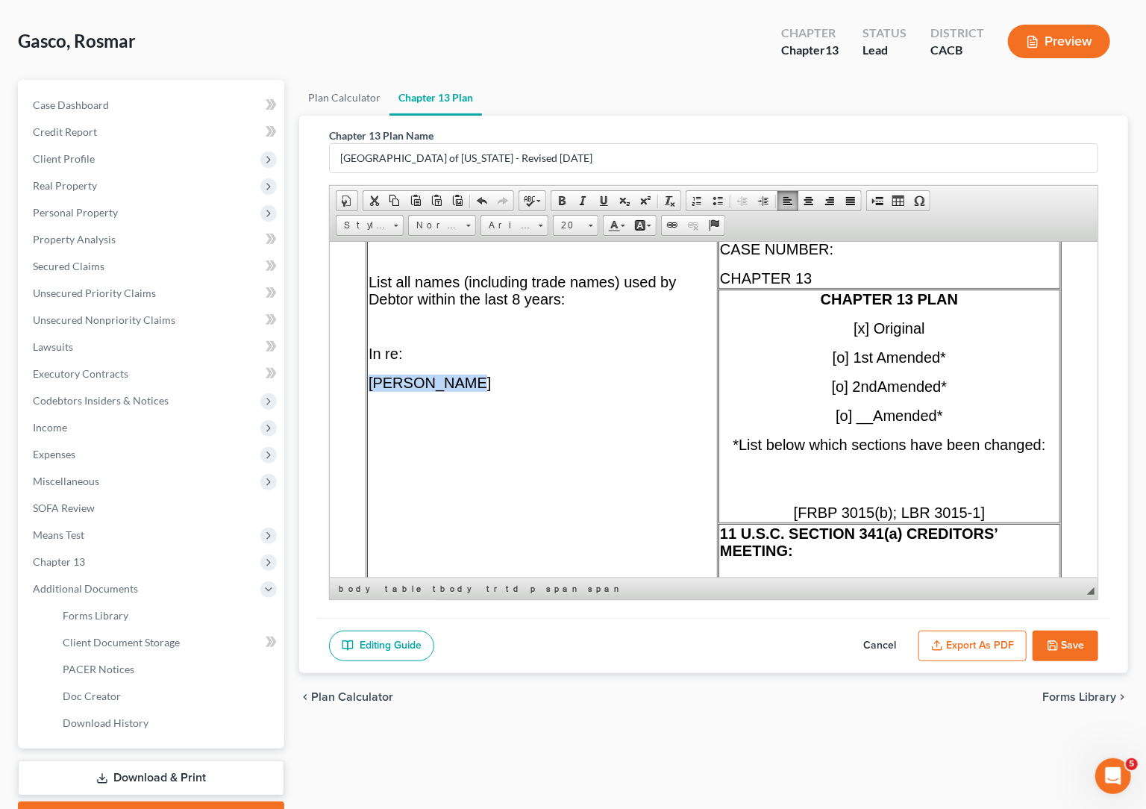
copy span "[PERSON_NAME]"
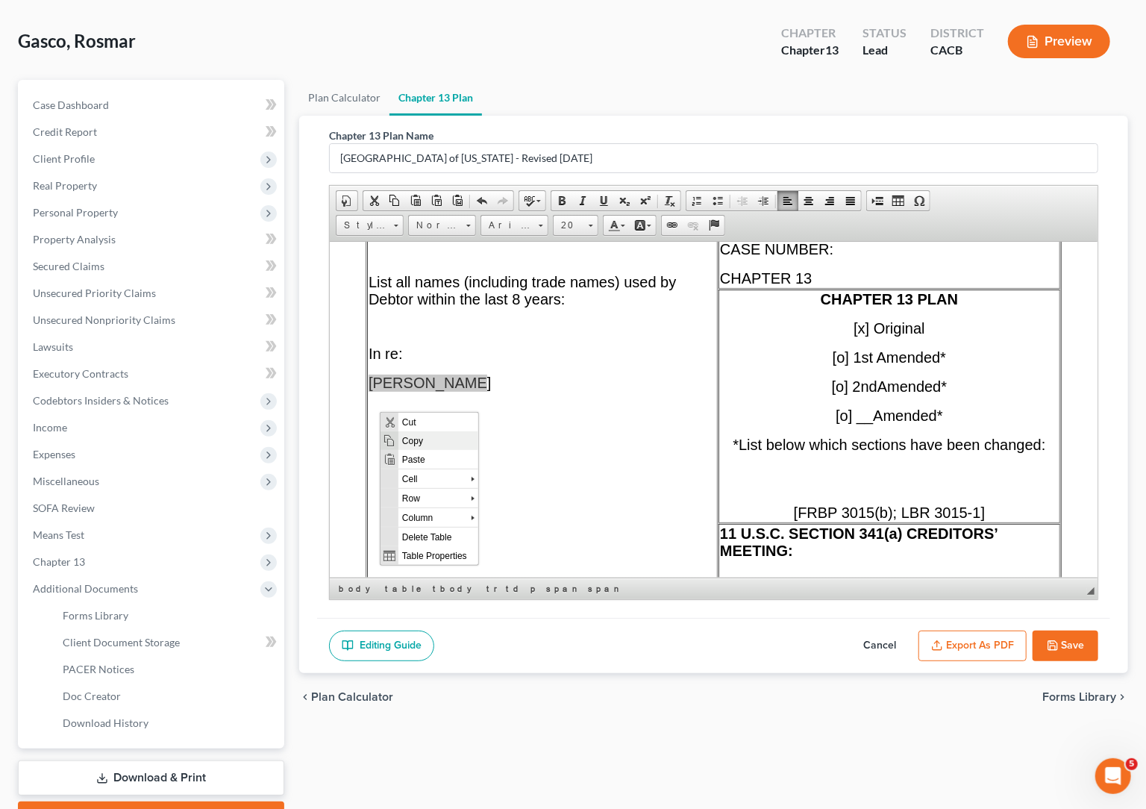
click at [418, 439] on span "Copy" at bounding box center [438, 440] width 80 height 19
copy span "[PERSON_NAME]"
click at [1114, 350] on div "Chapter 13 Plan Name [GEOGRAPHIC_DATA] of [US_STATE] - Revised [DATE] Rich Text…" at bounding box center [713, 394] width 829 height 557
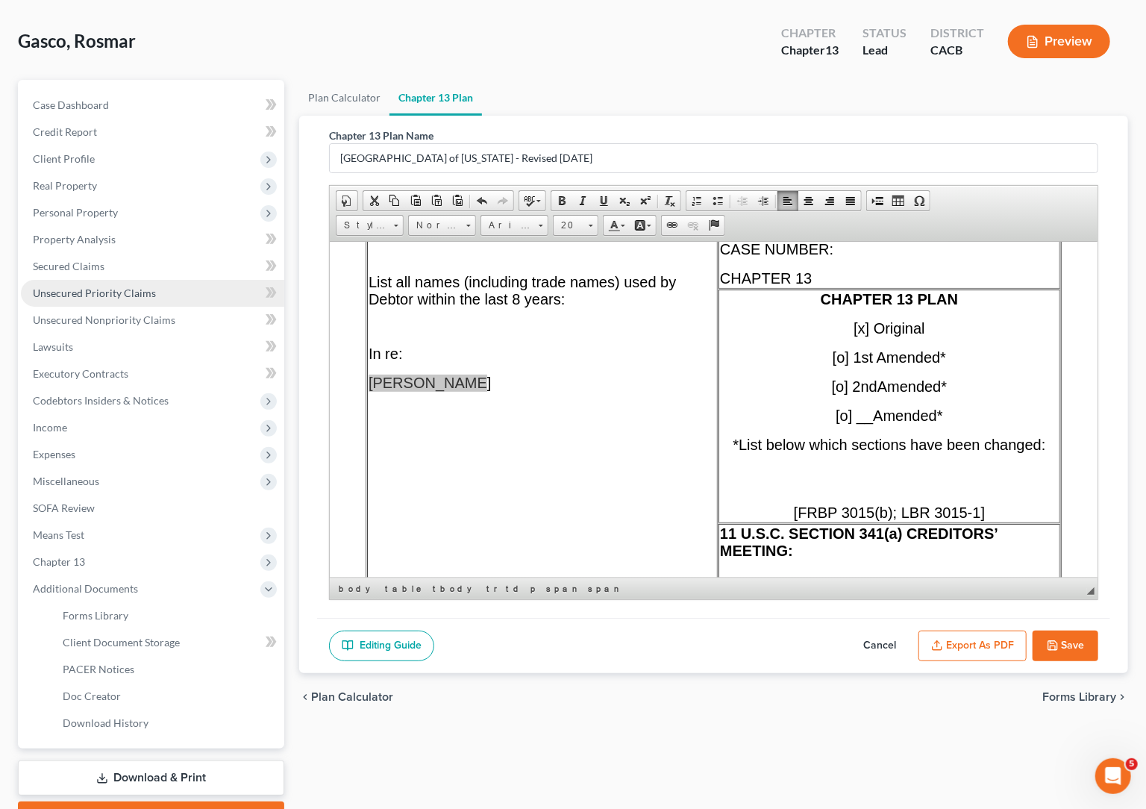
click at [57, 291] on span "Unsecured Priority Claims" at bounding box center [94, 292] width 123 height 13
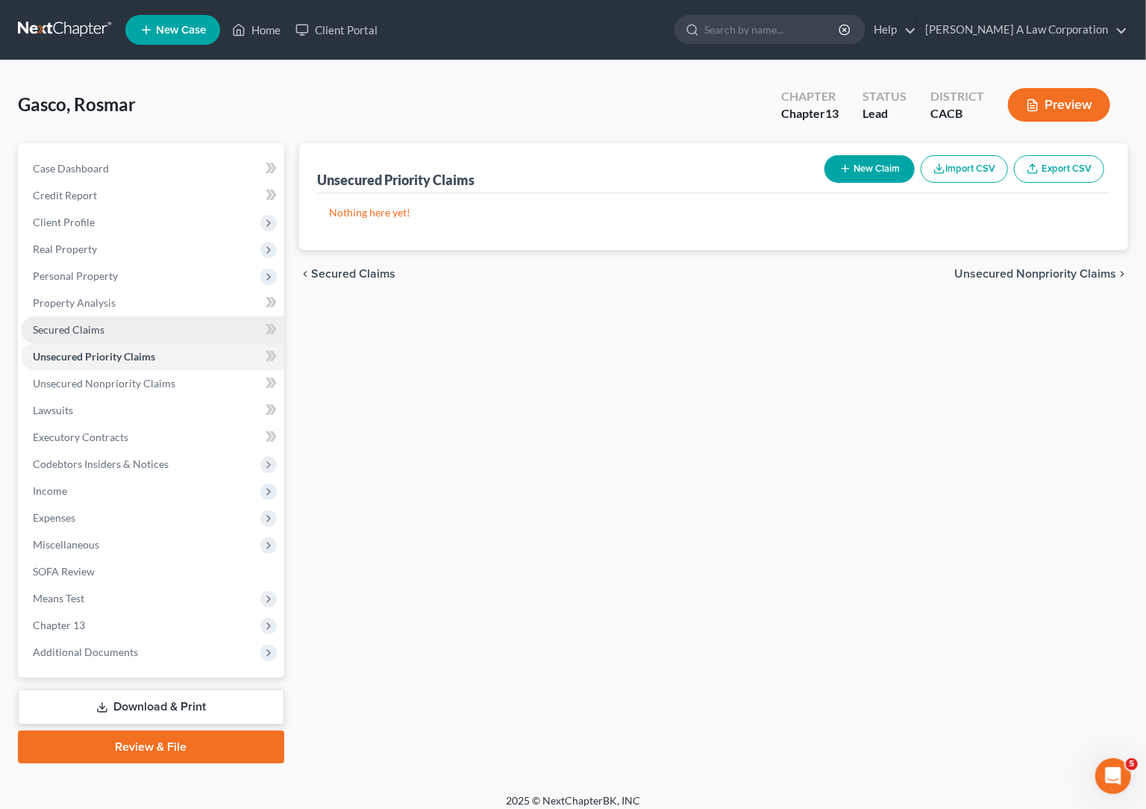
click at [104, 330] on link "Secured Claims" at bounding box center [152, 329] width 263 height 27
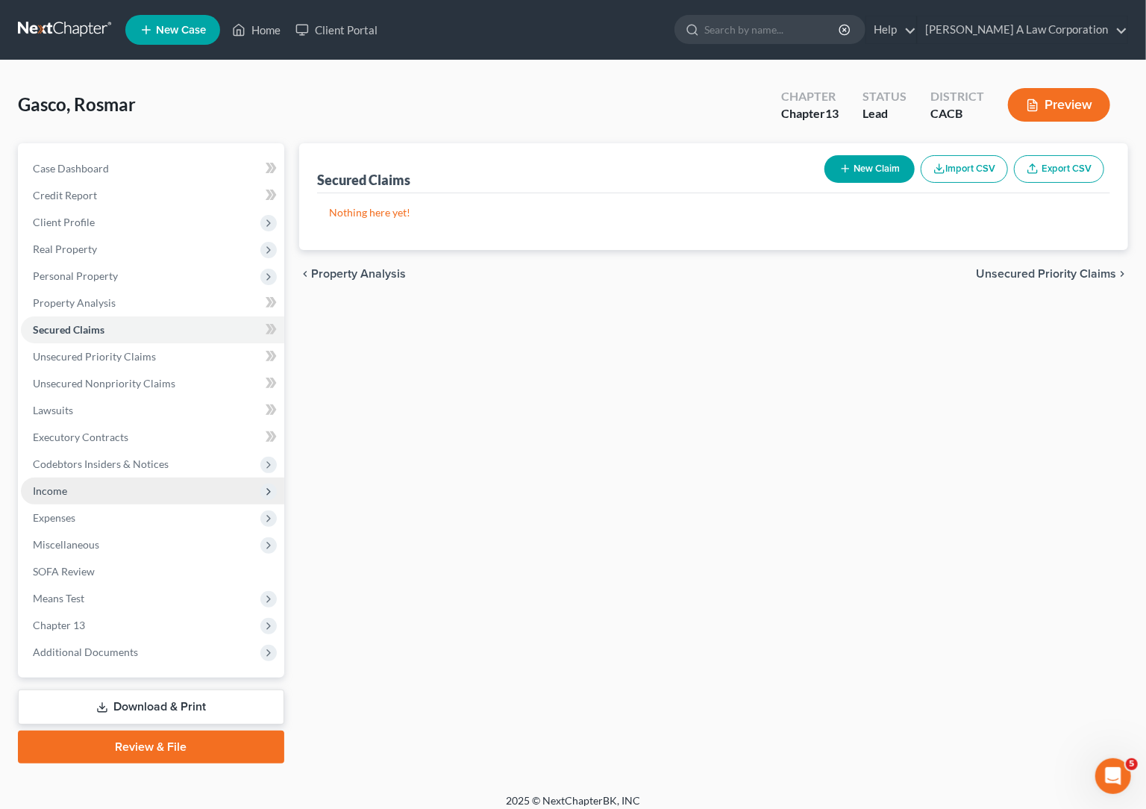
click at [64, 491] on span "Income" at bounding box center [50, 490] width 34 height 13
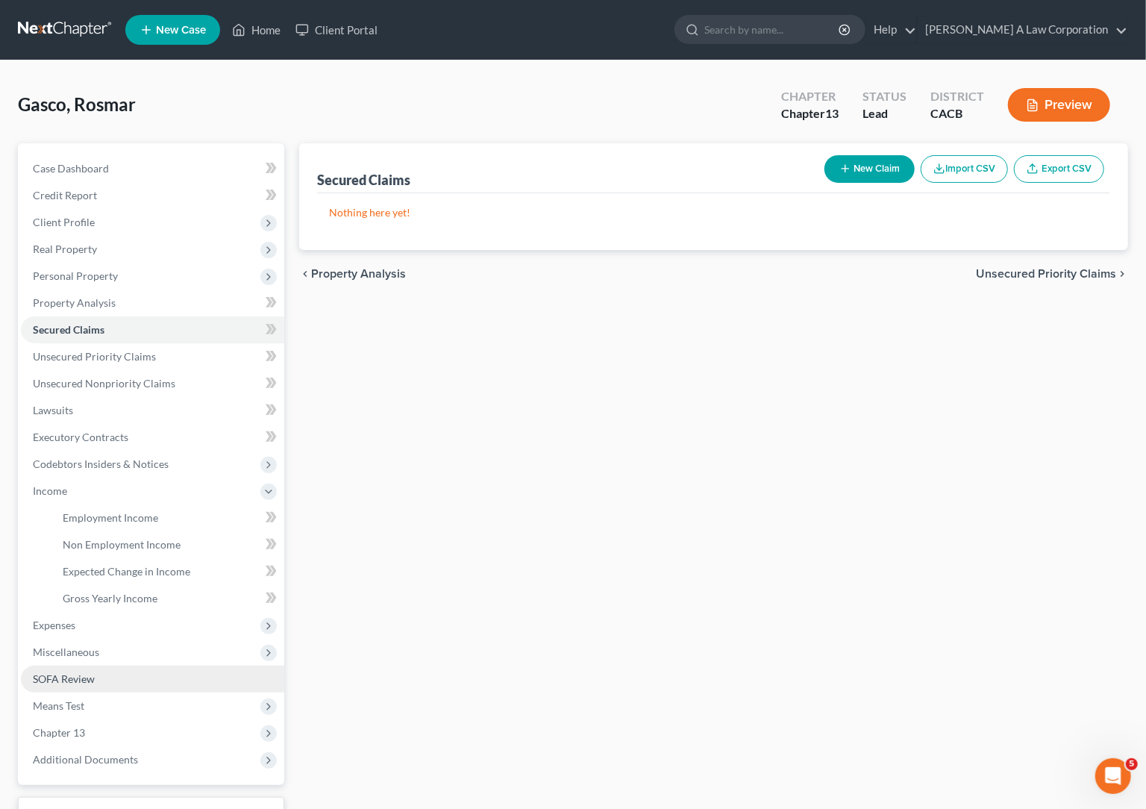
click at [96, 684] on link "SOFA Review" at bounding box center [152, 678] width 263 height 27
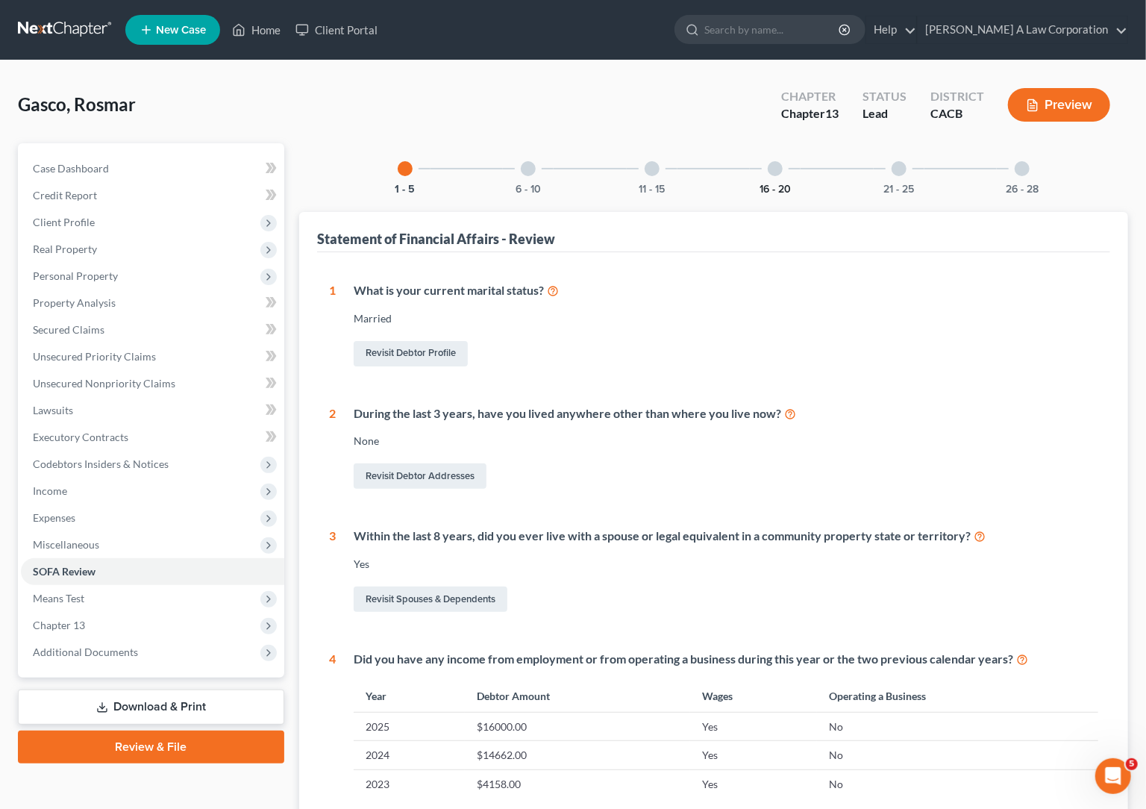
click at [768, 185] on button "16 - 20" at bounding box center [774, 189] width 31 height 10
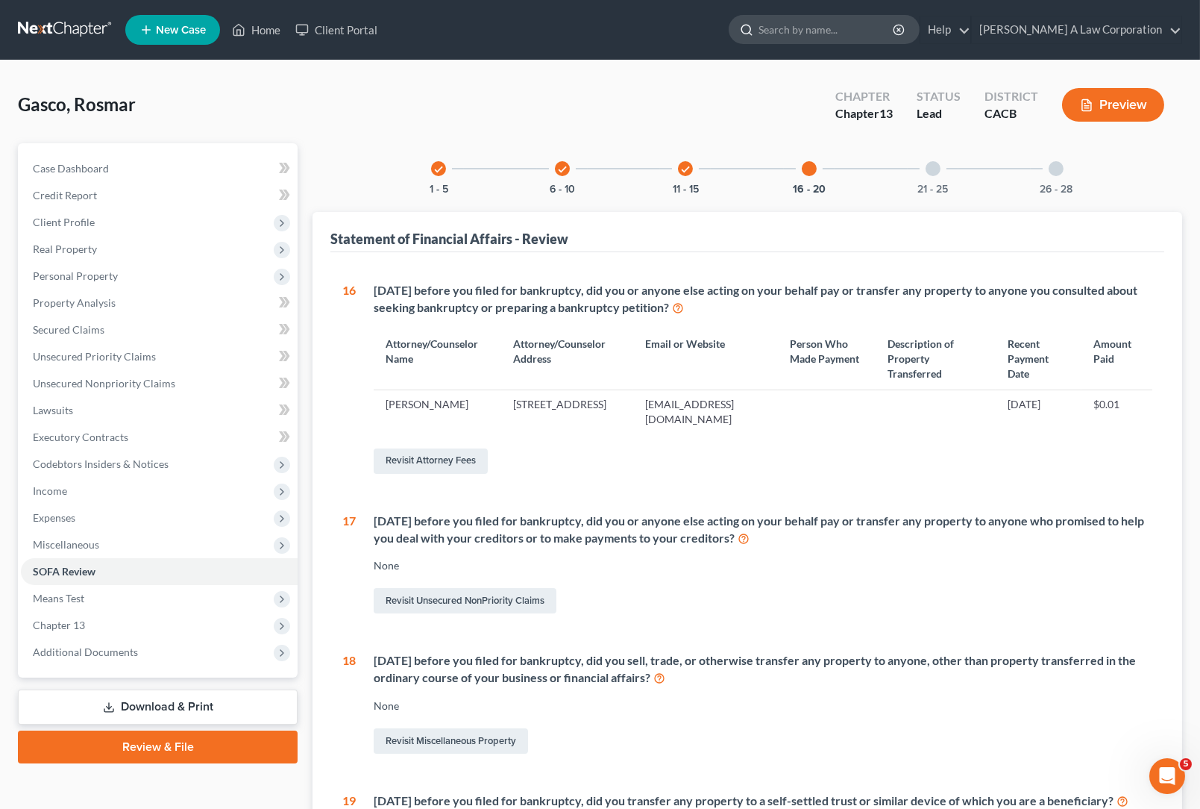
click at [817, 32] on input "search" at bounding box center [827, 30] width 136 height 28
type input "a"
click at [817, 32] on input "search" at bounding box center [827, 30] width 136 height 28
type input "[DEMOGRAPHIC_DATA]"
